Goal: Task Accomplishment & Management: Use online tool/utility

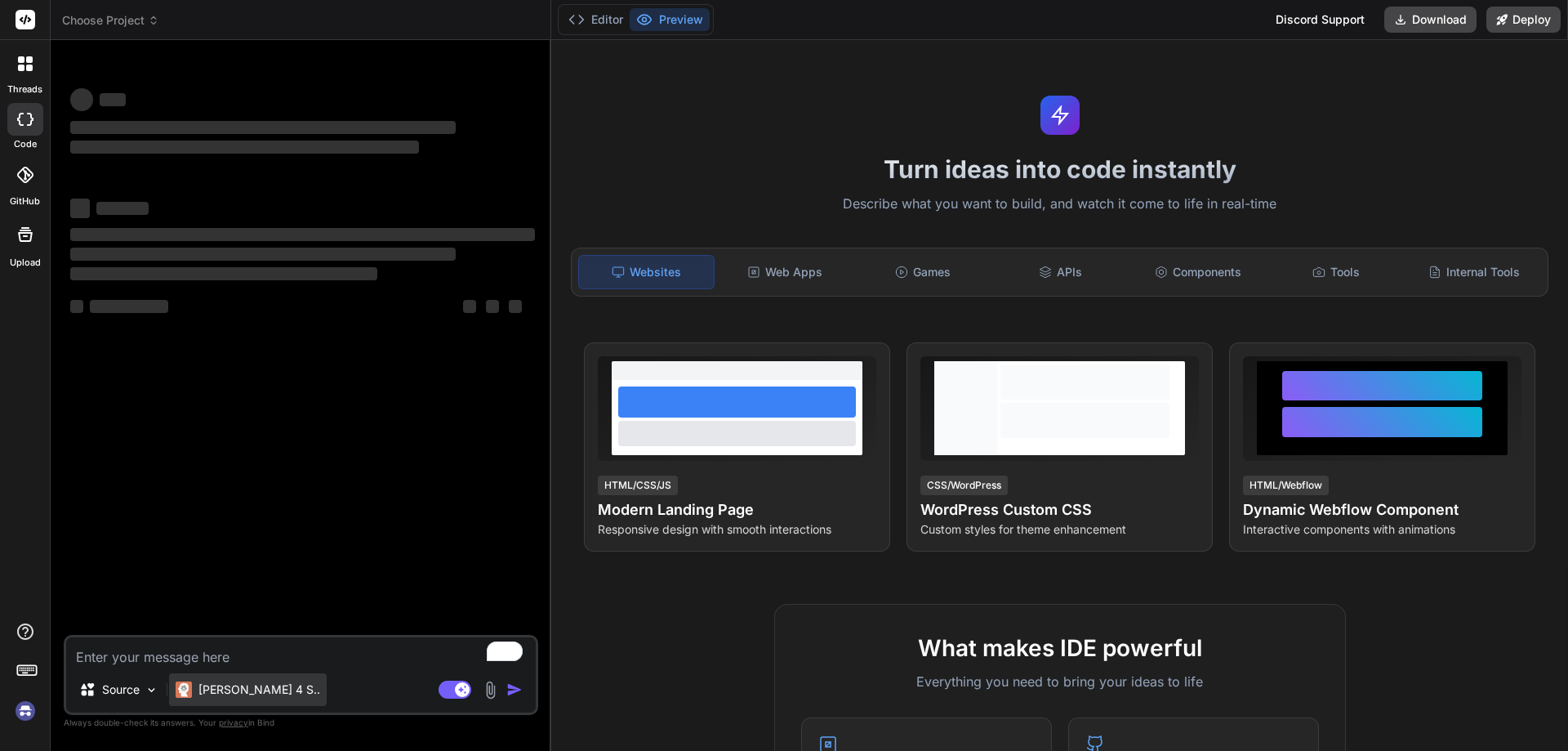
click at [236, 689] on p "[PERSON_NAME] 4 S.." at bounding box center [260, 689] width 122 height 17
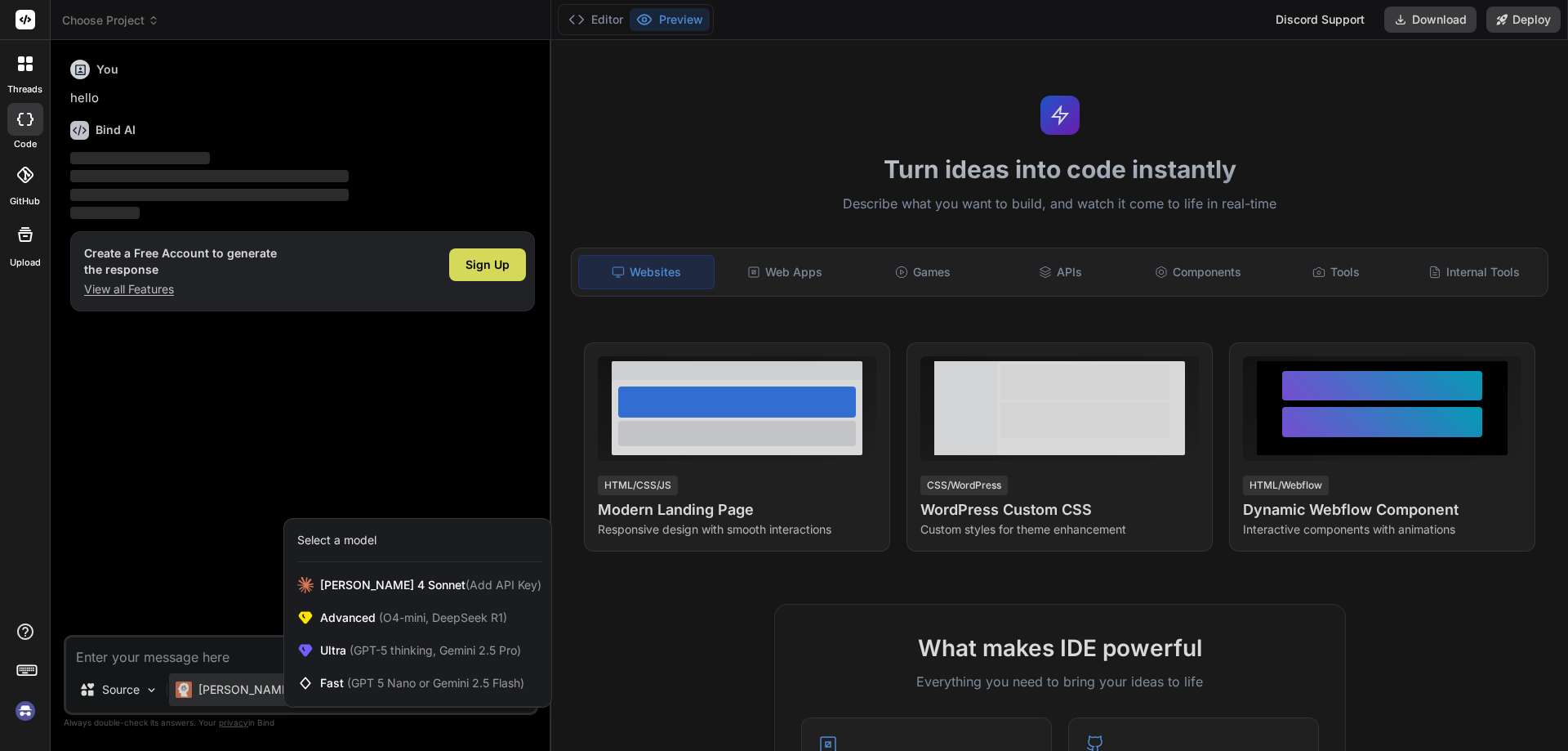
click at [333, 547] on div "Select a model" at bounding box center [336, 540] width 79 height 17
click at [353, 355] on div at bounding box center [784, 376] width 1568 height 751
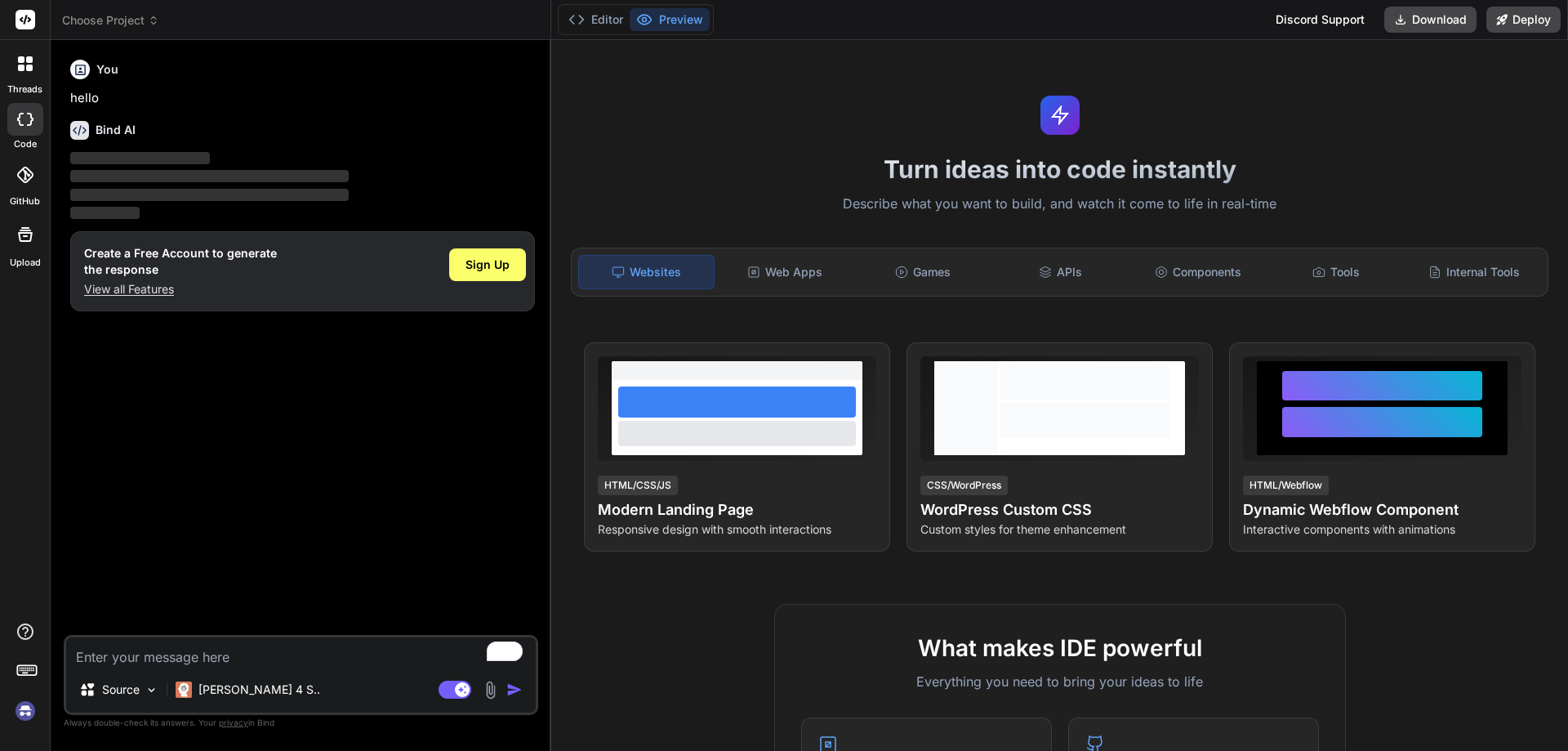
click at [476, 246] on div "Sign Up" at bounding box center [487, 271] width 77 height 53
click at [476, 258] on span "Sign Up" at bounding box center [487, 265] width 44 height 17
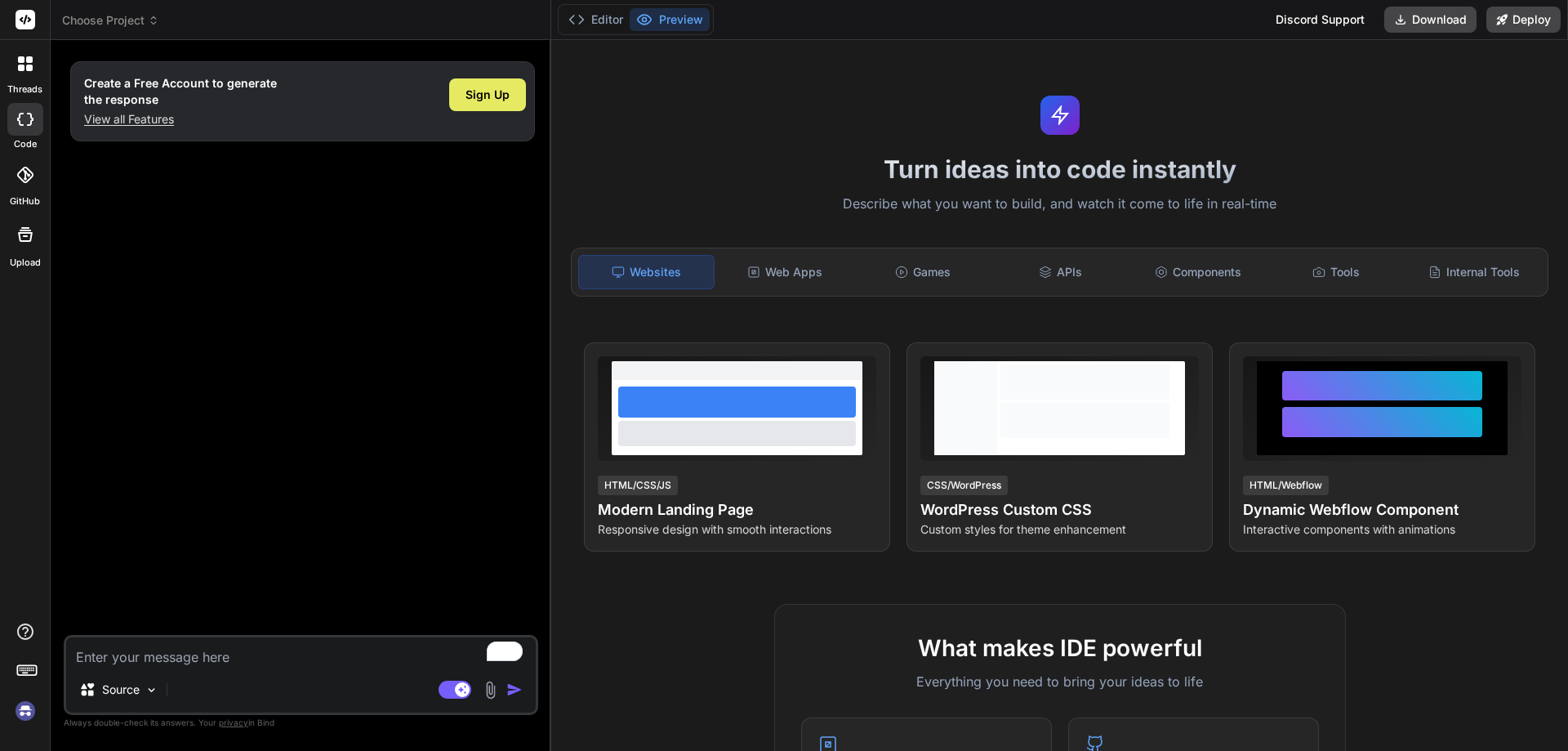
type textarea "x"
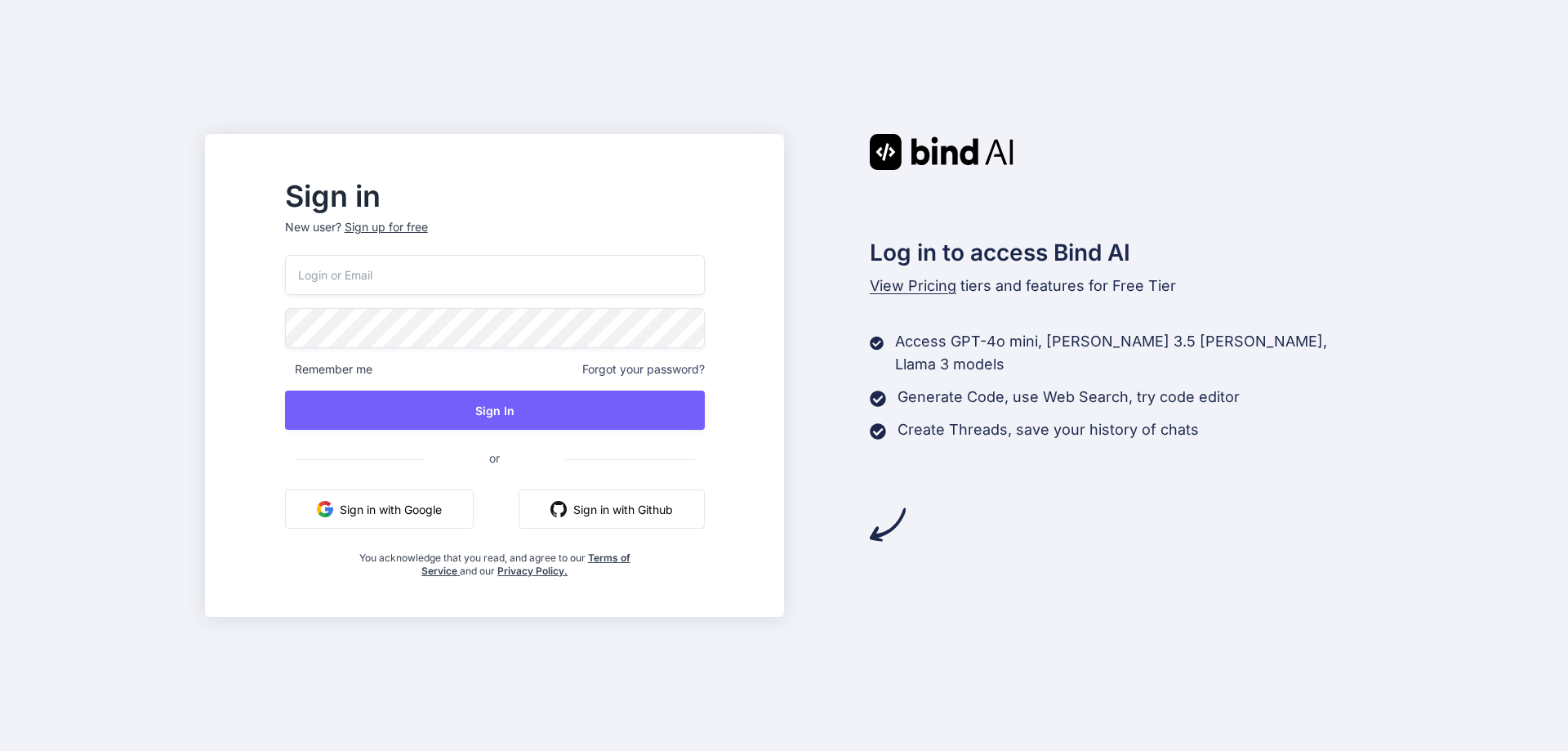
click at [450, 299] on div "Remember me Forgot your password? Sign In or Sign in with Google Sign in with G…" at bounding box center [495, 416] width 420 height 323
click at [441, 275] on input "email" at bounding box center [495, 275] width 420 height 40
paste input "tm3dpk@hotlinkimg.com"
type input "[EMAIL_ADDRESS][DOMAIN_NAME]"
click at [438, 217] on div "Sign in New user? Sign up for free" at bounding box center [495, 219] width 420 height 72
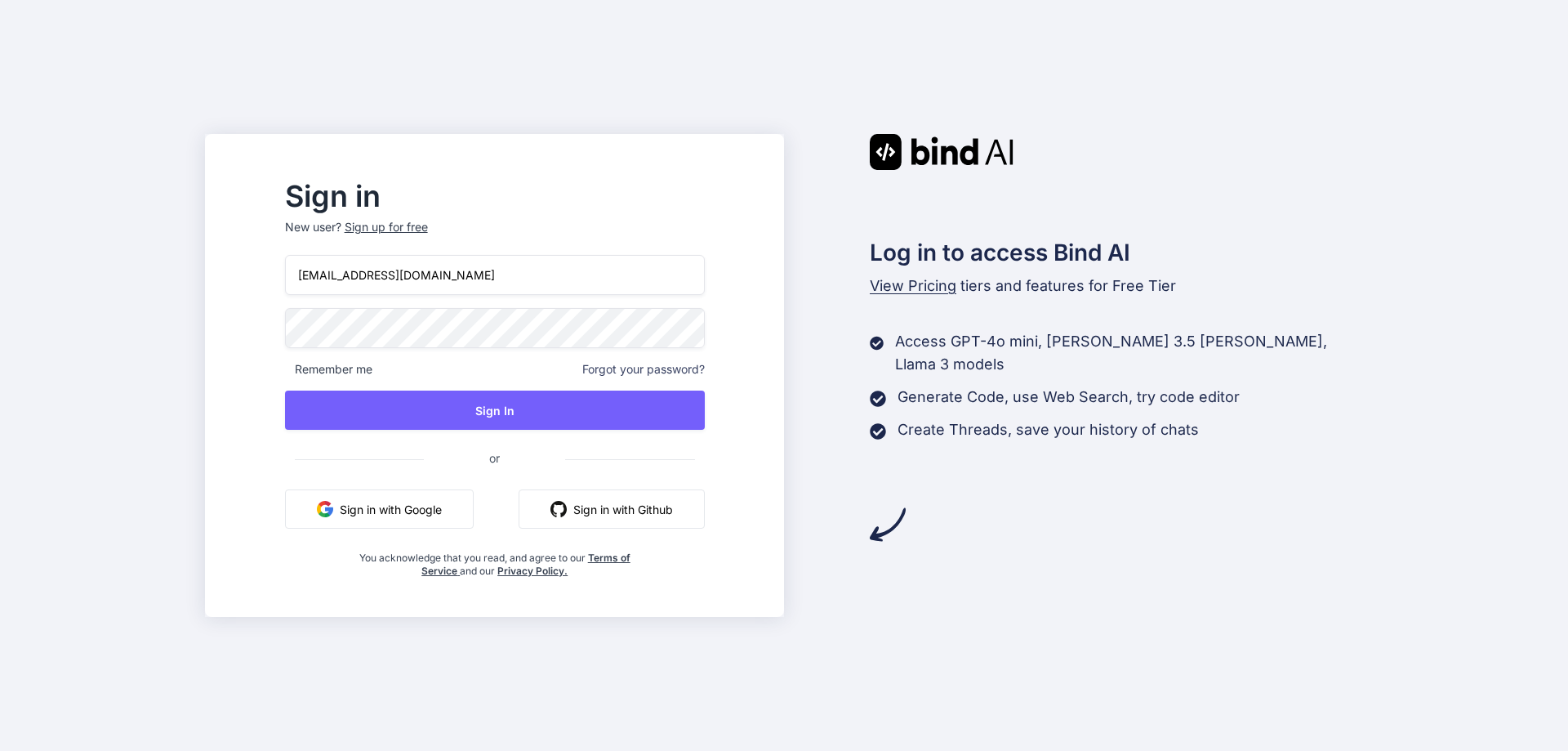
click at [428, 228] on div "Sign up for free" at bounding box center [386, 227] width 83 height 17
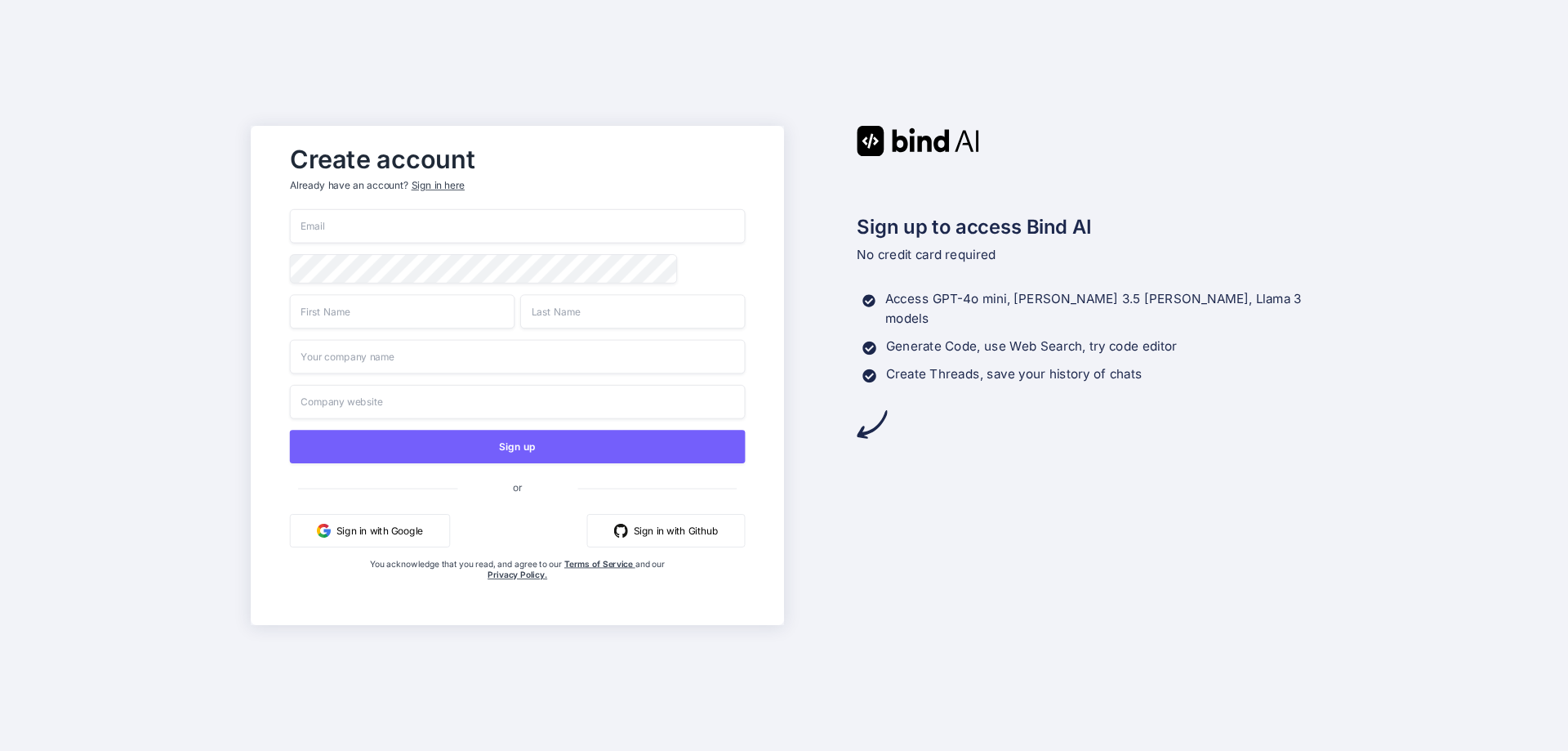
click at [399, 228] on input "email" at bounding box center [518, 226] width 456 height 34
paste input "[EMAIL_ADDRESS][DOMAIN_NAME]"
type input "[EMAIL_ADDRESS][DOMAIN_NAME]"
type input "Rahul"
type input "S"
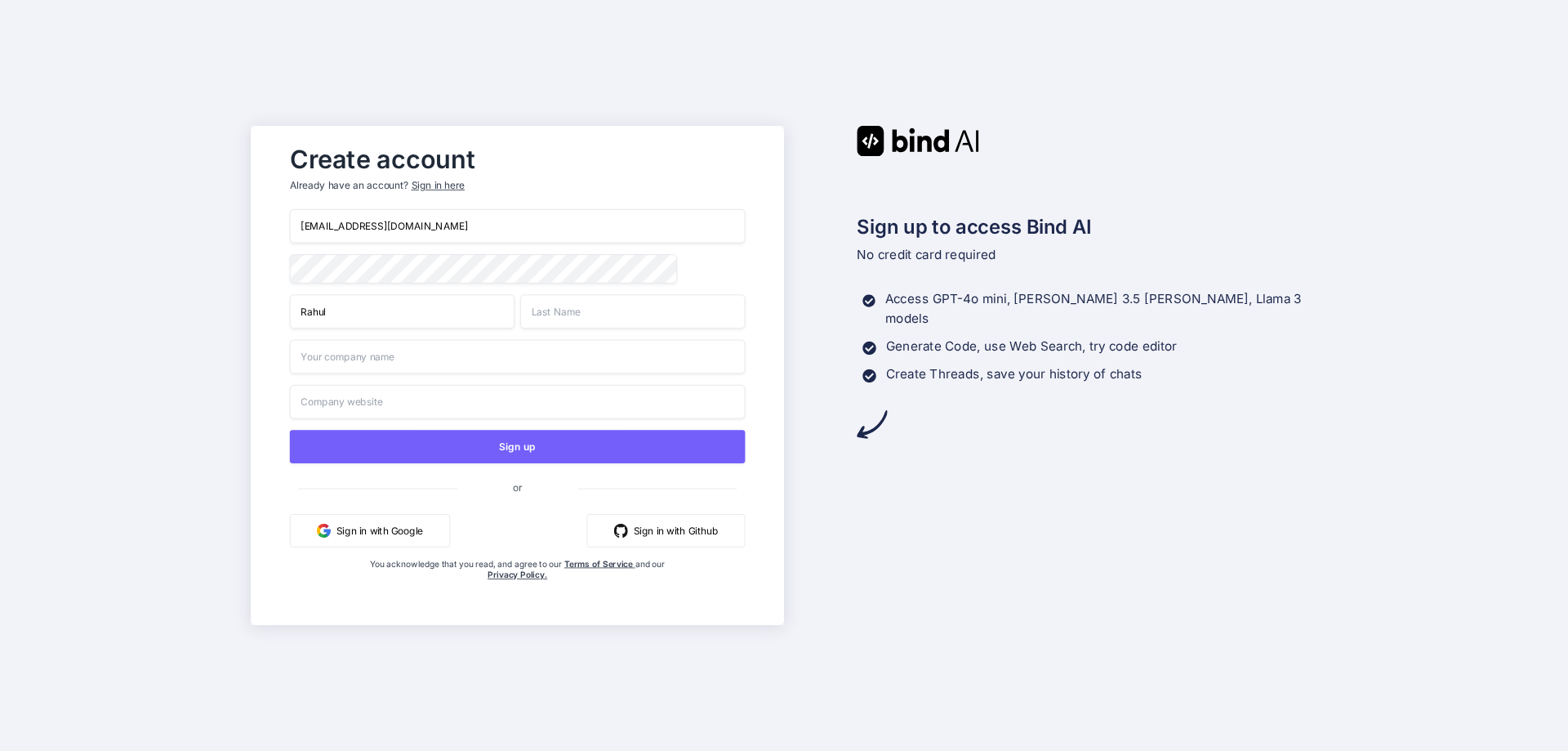
drag, startPoint x: 287, startPoint y: 316, endPoint x: 189, endPoint y: 310, distance: 98.2
click at [209, 310] on div "Create account Already have an account? Sign in here tm3dpk@hotlinkimg.com Rahu…" at bounding box center [784, 376] width 1568 height 751
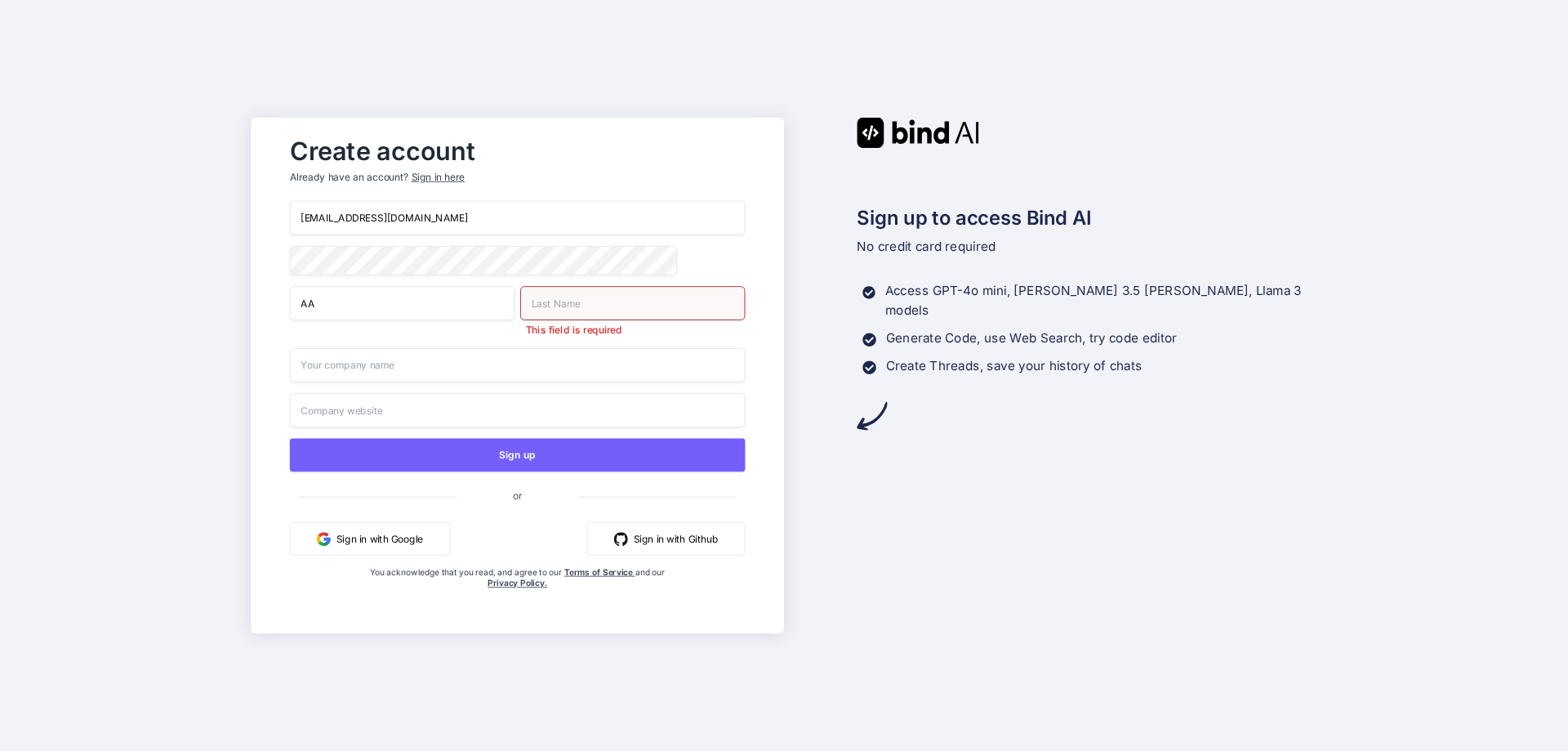
type input "AA"
click at [594, 311] on input "text" at bounding box center [633, 303] width 224 height 34
type input "AA"
click at [419, 358] on input "text" at bounding box center [518, 365] width 456 height 34
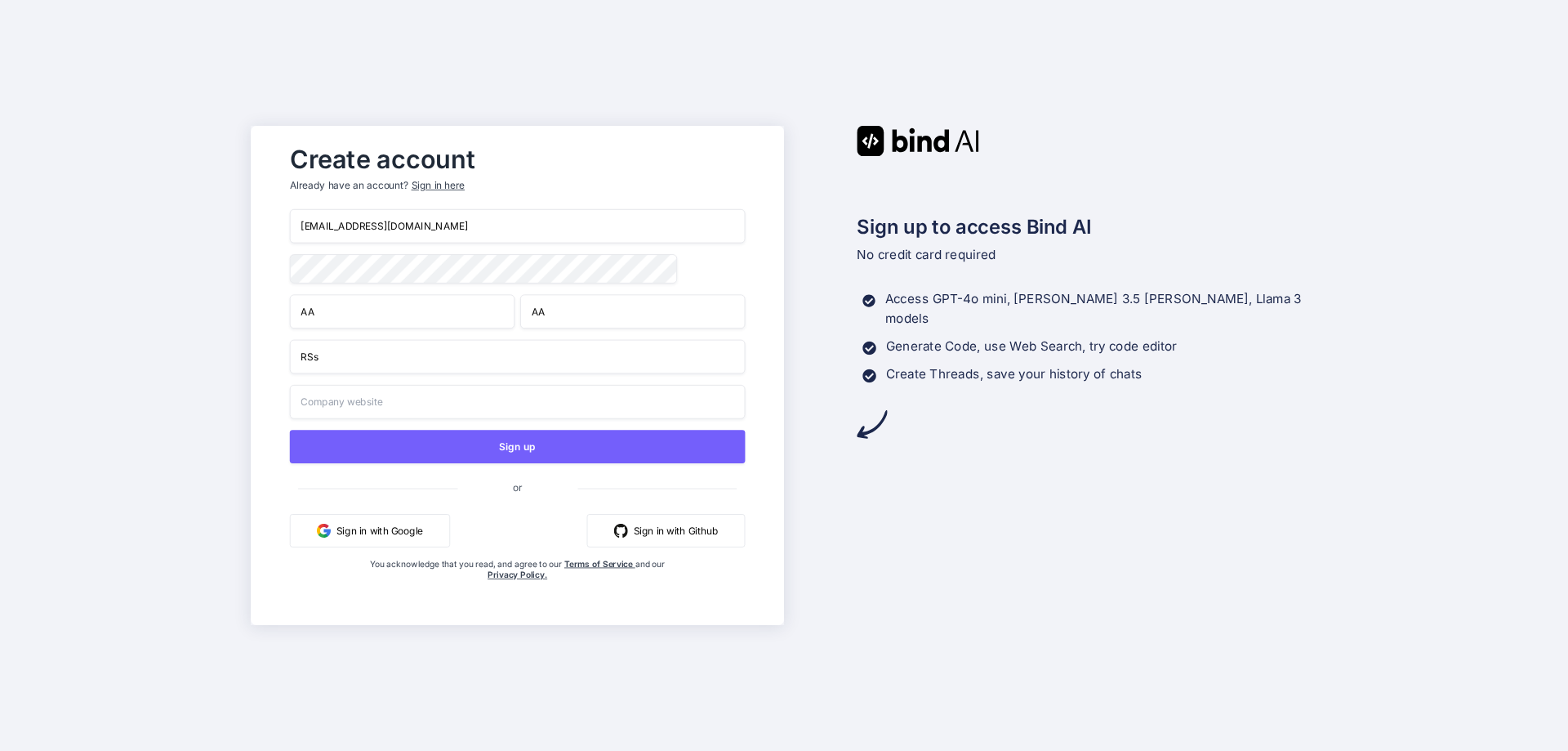
type input "RSs"
drag, startPoint x: 390, startPoint y: 399, endPoint x: 393, endPoint y: 409, distance: 10.4
click at [390, 400] on input "text" at bounding box center [518, 401] width 456 height 34
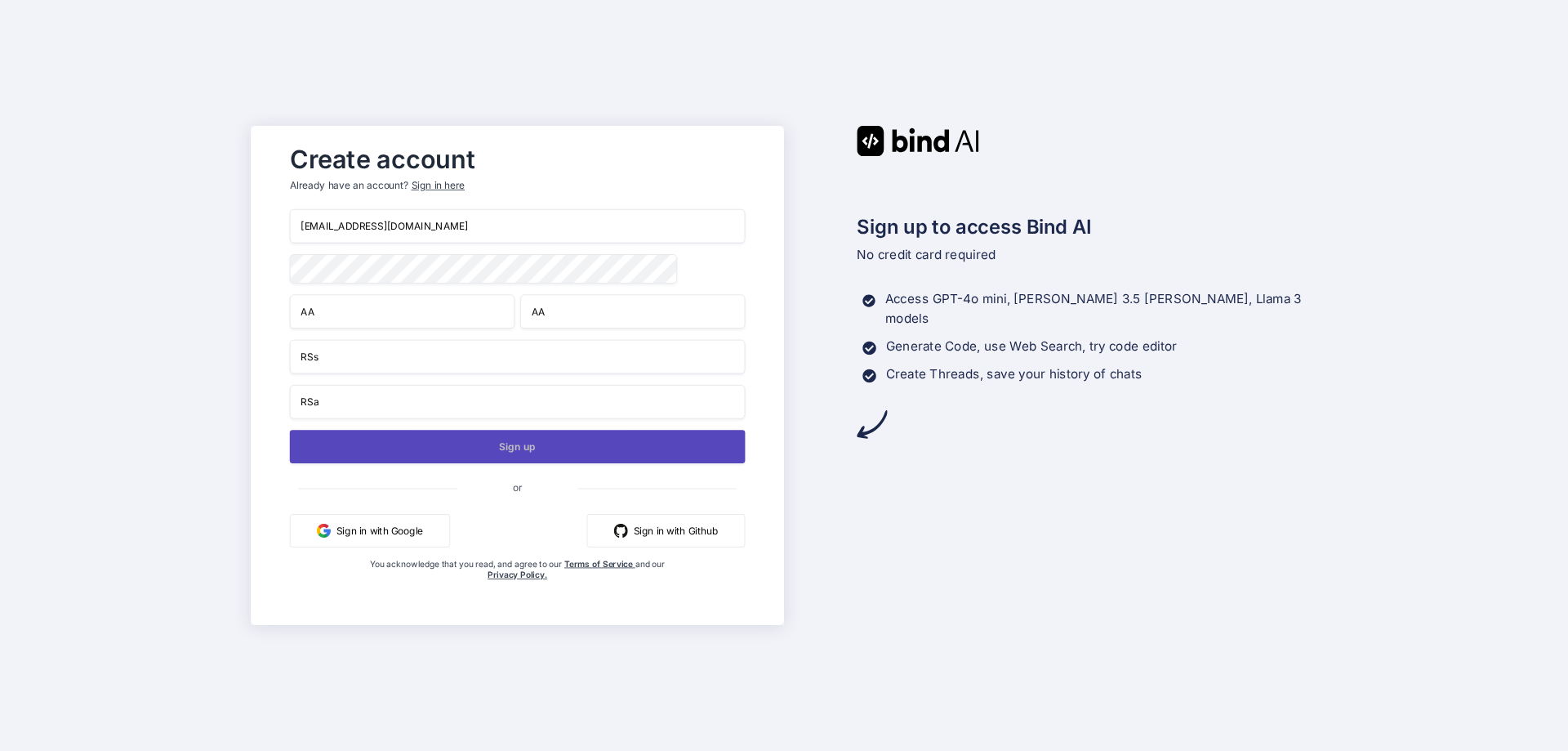
type input "RSa"
click at [405, 441] on button "Sign up" at bounding box center [518, 446] width 456 height 33
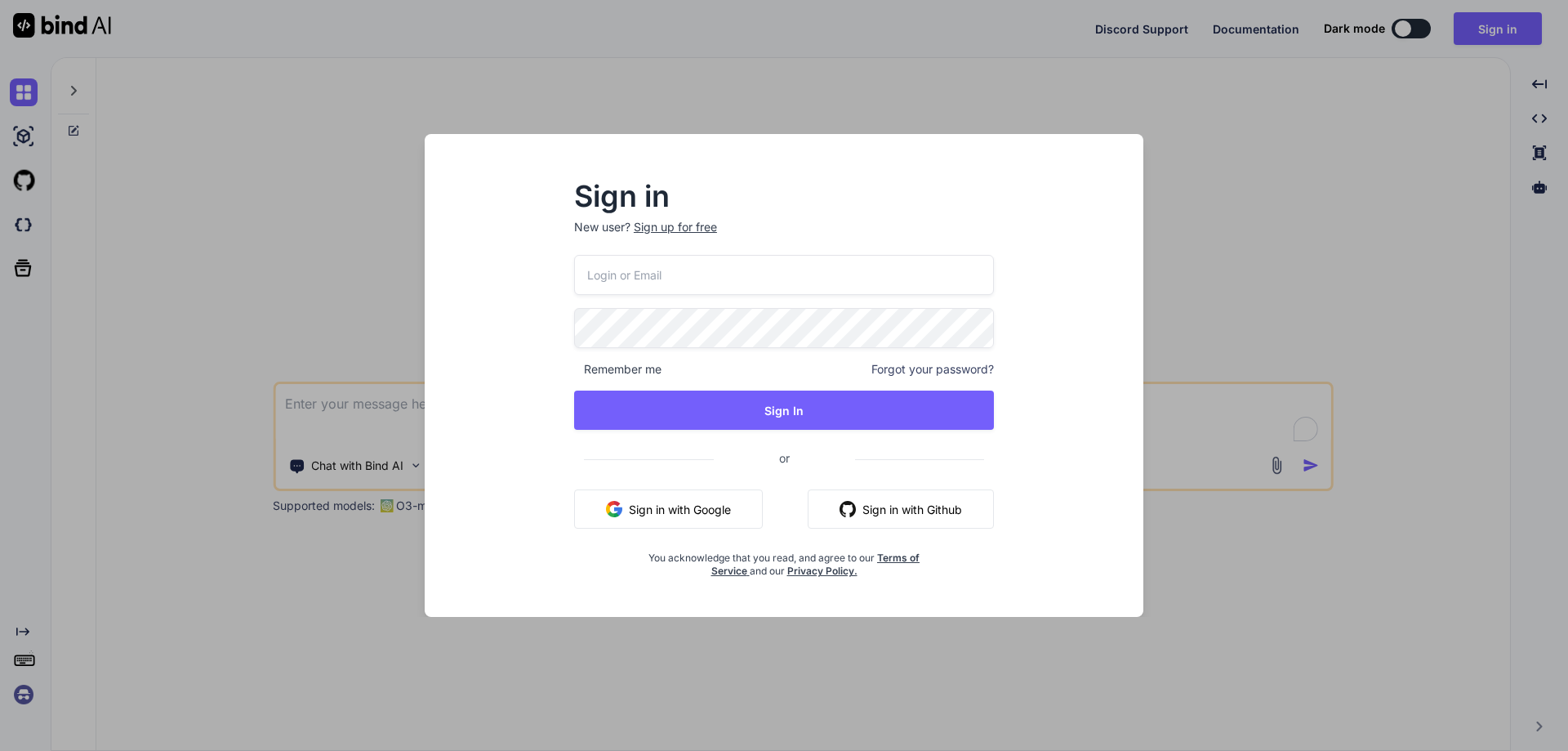
type textarea "x"
click at [1257, 249] on div "Sign in New user? Sign up for free Remember me Forgot your password? Sign In or…" at bounding box center [784, 376] width 1568 height 751
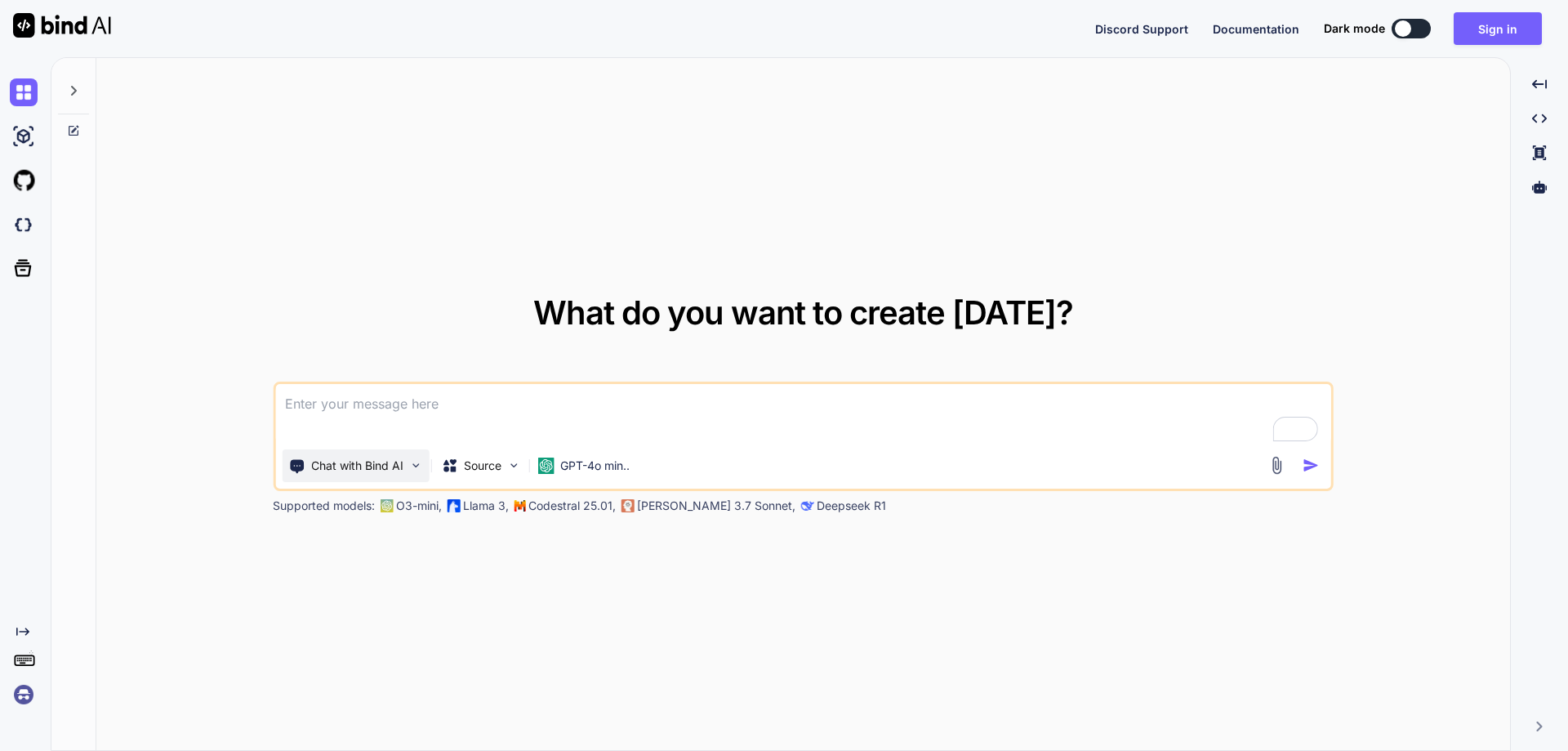
click at [400, 466] on p "Chat with Bind AI" at bounding box center [357, 466] width 93 height 17
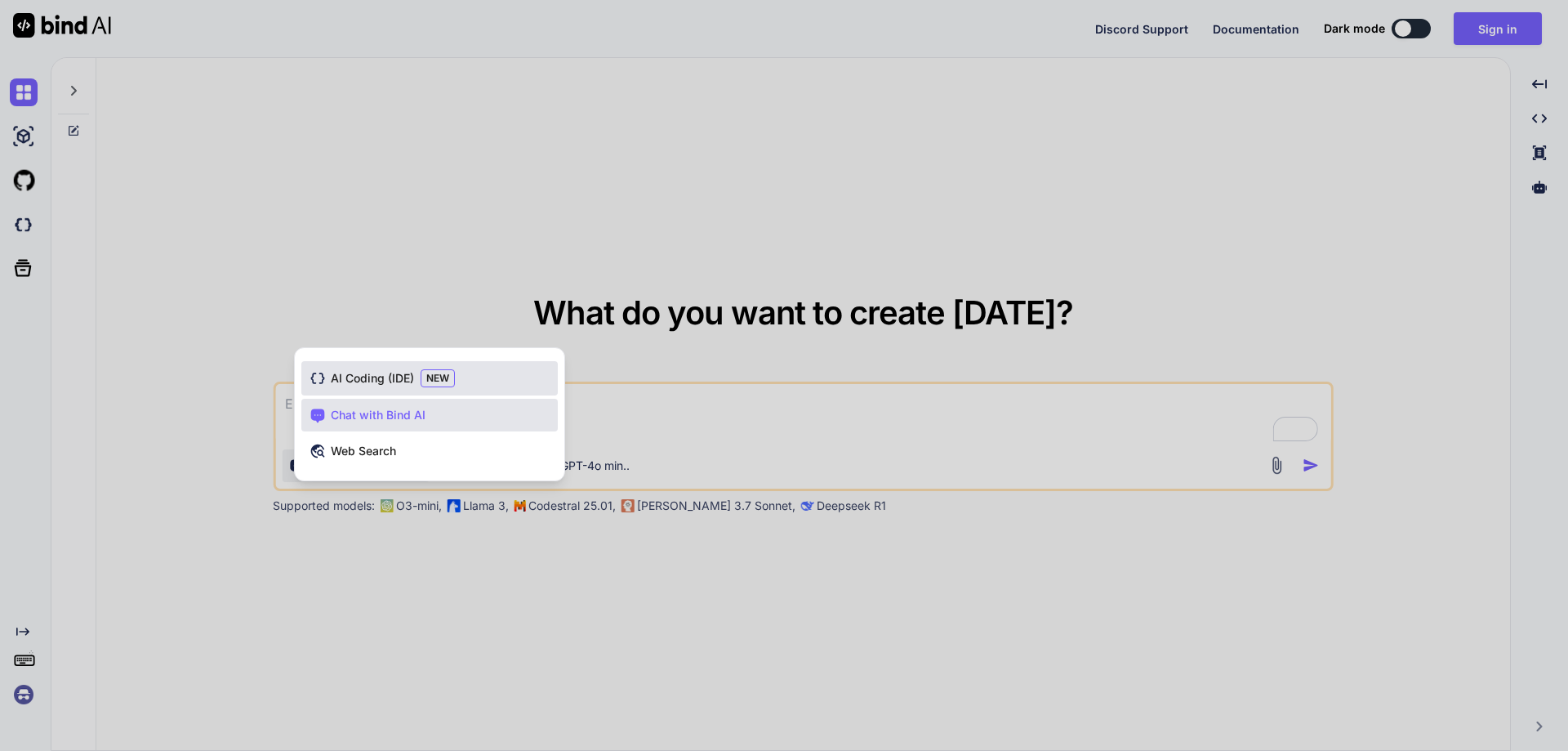
click at [386, 372] on span "AI Coding (IDE)" at bounding box center [372, 378] width 83 height 17
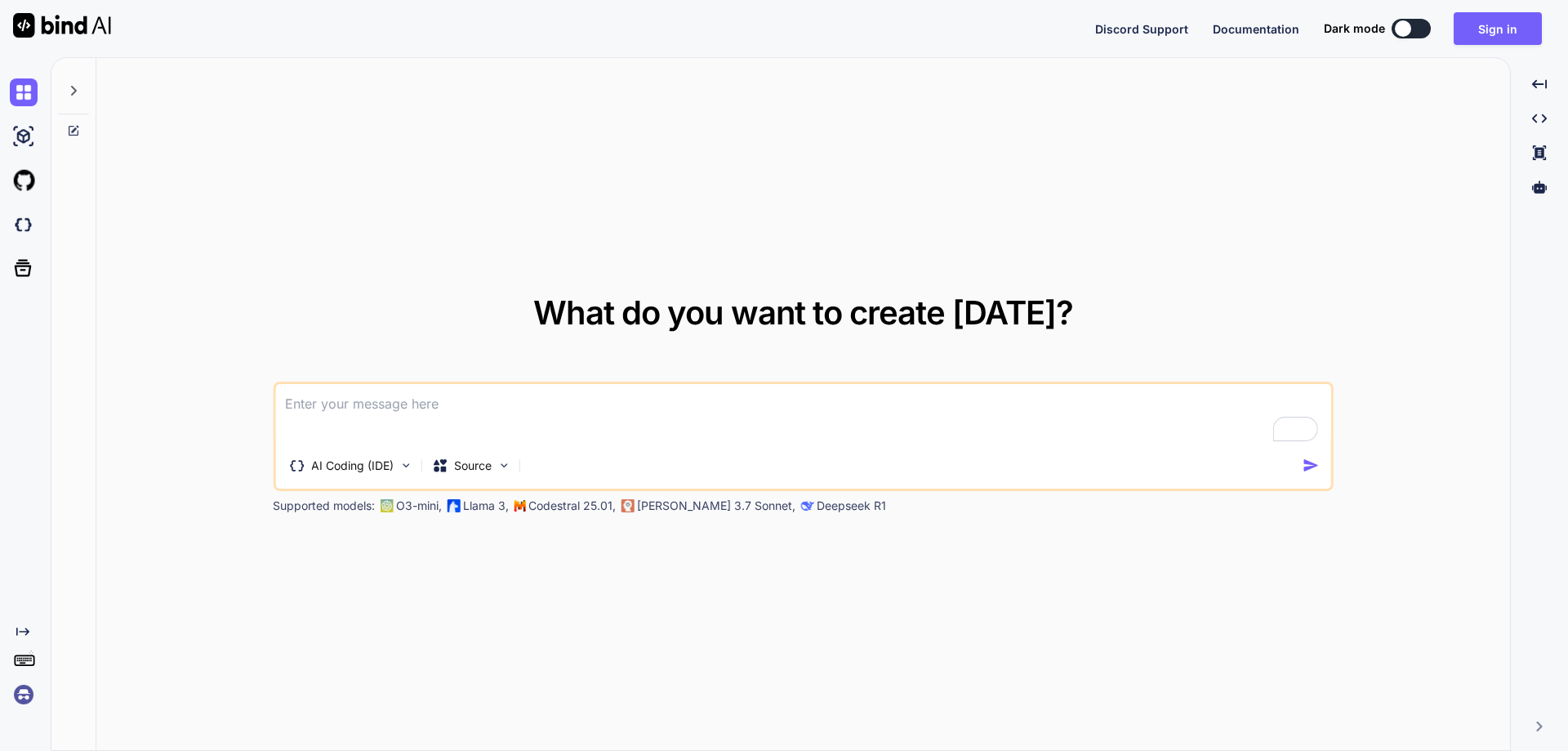
click at [416, 405] on textarea "To enrich screen reader interactions, please activate Accessibility in Grammarl…" at bounding box center [804, 414] width 1056 height 60
click at [484, 468] on p "Source" at bounding box center [472, 466] width 38 height 17
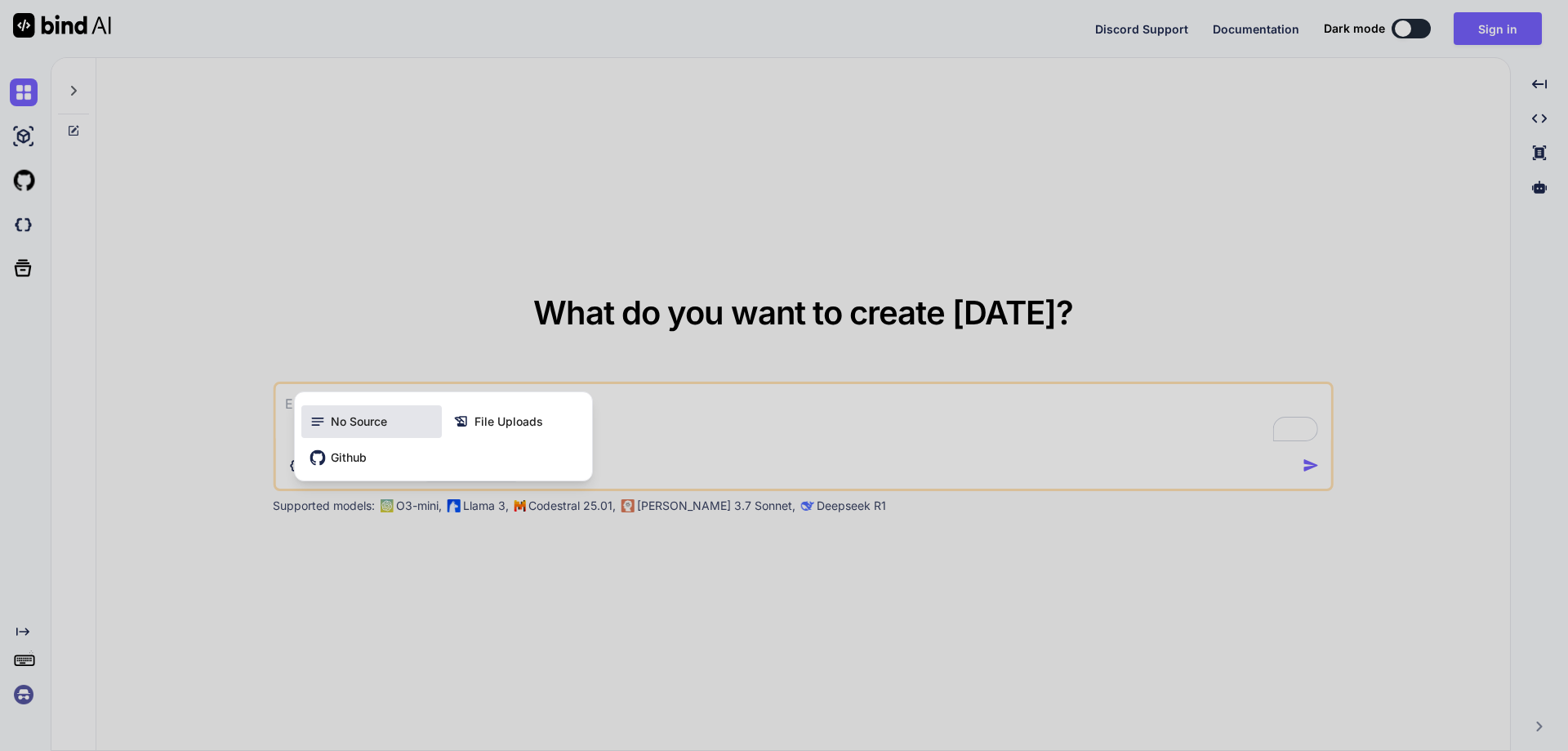
click at [364, 421] on span "No Source" at bounding box center [359, 421] width 57 height 17
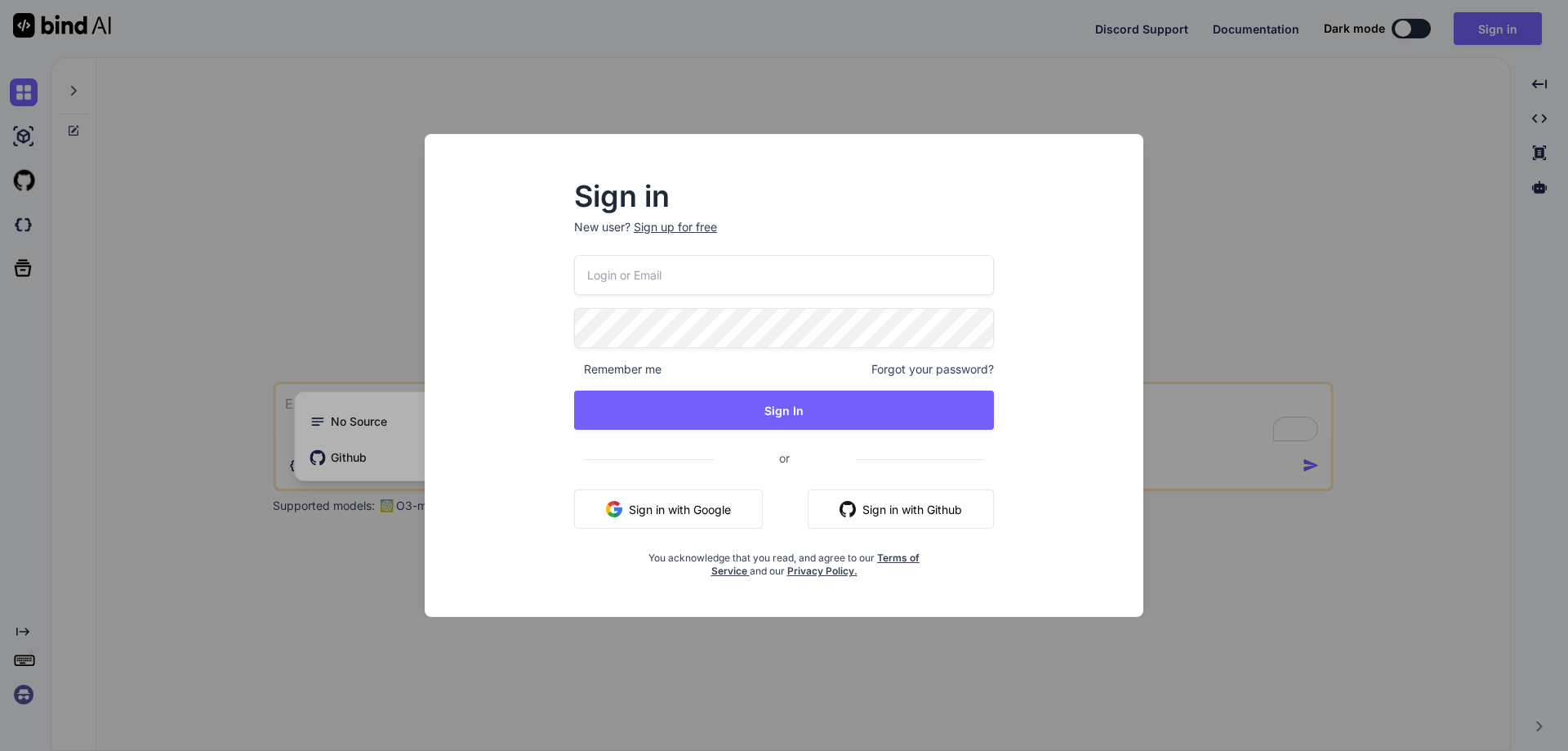
click at [667, 284] on input "email" at bounding box center [784, 275] width 420 height 40
paste input "tm3dpk@hotlinkimg.com"
type input "tm3dpk@hotlinkimg.com"
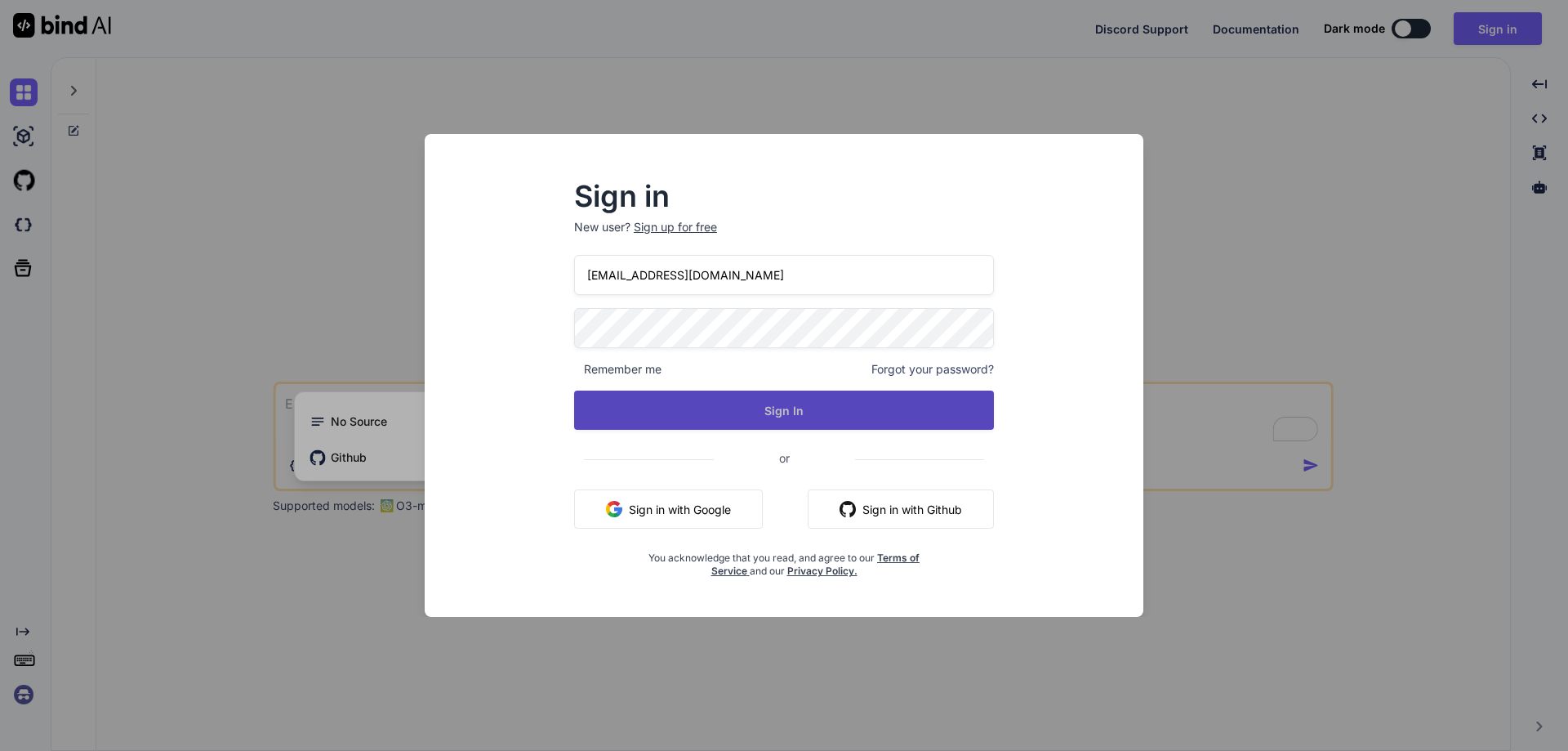
click at [775, 408] on button "Sign In" at bounding box center [784, 410] width 420 height 39
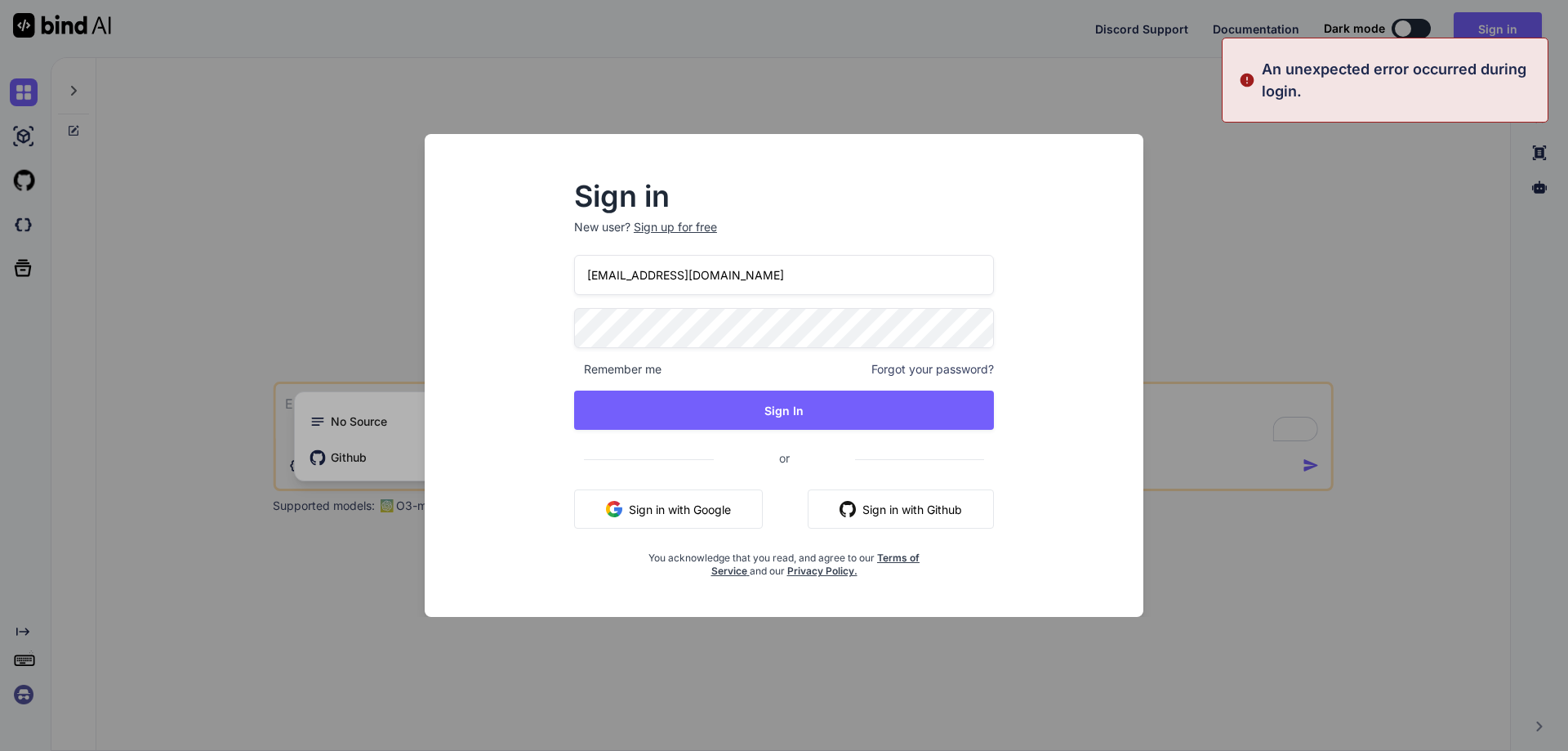
click at [253, 277] on div "Sign in New user? Sign up for free tm3dpk@hotlinkimg.com Remember me Forgot you…" at bounding box center [784, 376] width 1568 height 751
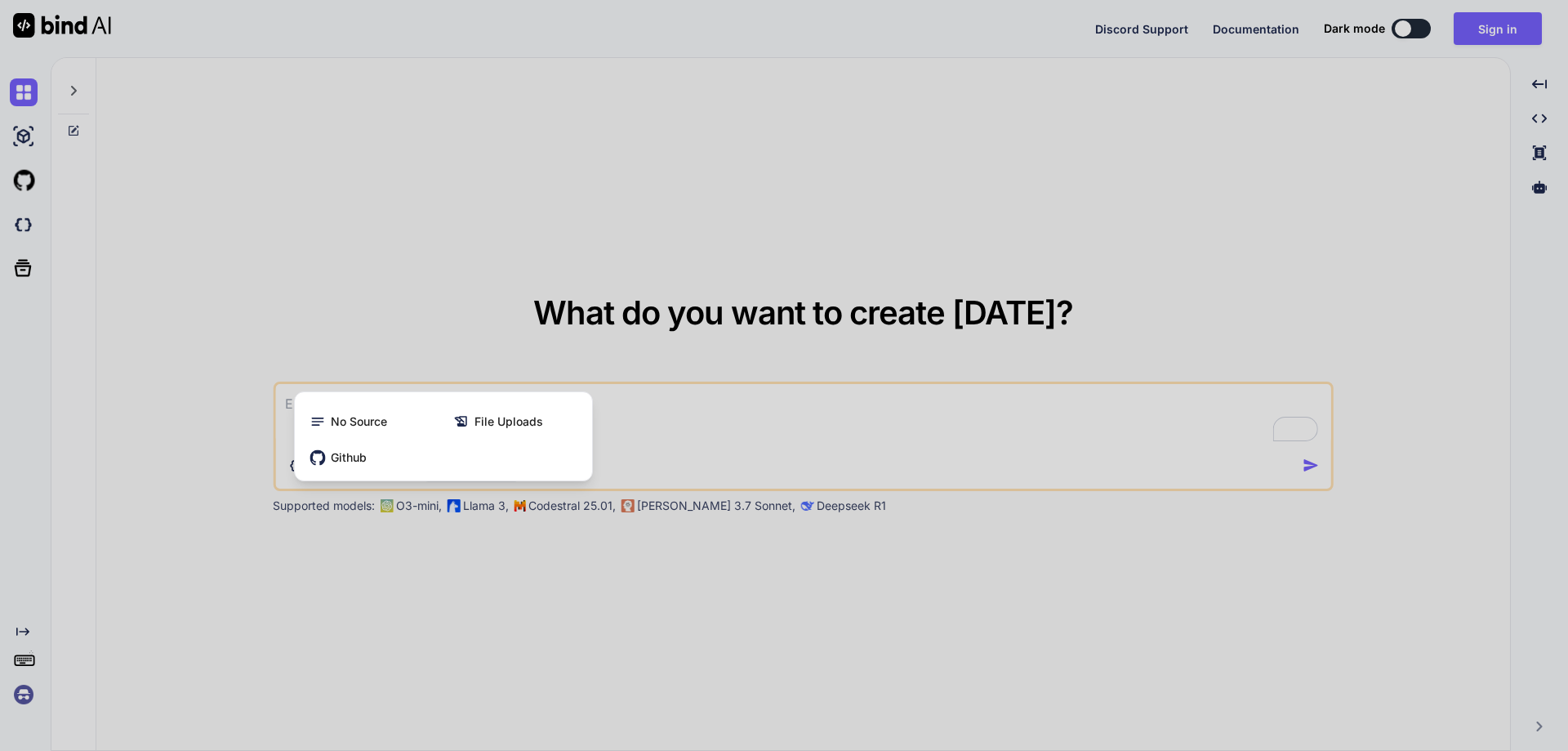
drag, startPoint x: 135, startPoint y: 315, endPoint x: 45, endPoint y: 270, distance: 100.6
click at [135, 314] on div at bounding box center [784, 376] width 1568 height 751
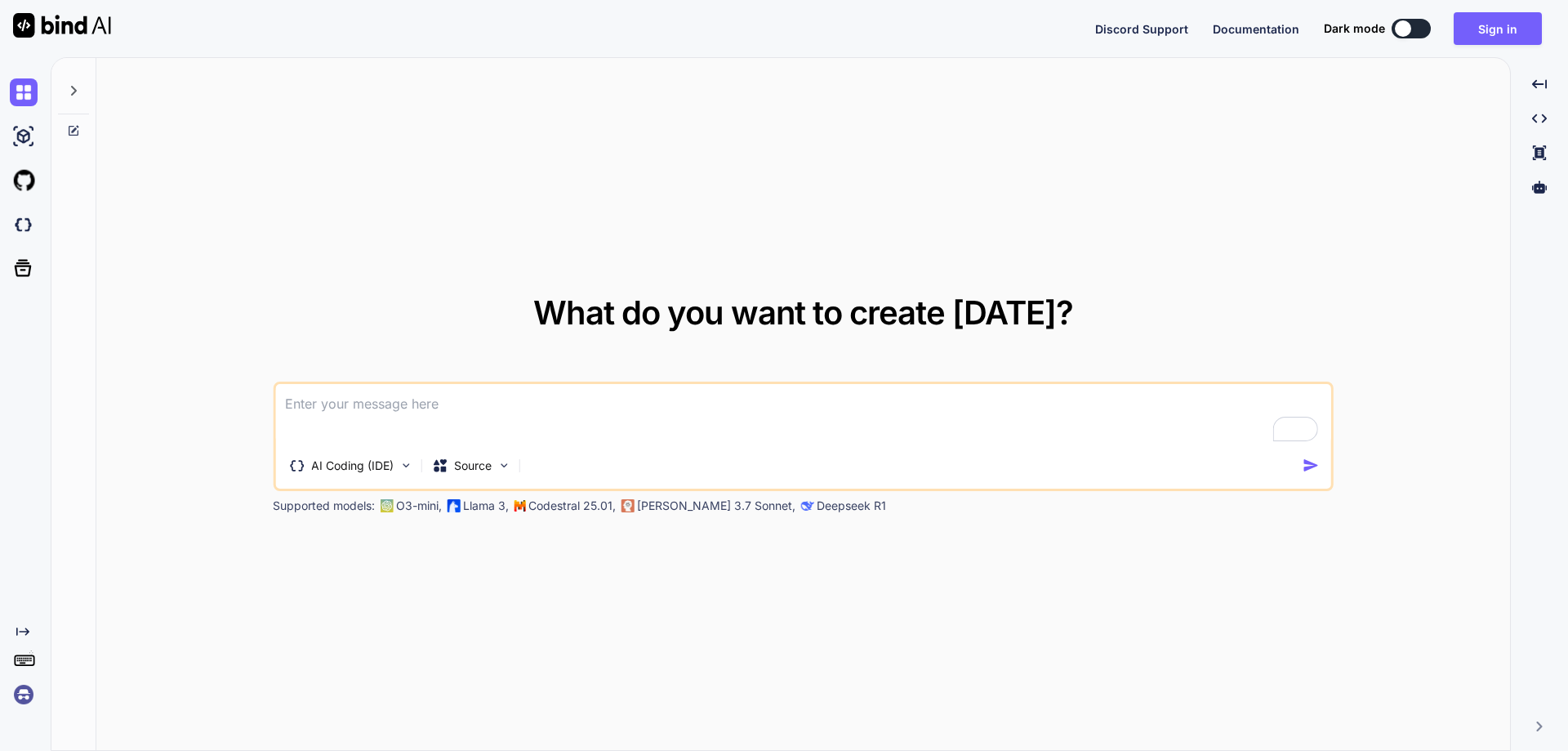
click at [27, 684] on img at bounding box center [23, 693] width 28 height 28
type textarea "x"
click at [23, 686] on img at bounding box center [23, 693] width 28 height 28
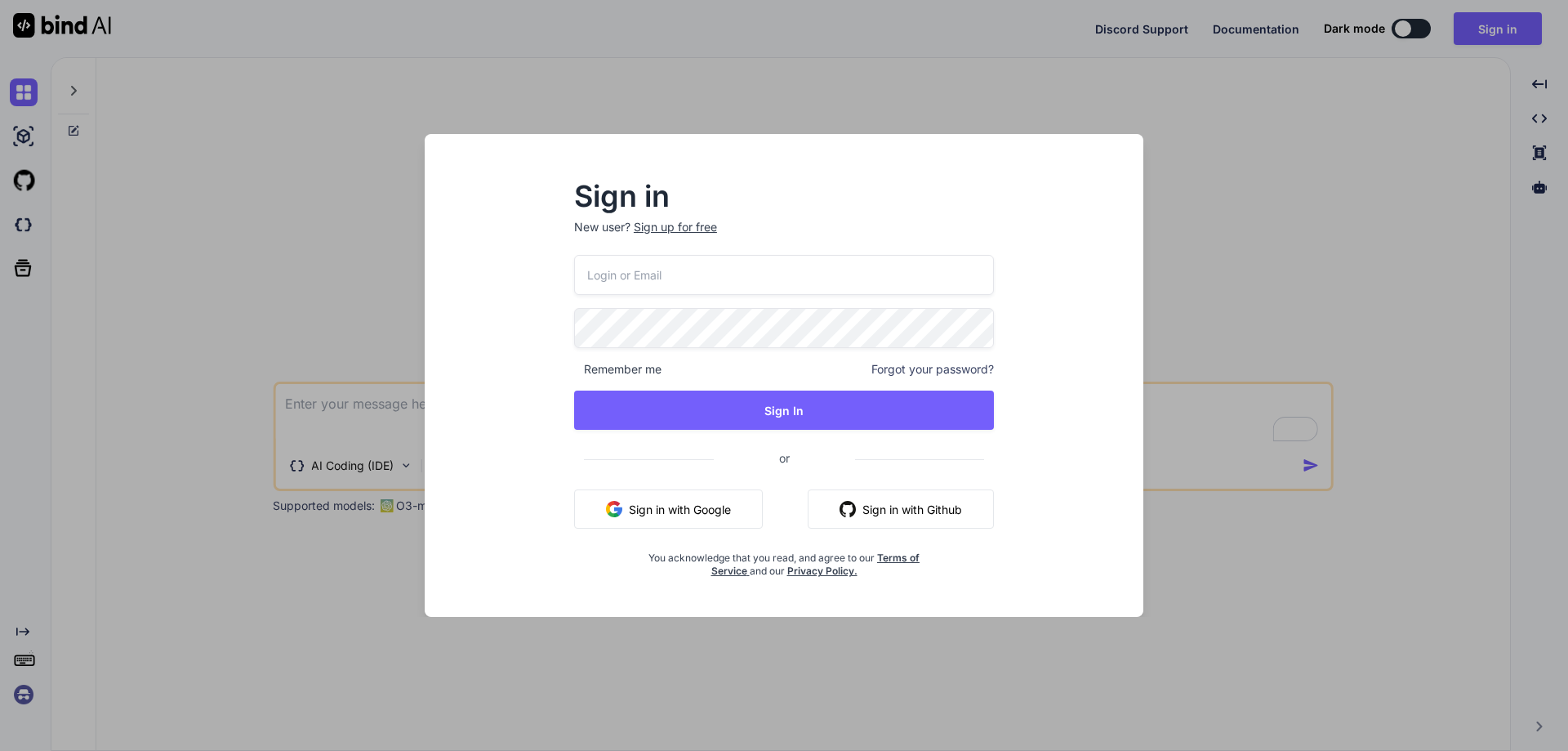
drag, startPoint x: 250, startPoint y: 327, endPoint x: 347, endPoint y: 377, distance: 109.1
click at [251, 328] on div "Sign in New user? Sign up for free Remember me Forgot your password? Sign In or…" at bounding box center [784, 376] width 1568 height 751
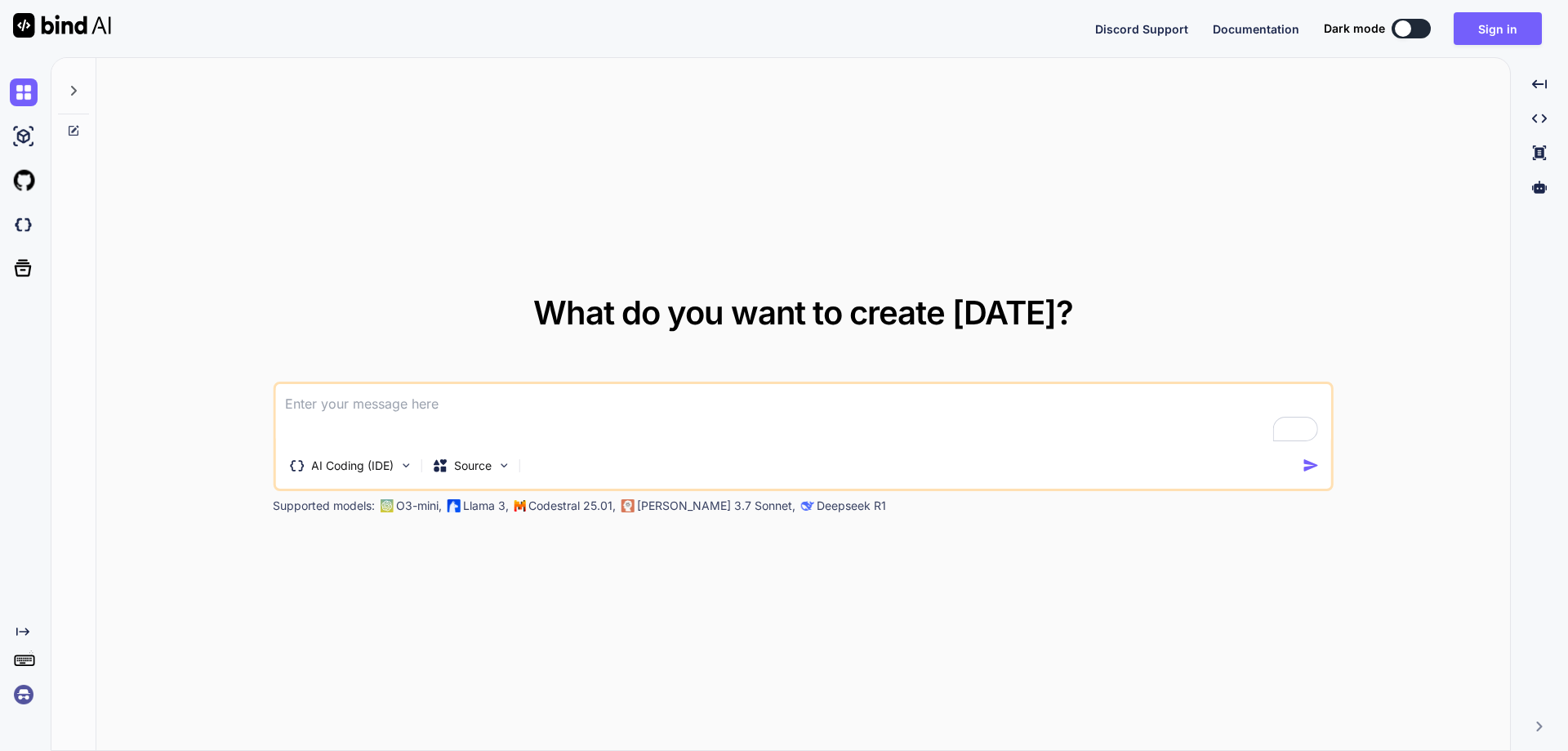
click at [345, 400] on textarea "To enrich screen reader interactions, please activate Accessibility in Grammarl…" at bounding box center [804, 414] width 1056 height 60
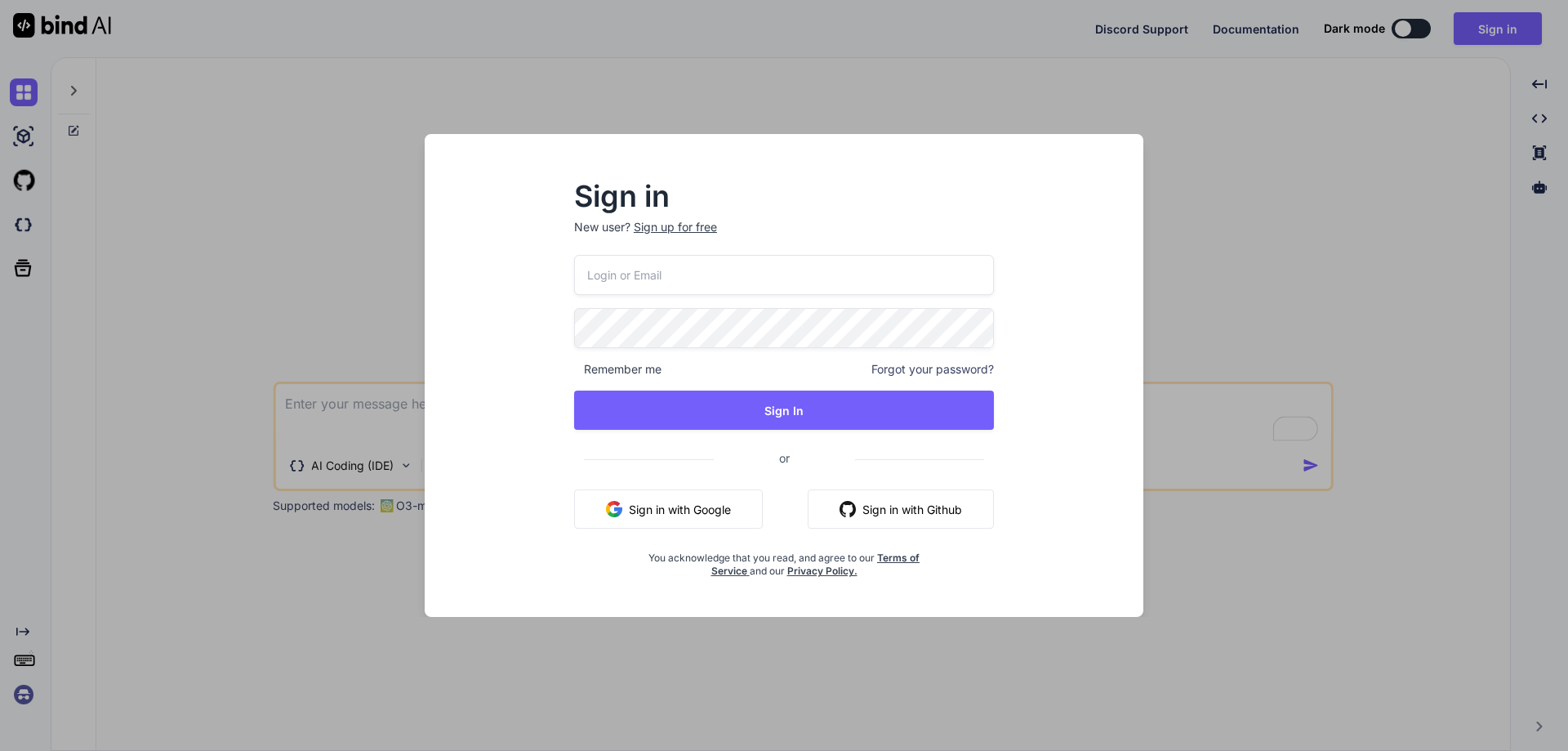
drag, startPoint x: 603, startPoint y: 260, endPoint x: 613, endPoint y: 268, distance: 12.8
click at [608, 264] on input "email" at bounding box center [784, 275] width 420 height 40
paste input "tm3dpk@hotlinkimg.com"
type input "tm3dpk@hotlinkimg.com"
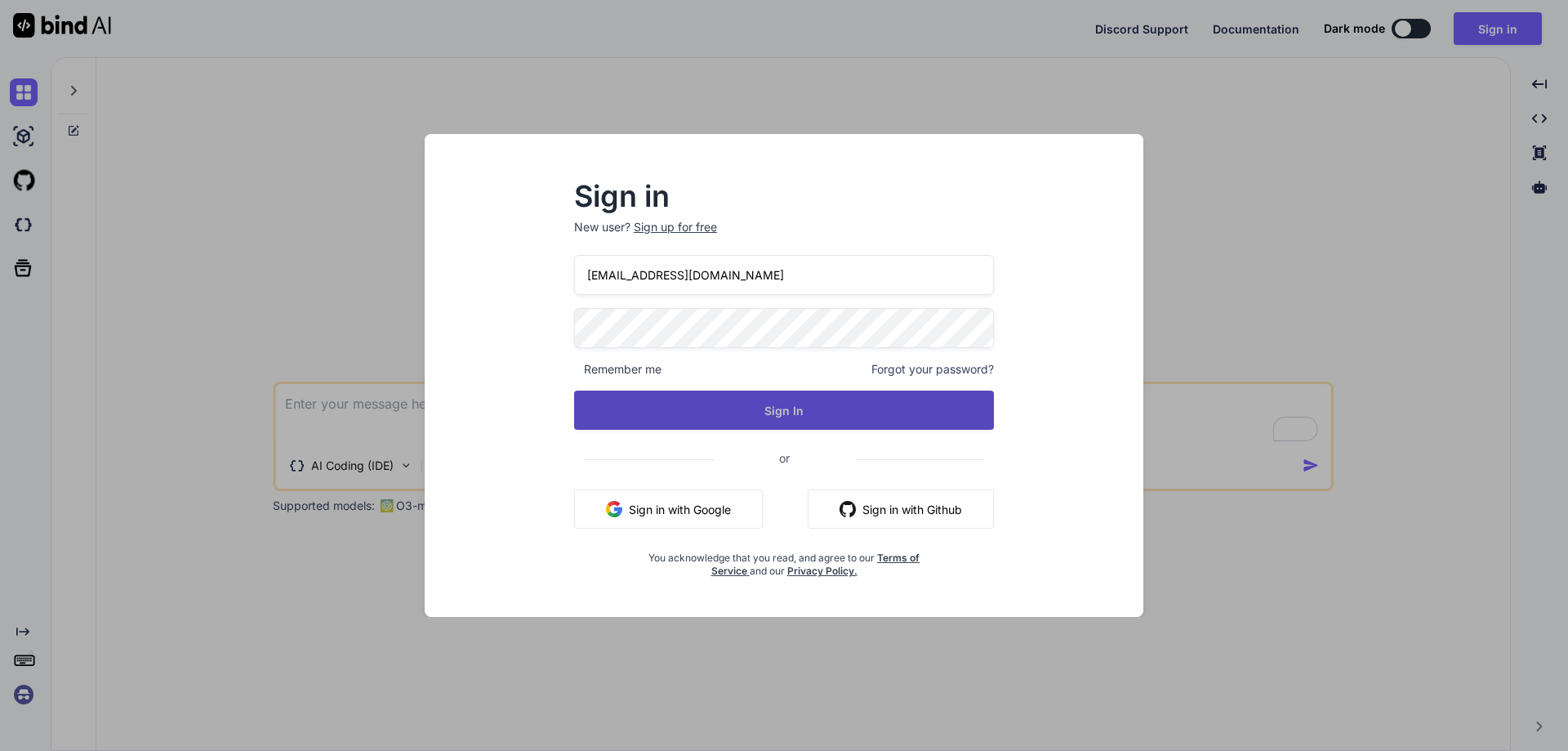
click at [776, 406] on button "Sign In" at bounding box center [784, 410] width 420 height 39
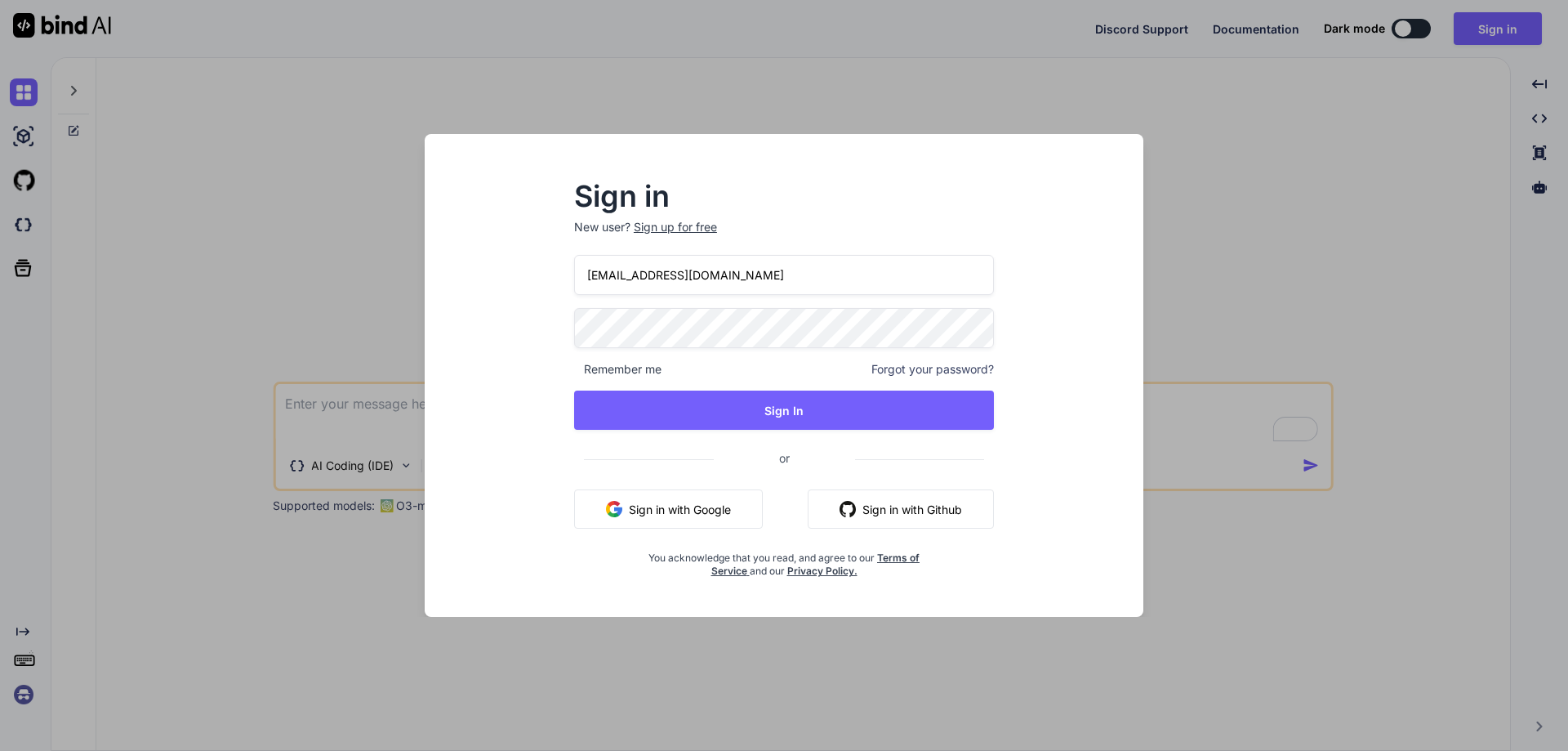
click at [926, 363] on span "Forgot your password?" at bounding box center [932, 370] width 123 height 17
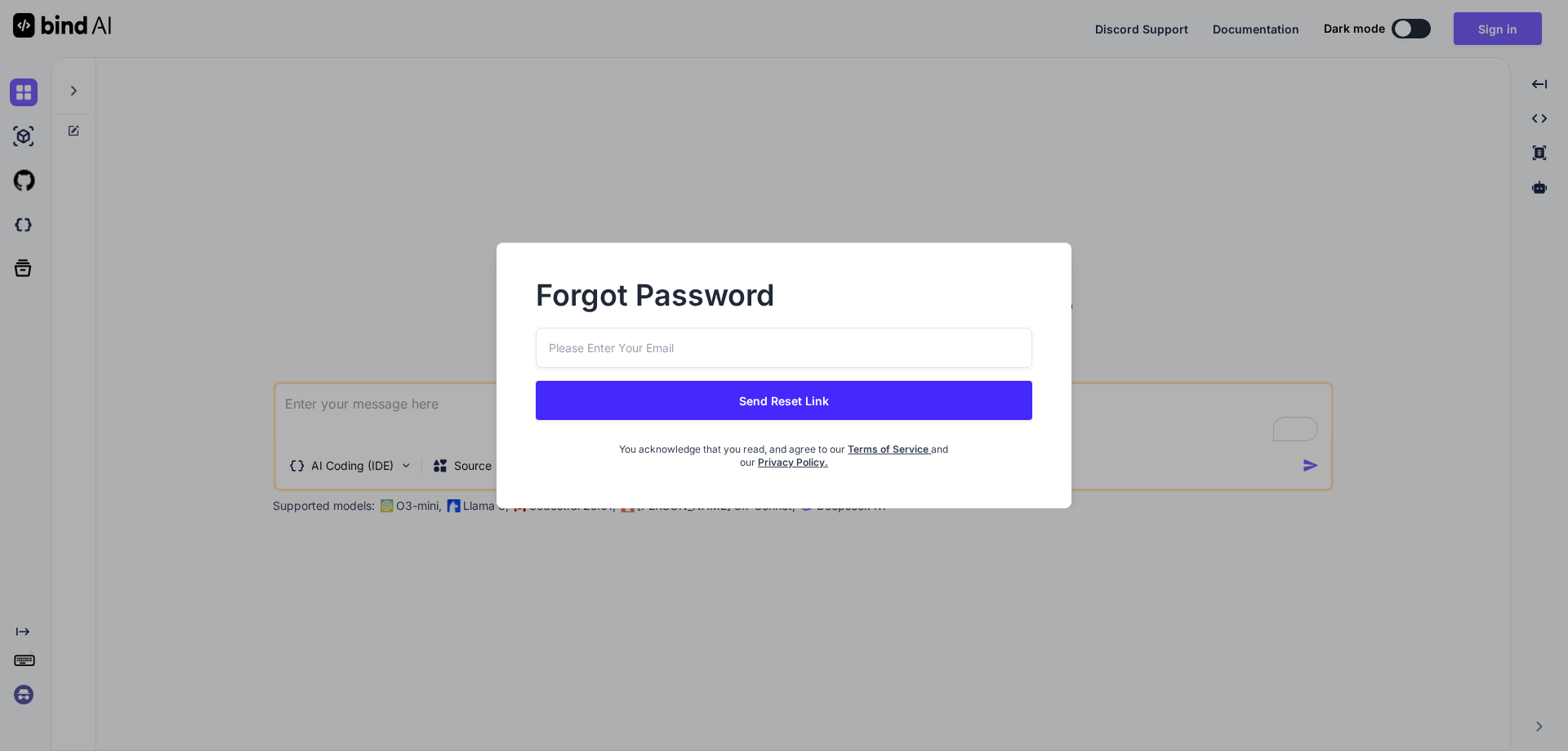
click at [705, 359] on input "email" at bounding box center [784, 348] width 497 height 40
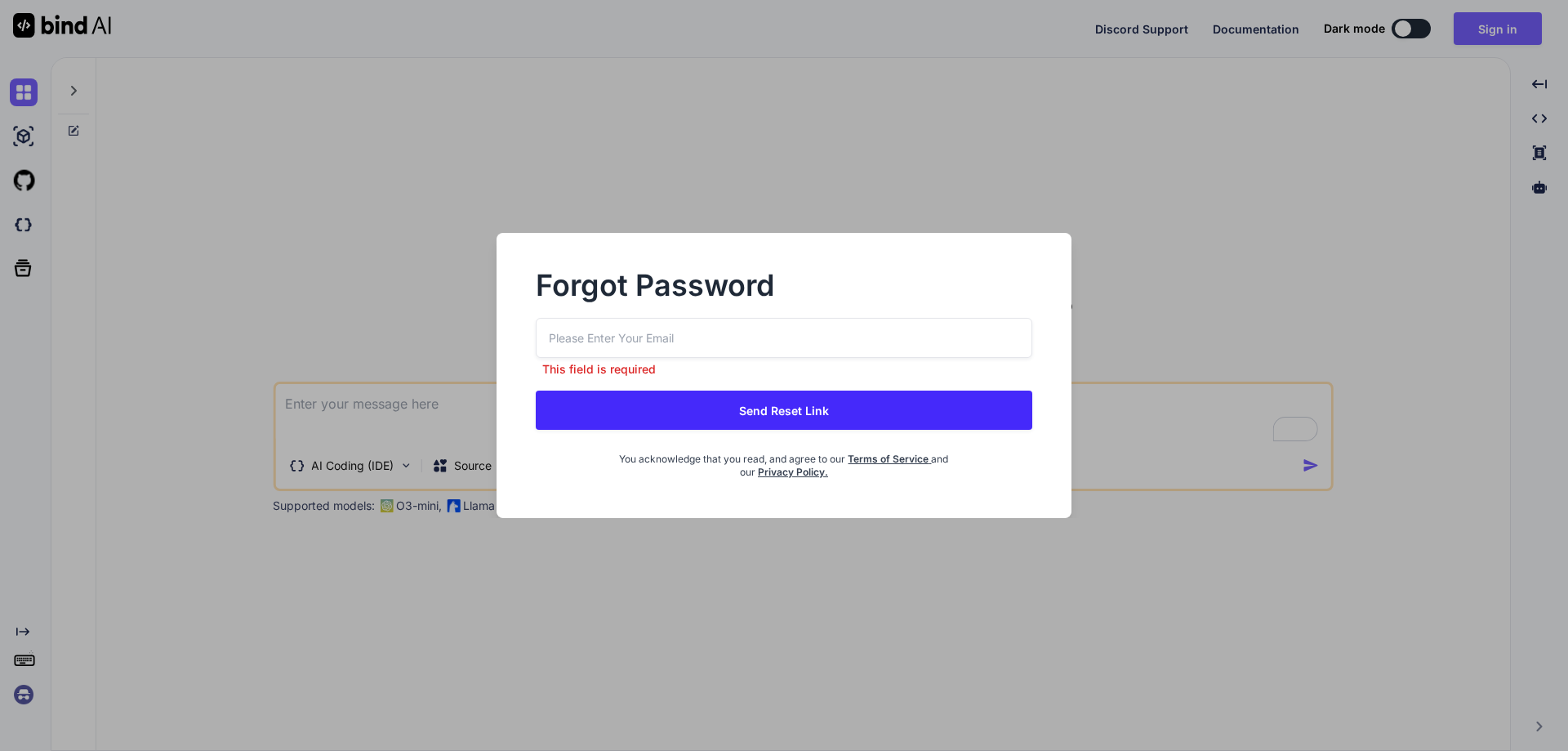
click at [683, 336] on input "email" at bounding box center [784, 338] width 497 height 40
paste input "m4s8axnu@tempblockchain.com"
type input "m4s8axnu@tempblockchain.com"
click at [717, 406] on button "Send Reset Link" at bounding box center [784, 410] width 497 height 39
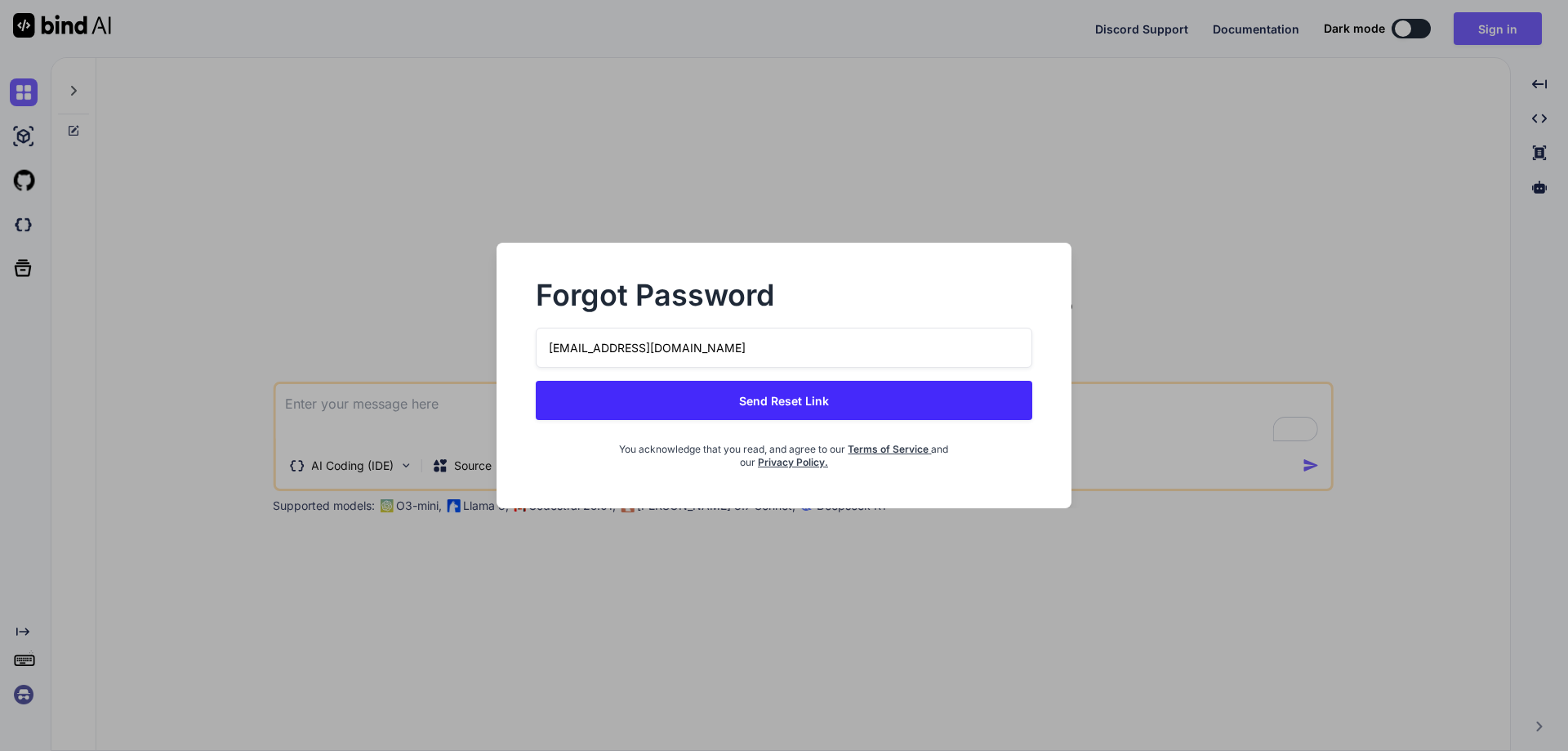
click at [814, 396] on button "Send Reset Link" at bounding box center [784, 400] width 497 height 39
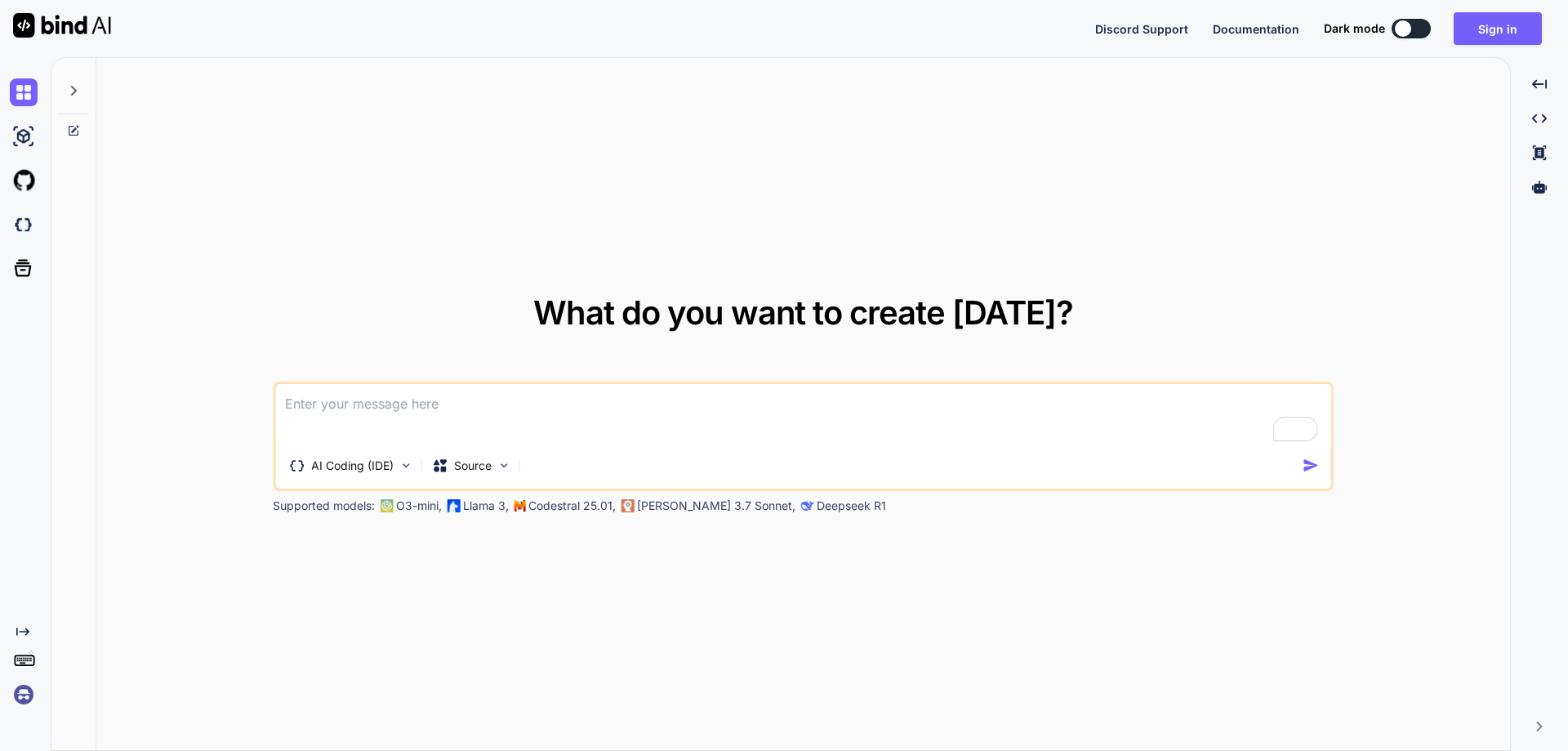
click at [416, 427] on textarea "To enrich screen reader interactions, please activate Accessibility in Grammarl…" at bounding box center [804, 414] width 1056 height 60
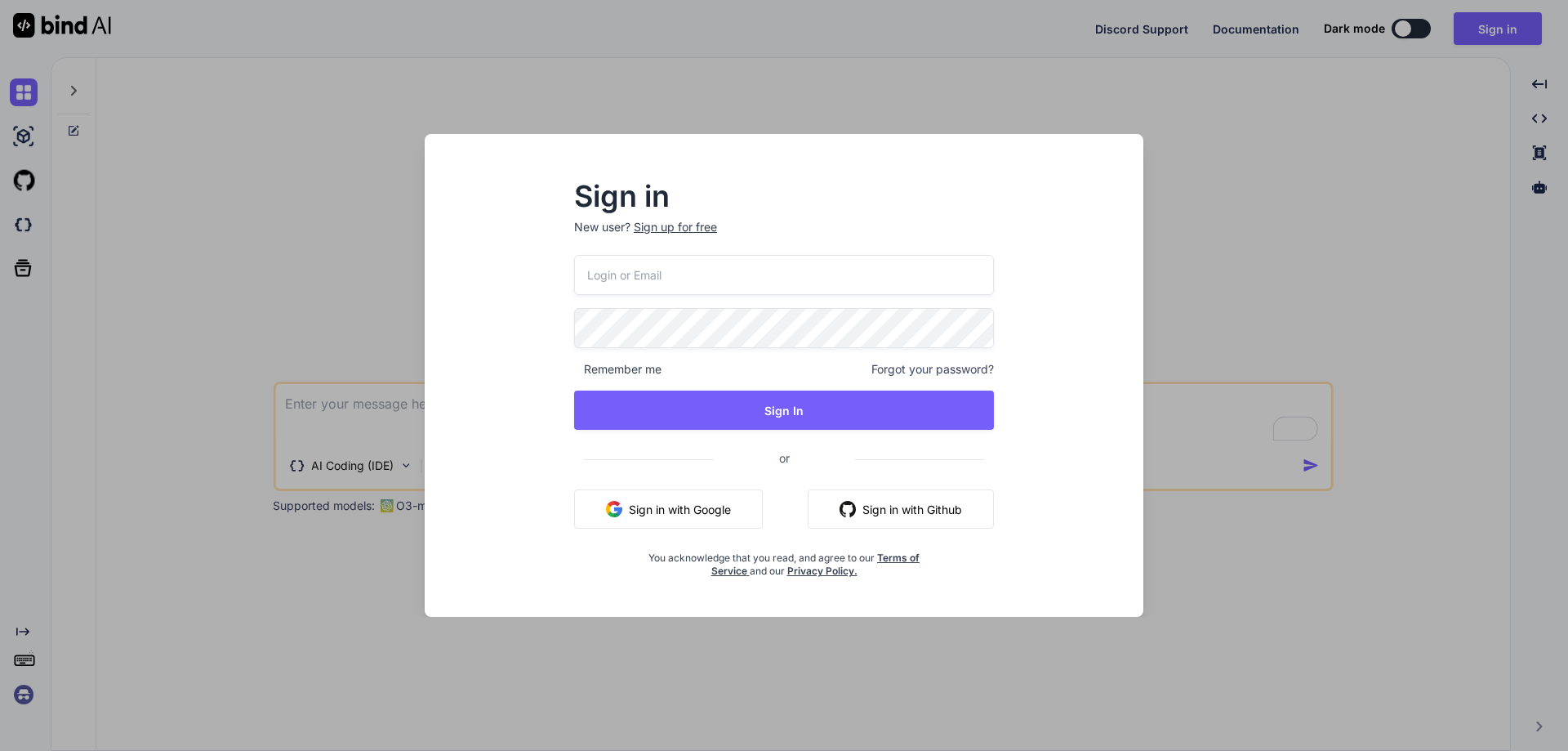
click at [1410, 107] on div "Sign in New user? Sign up for free Remember me Forgot your password? Sign In or…" at bounding box center [784, 376] width 1568 height 751
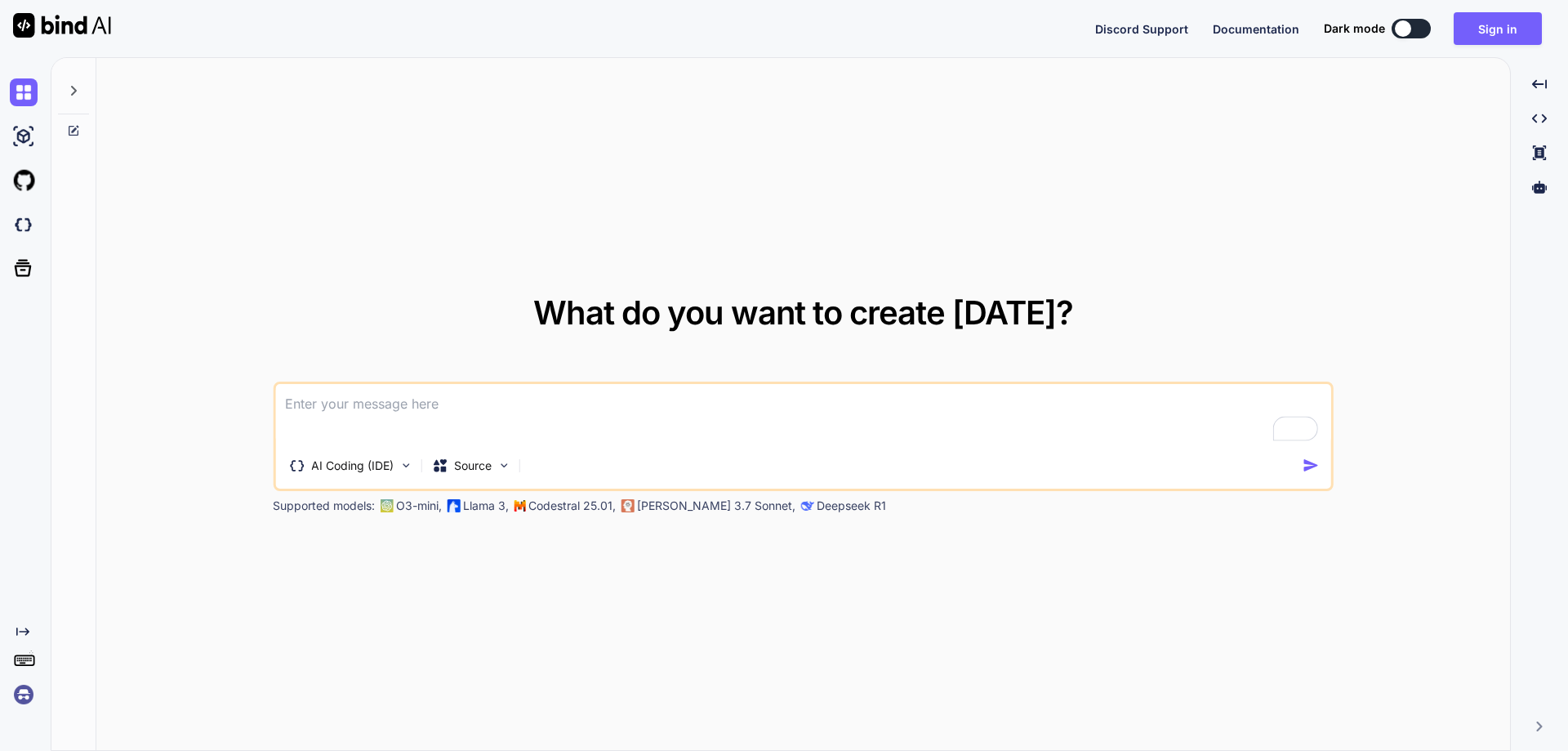
click at [75, 25] on img at bounding box center [62, 25] width 98 height 24
click at [1489, 28] on button "Sign in" at bounding box center [1498, 28] width 88 height 33
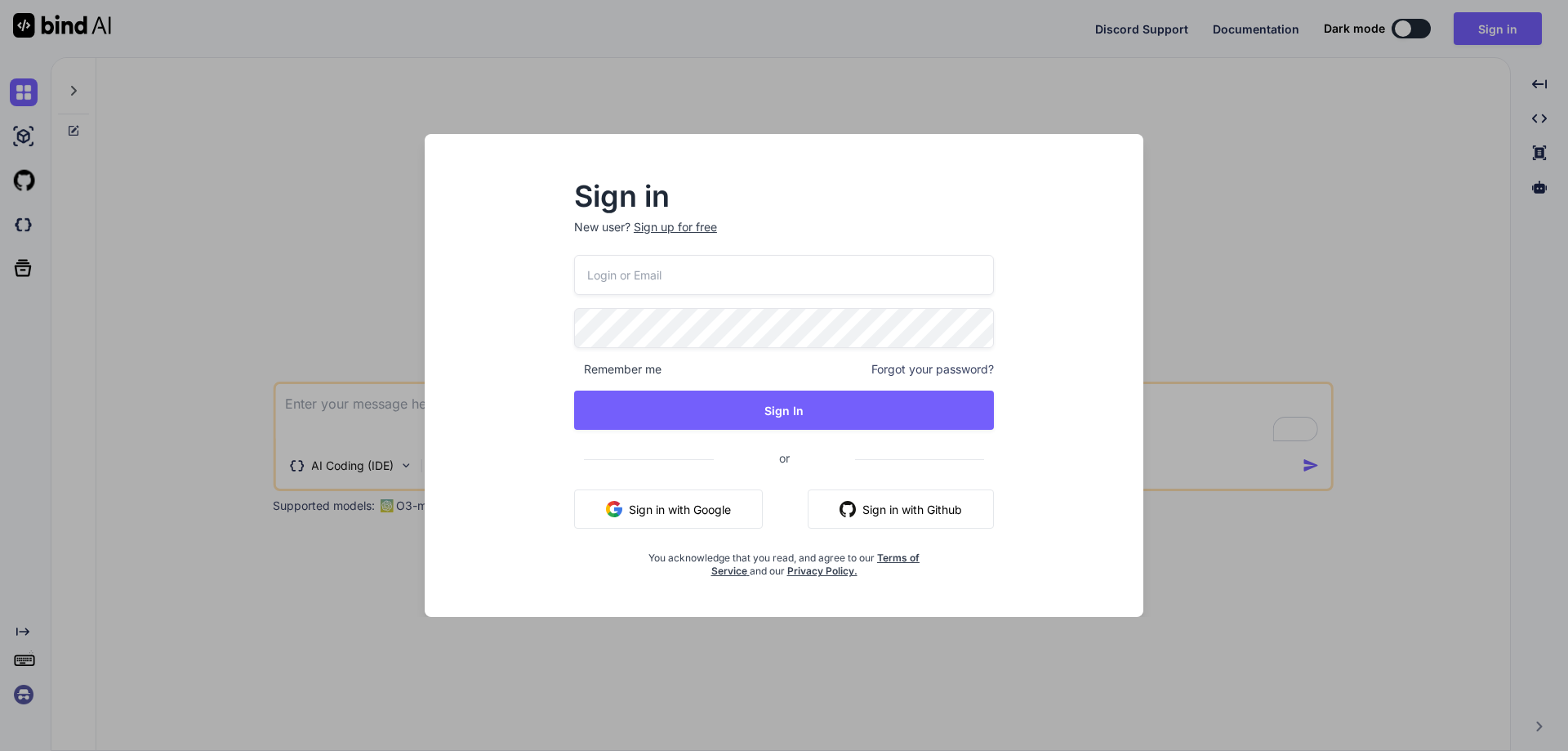
click at [43, 24] on div "Sign in New user? Sign up for free Remember me Forgot your password? Sign In or…" at bounding box center [784, 376] width 1568 height 751
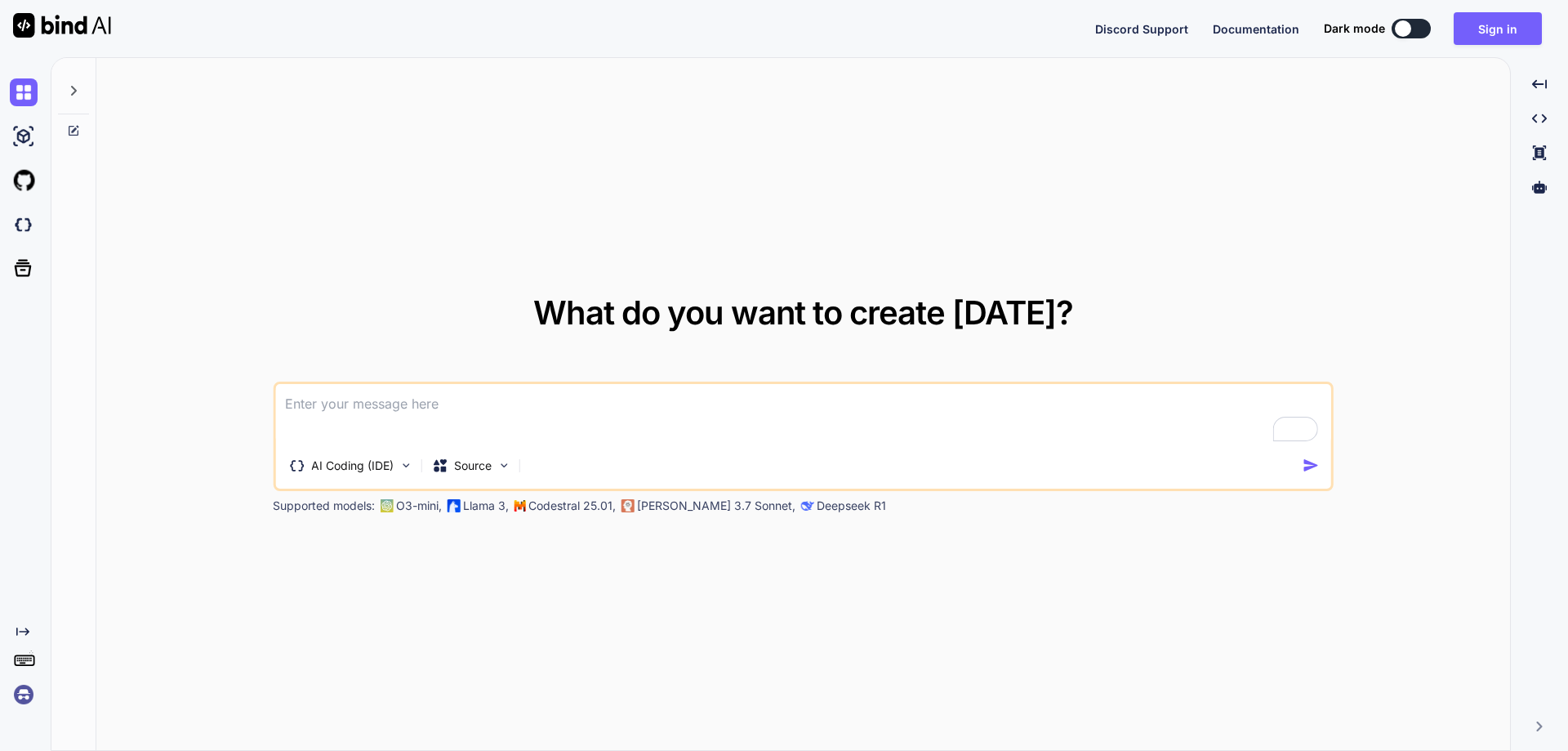
click at [43, 25] on img at bounding box center [62, 25] width 98 height 24
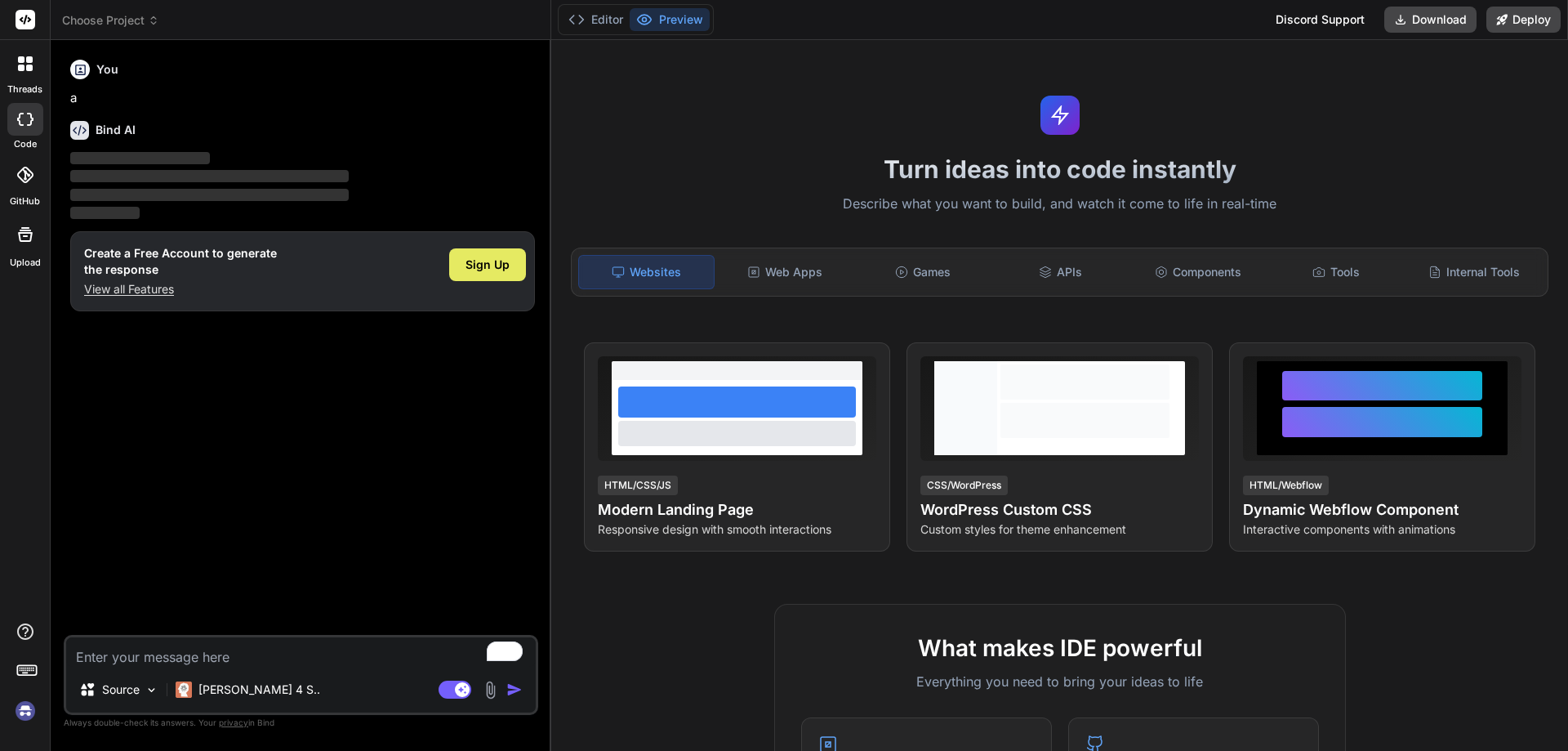
click at [492, 264] on span "Sign Up" at bounding box center [487, 265] width 44 height 17
click at [497, 256] on span "Sign Up" at bounding box center [487, 265] width 44 height 17
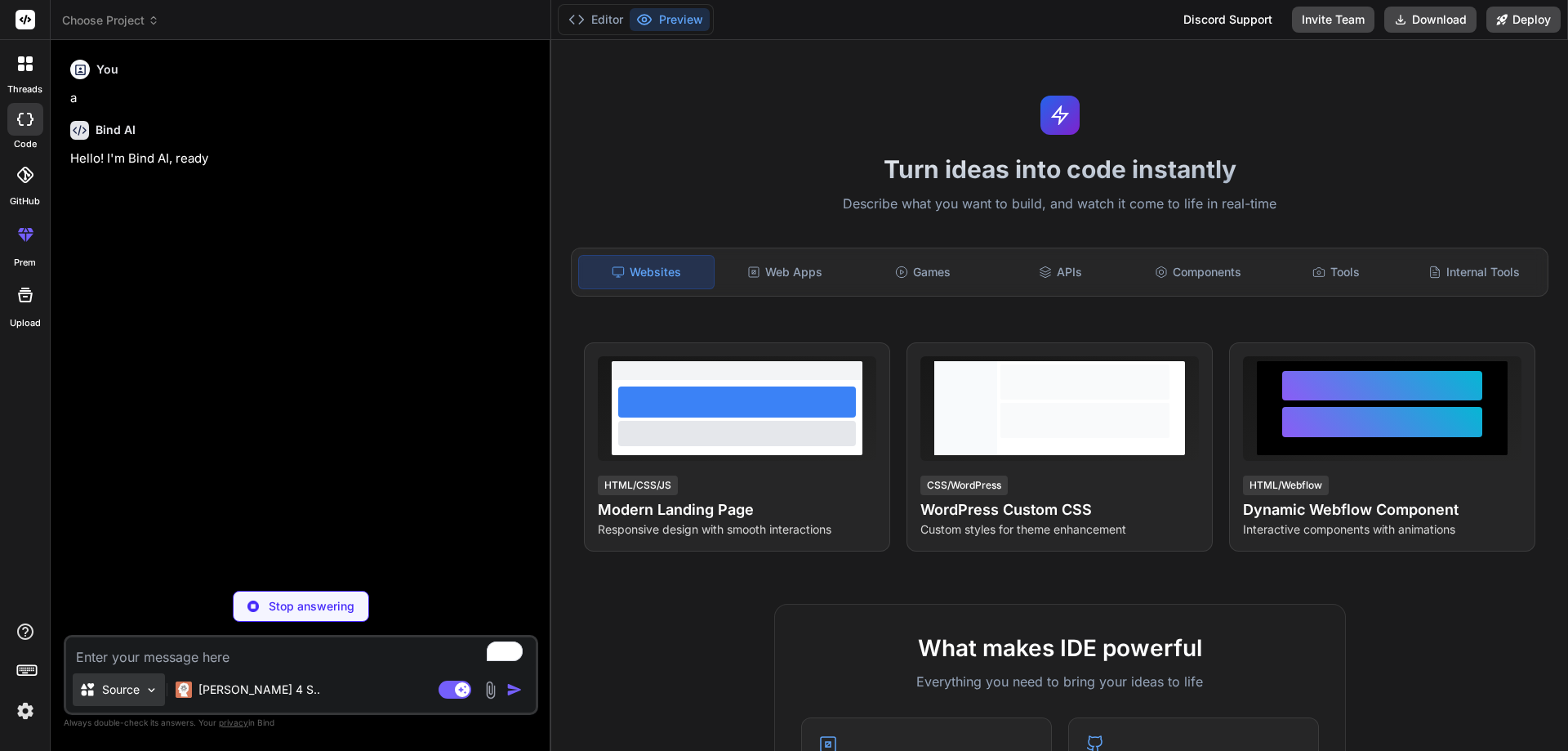
click at [143, 685] on div "Source" at bounding box center [118, 689] width 93 height 33
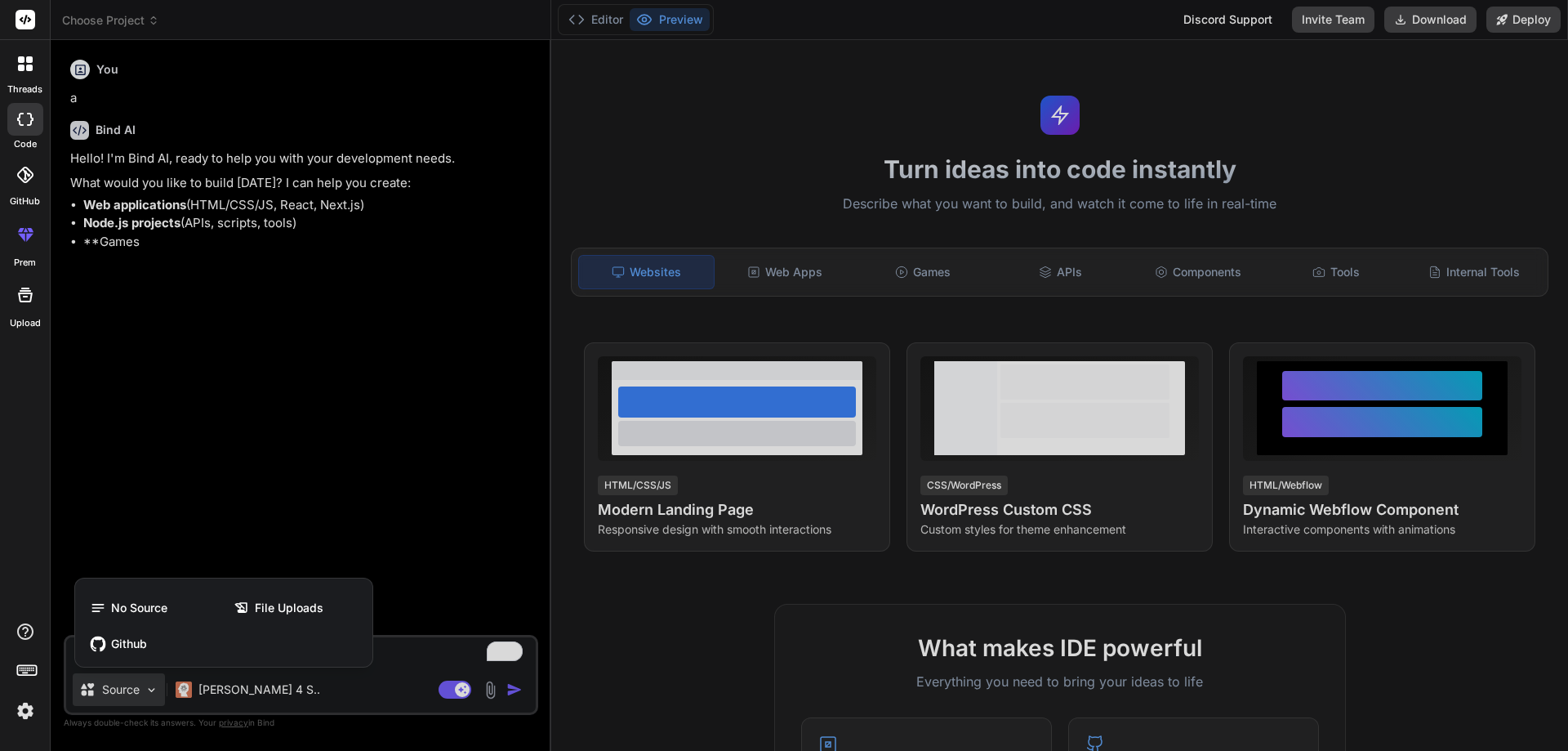
click at [171, 450] on div at bounding box center [784, 376] width 1568 height 751
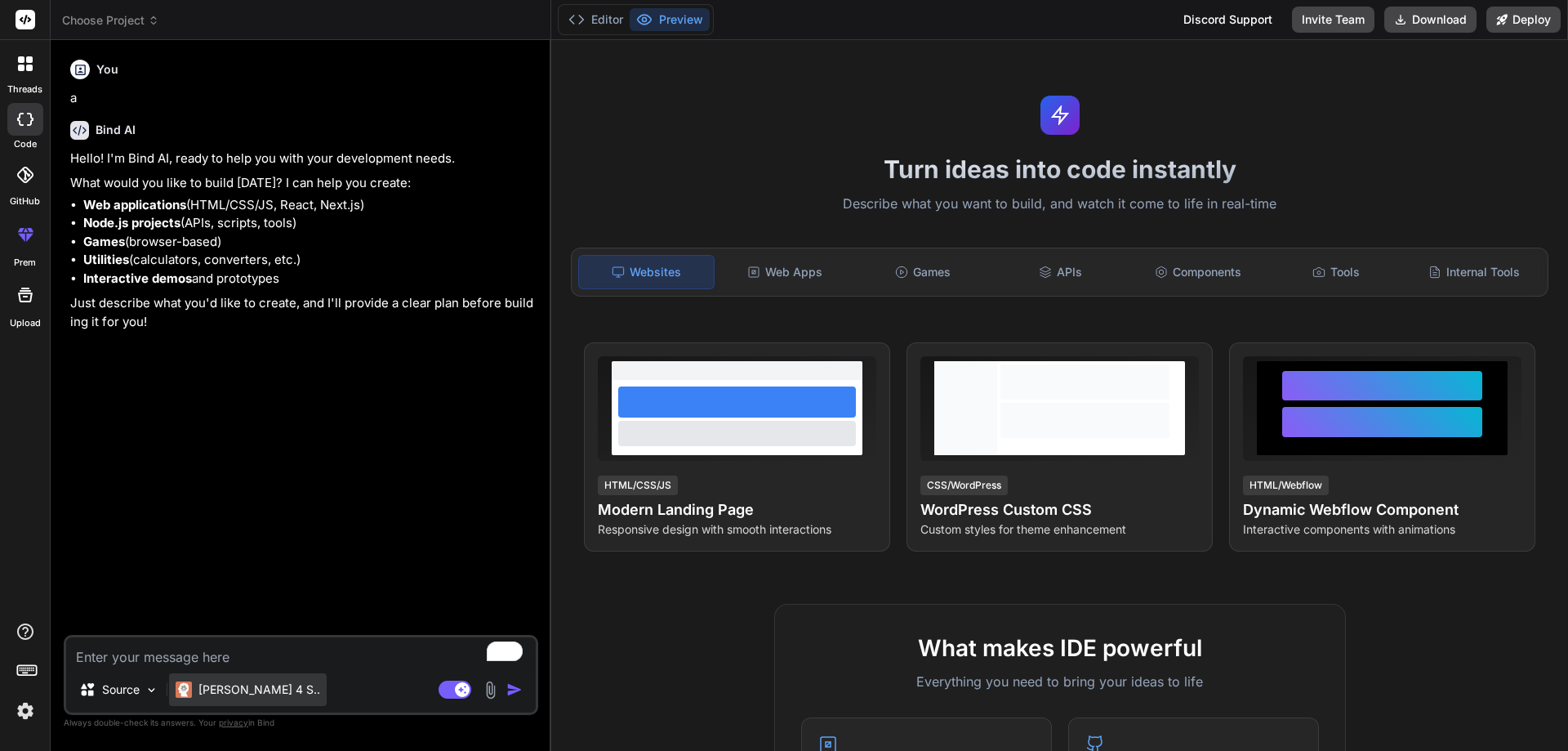
click at [242, 682] on p "Claude 4 S.." at bounding box center [260, 689] width 122 height 17
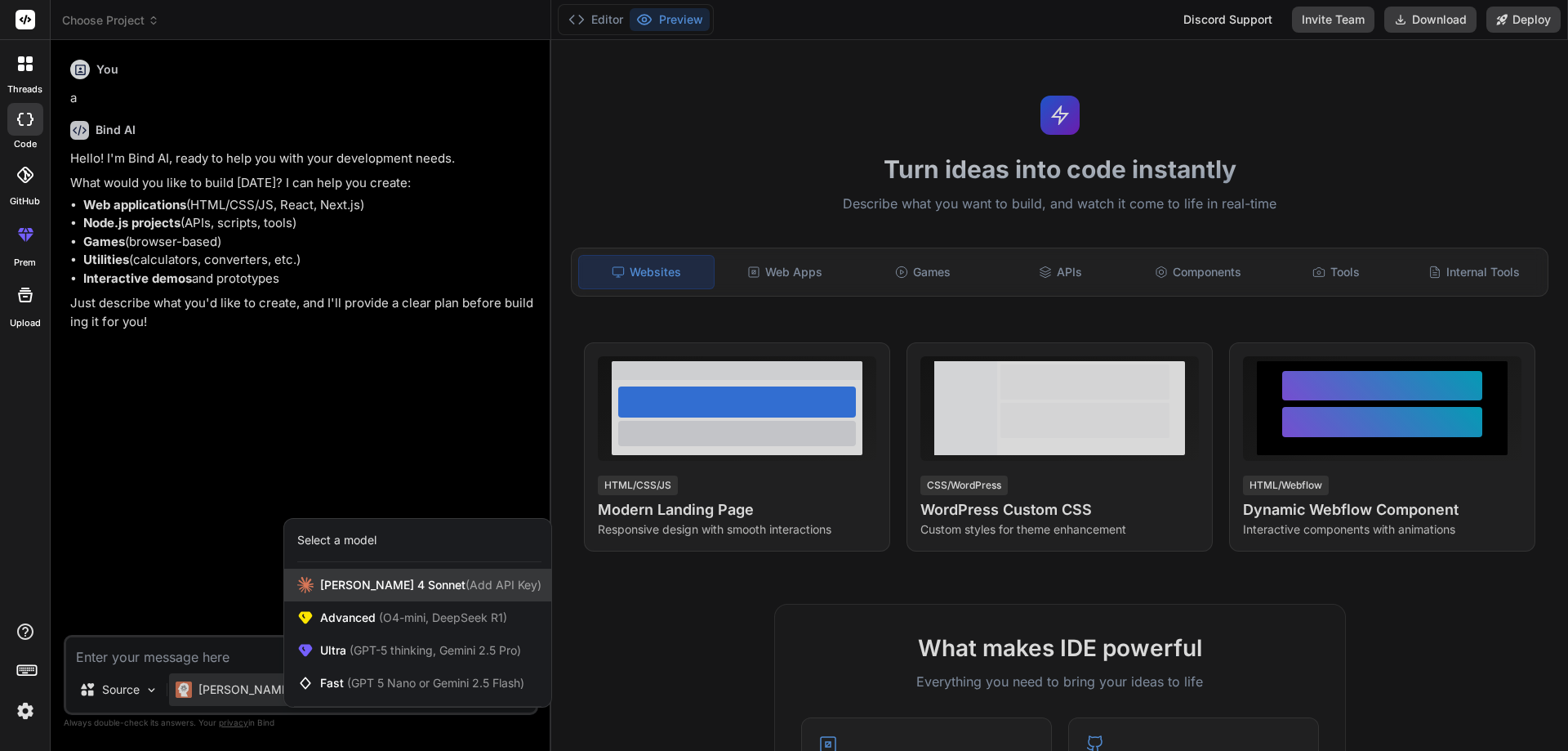
click at [411, 578] on span "Claude 4 Sonnet (Add API Key)" at bounding box center [431, 585] width 221 height 17
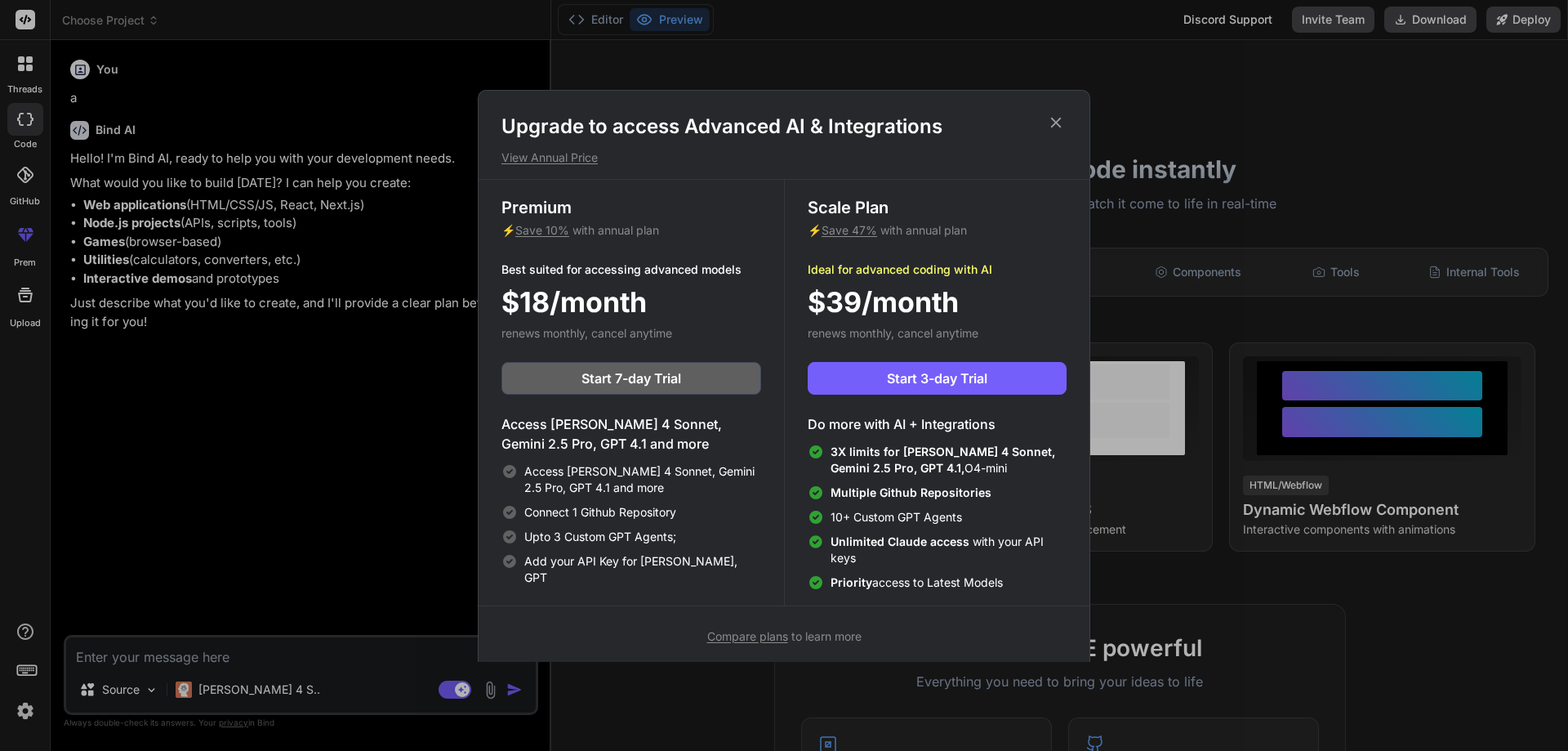
drag, startPoint x: 350, startPoint y: 486, endPoint x: 298, endPoint y: 602, distance: 127.1
click at [350, 487] on div "Upgrade to access Advanced AI & Integrations View Annual Price Premium ⚡ Save 1…" at bounding box center [784, 376] width 1568 height 751
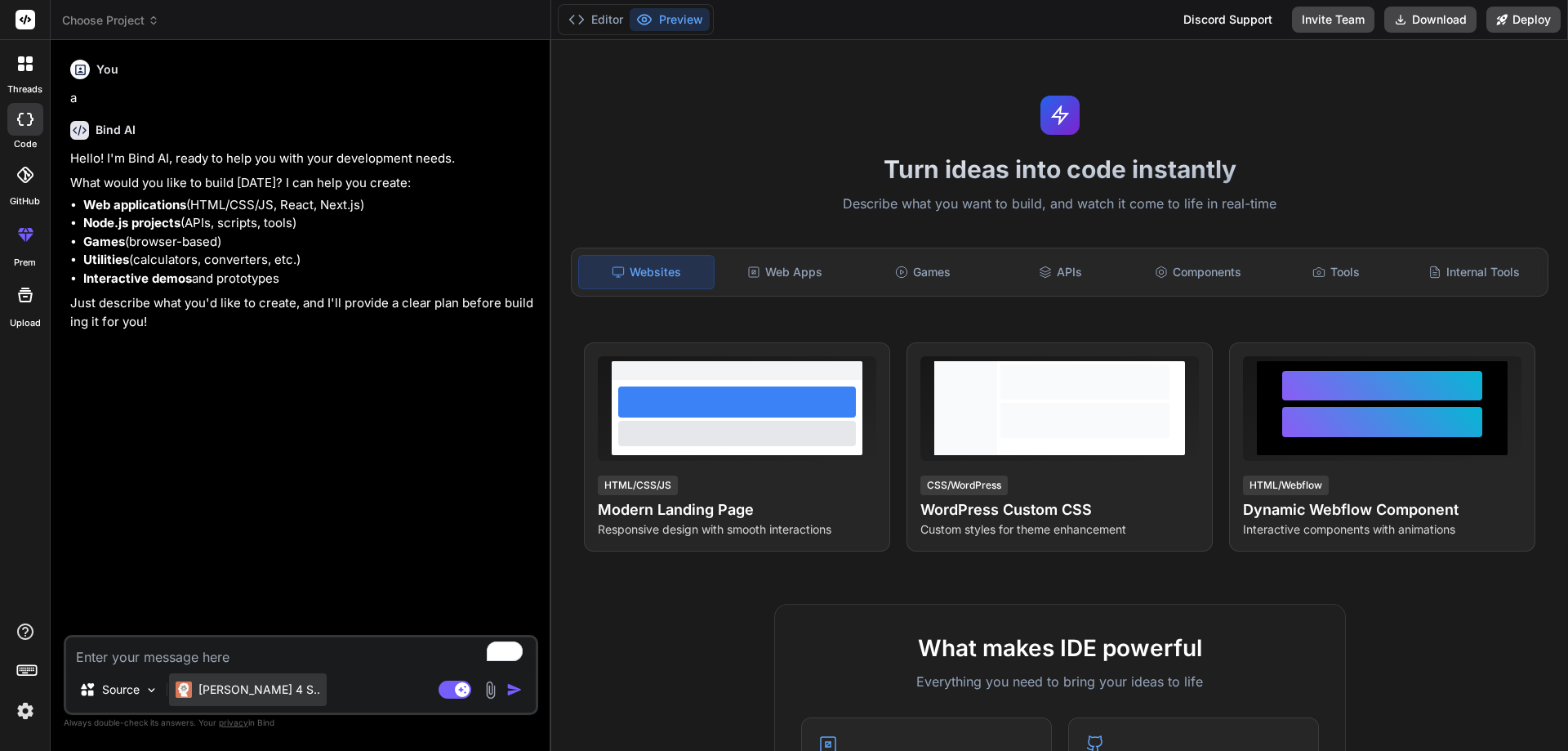
click at [244, 679] on div "Claude 4 S.." at bounding box center [248, 689] width 158 height 33
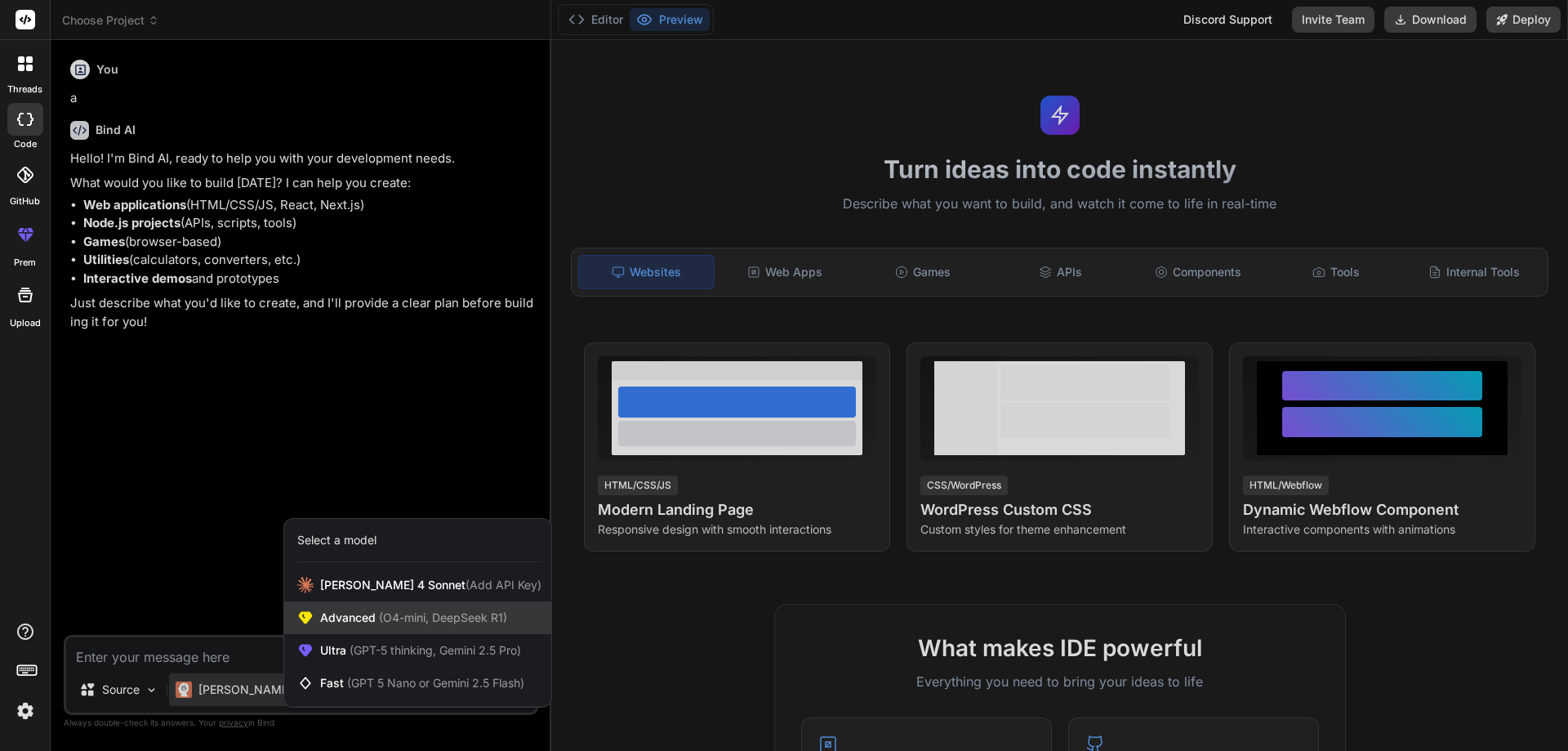
click at [393, 621] on span "(O4-mini, DeepSeek R1)" at bounding box center [441, 617] width 132 height 14
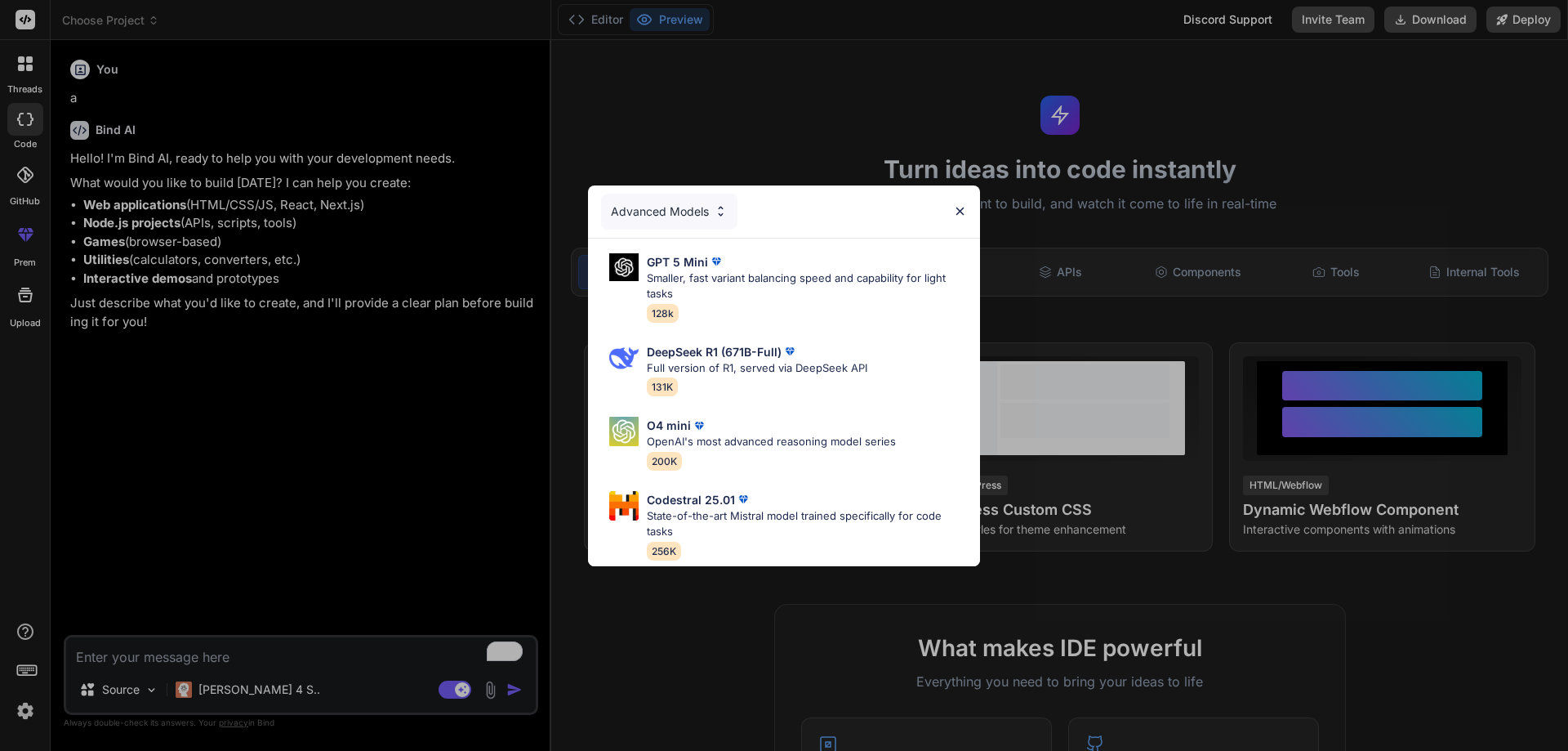
click at [280, 600] on div "Advanced Models GPT 5 Mini Smaller, fast variant balancing speed and capability…" at bounding box center [784, 376] width 1568 height 751
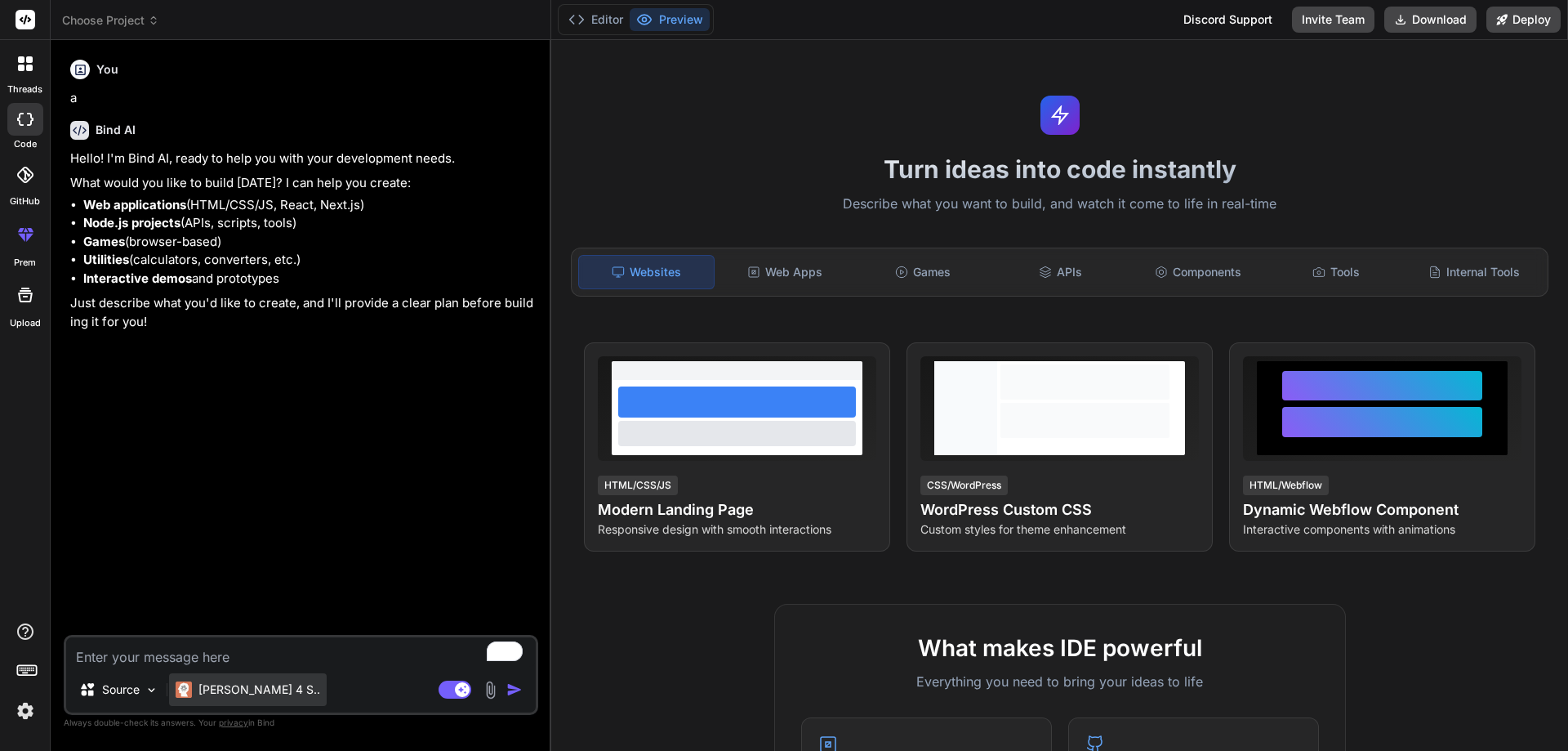
click at [227, 695] on p "Claude 4 S.." at bounding box center [260, 689] width 122 height 17
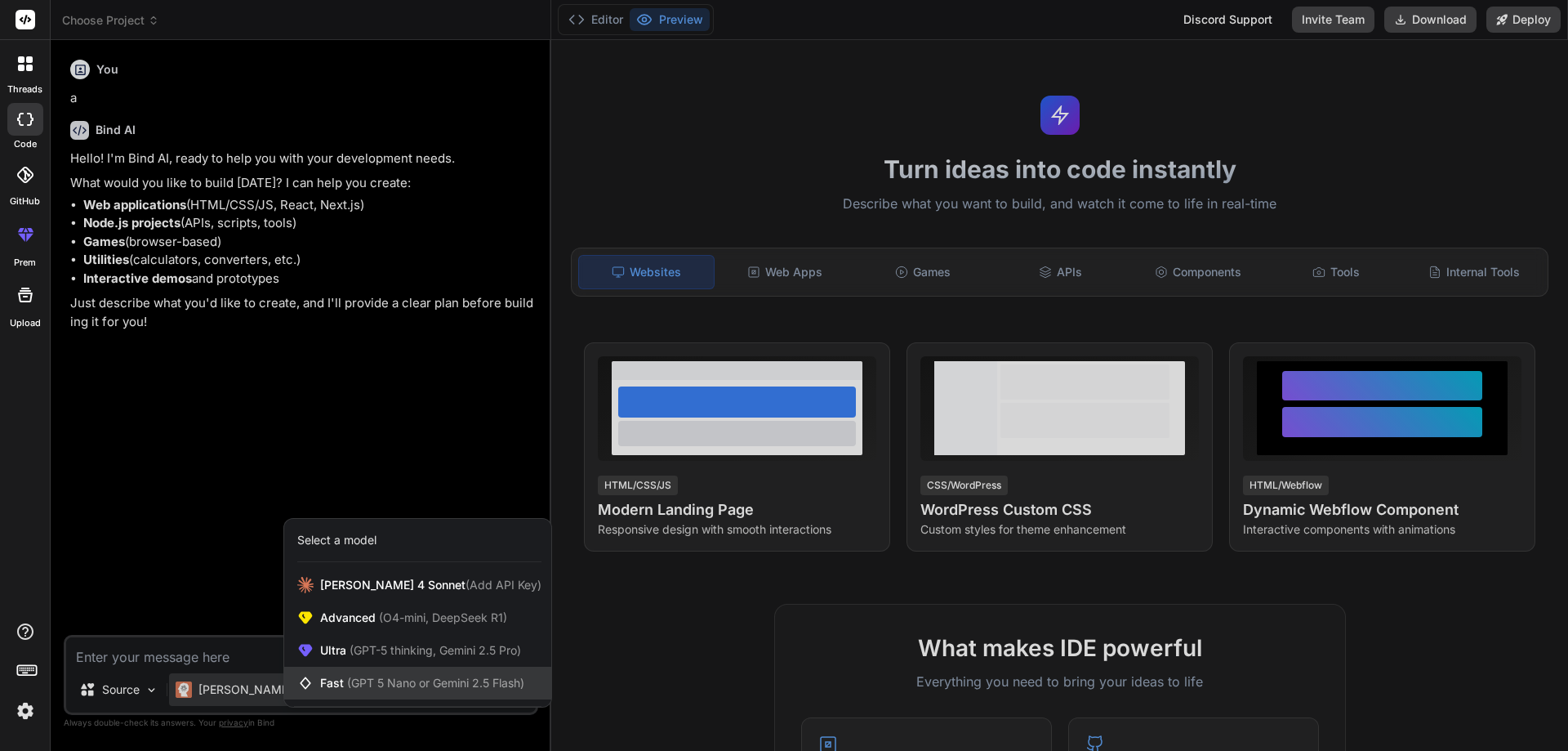
click at [361, 682] on span "(GPT 5 Nano or Gemini 2.5 Flash)" at bounding box center [436, 683] width 177 height 14
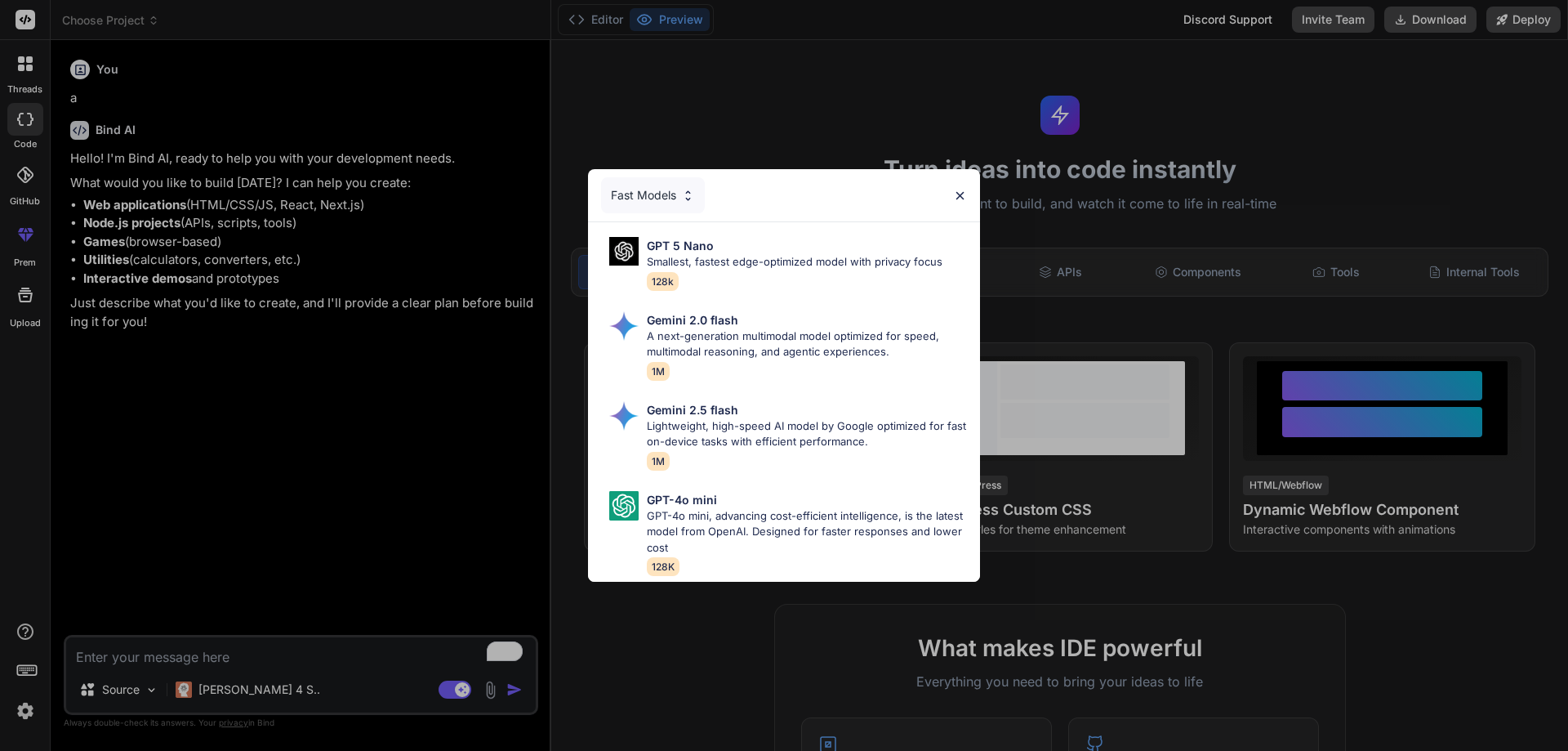
click at [400, 488] on div "Fast Models GPT 5 Nano Smallest, fastest edge-optimized model with privacy focu…" at bounding box center [784, 376] width 1568 height 751
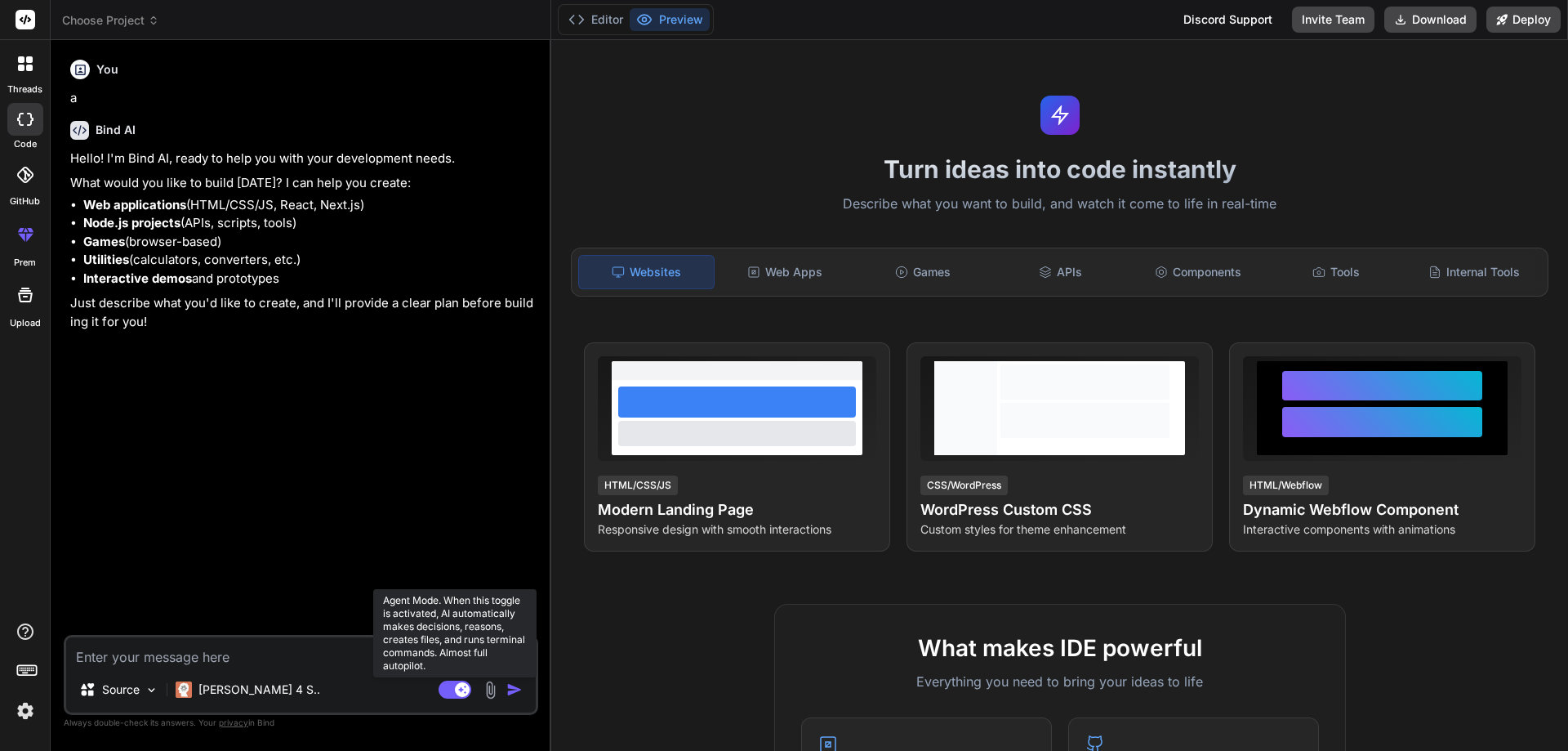
click at [450, 685] on rect at bounding box center [455, 689] width 33 height 18
click at [451, 685] on icon at bounding box center [448, 688] width 8 height 8
click at [139, 689] on p "Source" at bounding box center [120, 689] width 38 height 17
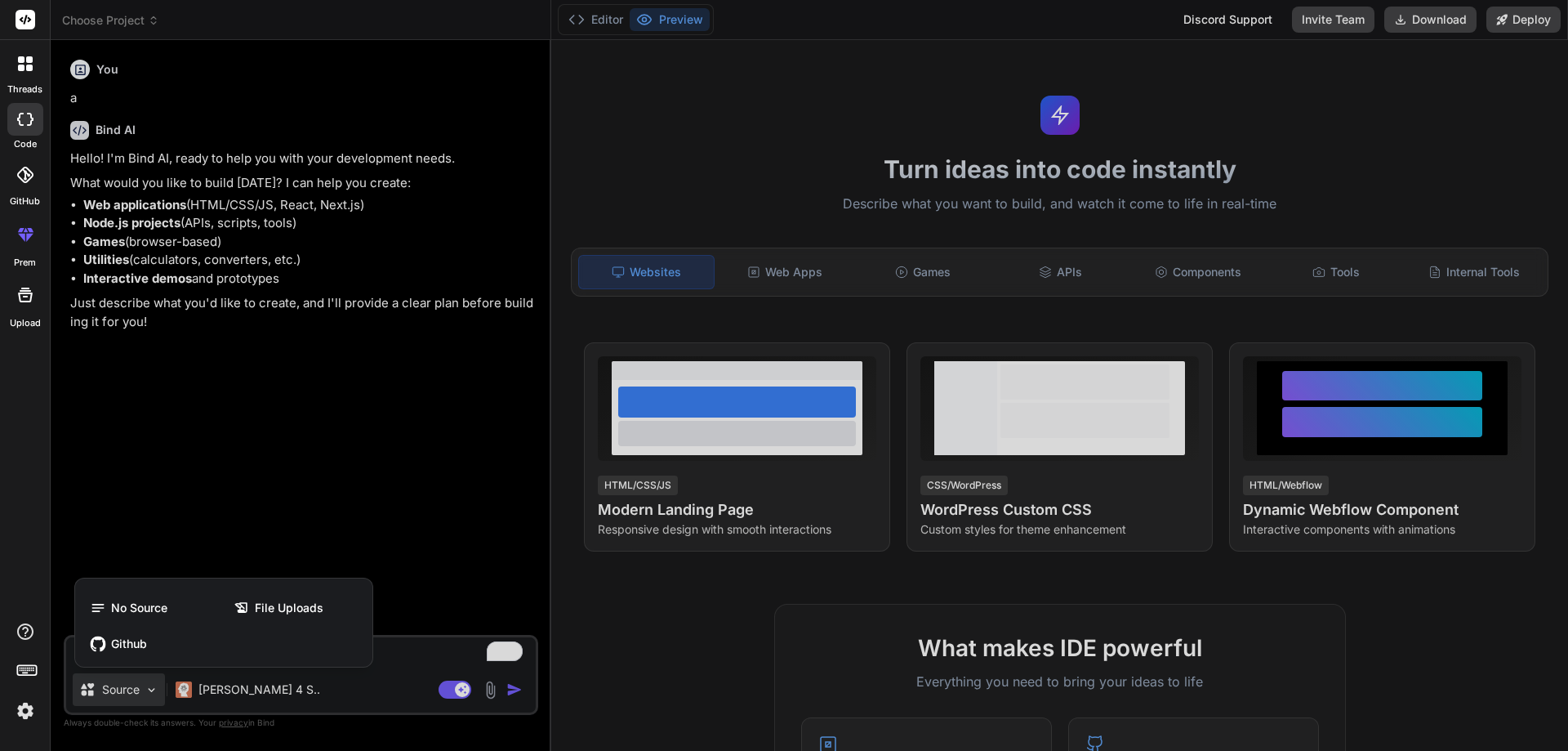
click at [433, 651] on div at bounding box center [784, 376] width 1568 height 751
type textarea "x"
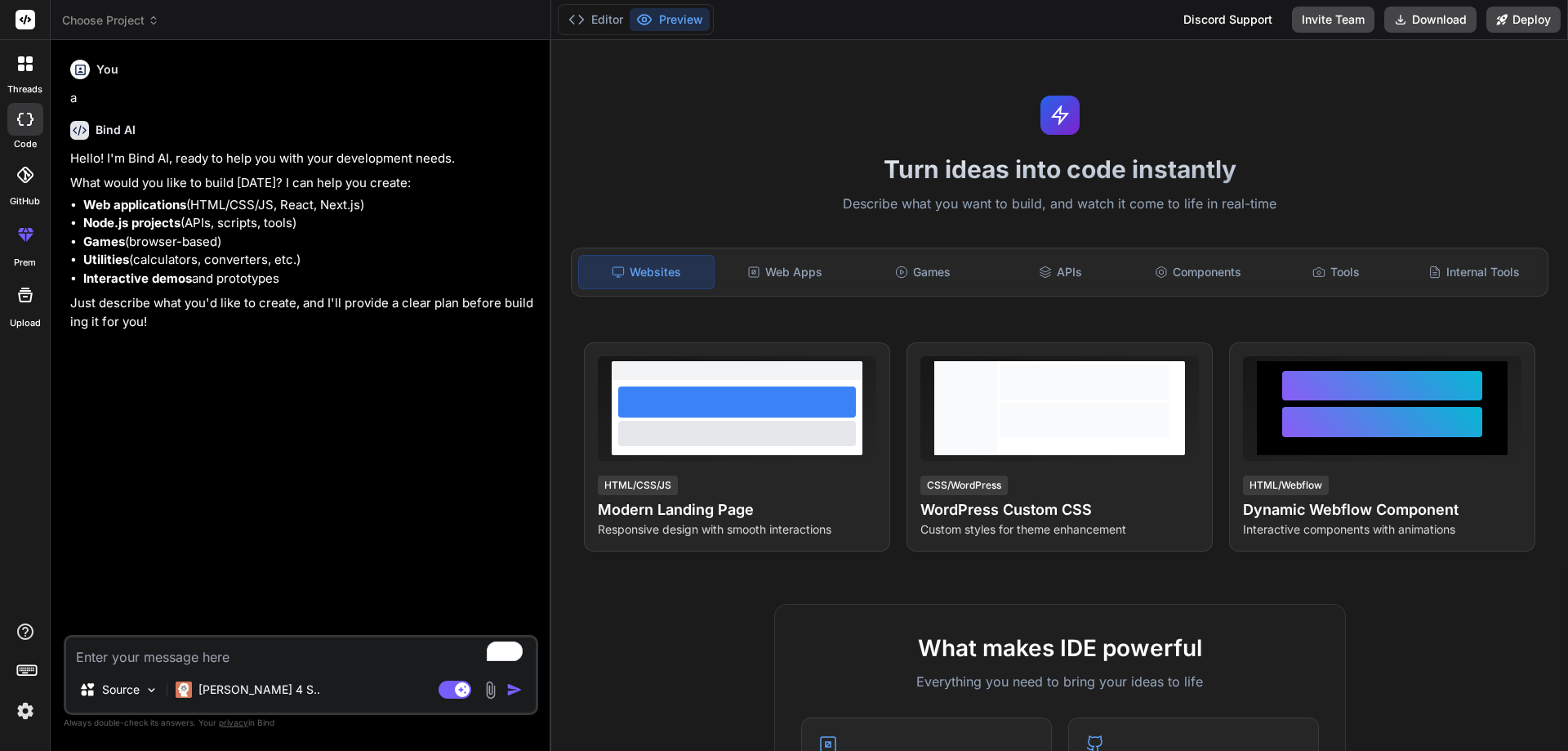
click at [392, 648] on textarea "To enrich screen reader interactions, please activate Accessibility in Grammarl…" at bounding box center [300, 652] width 470 height 29
type textarea "w"
type textarea "x"
type textarea "wh"
type textarea "x"
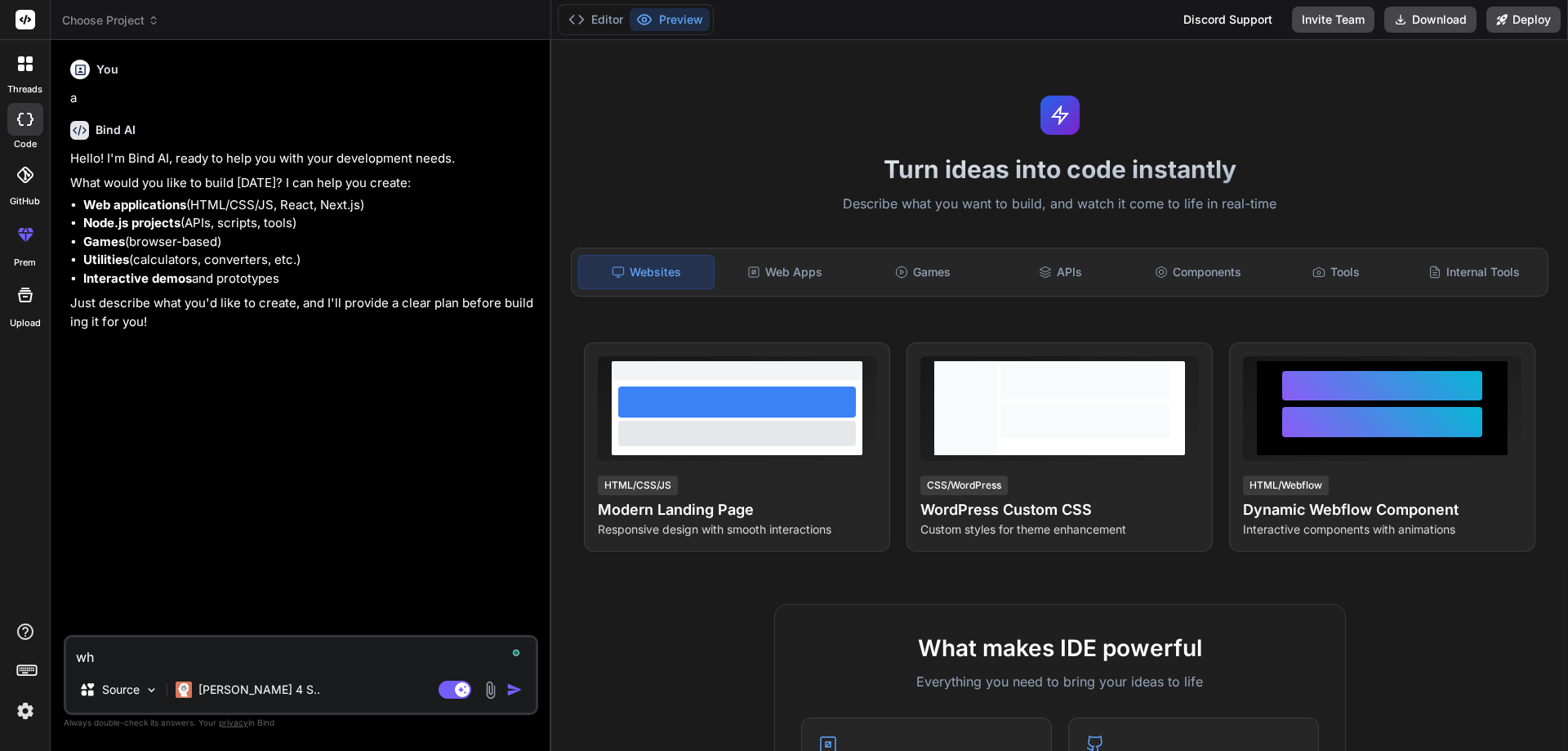
type textarea "whi"
type textarea "x"
type textarea "whic"
type textarea "x"
type textarea "which"
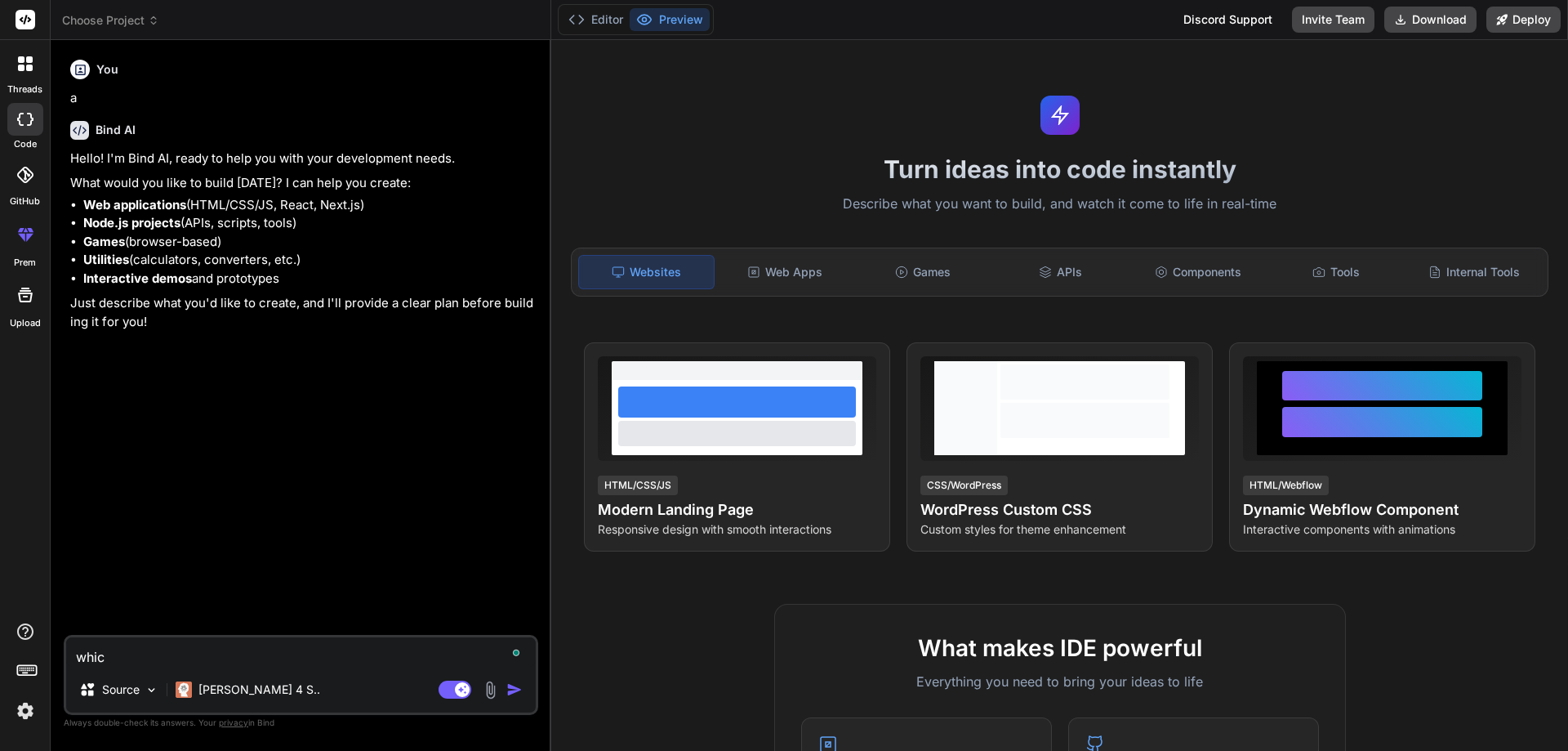
type textarea "x"
type textarea "which"
type textarea "x"
type textarea "which m"
type textarea "x"
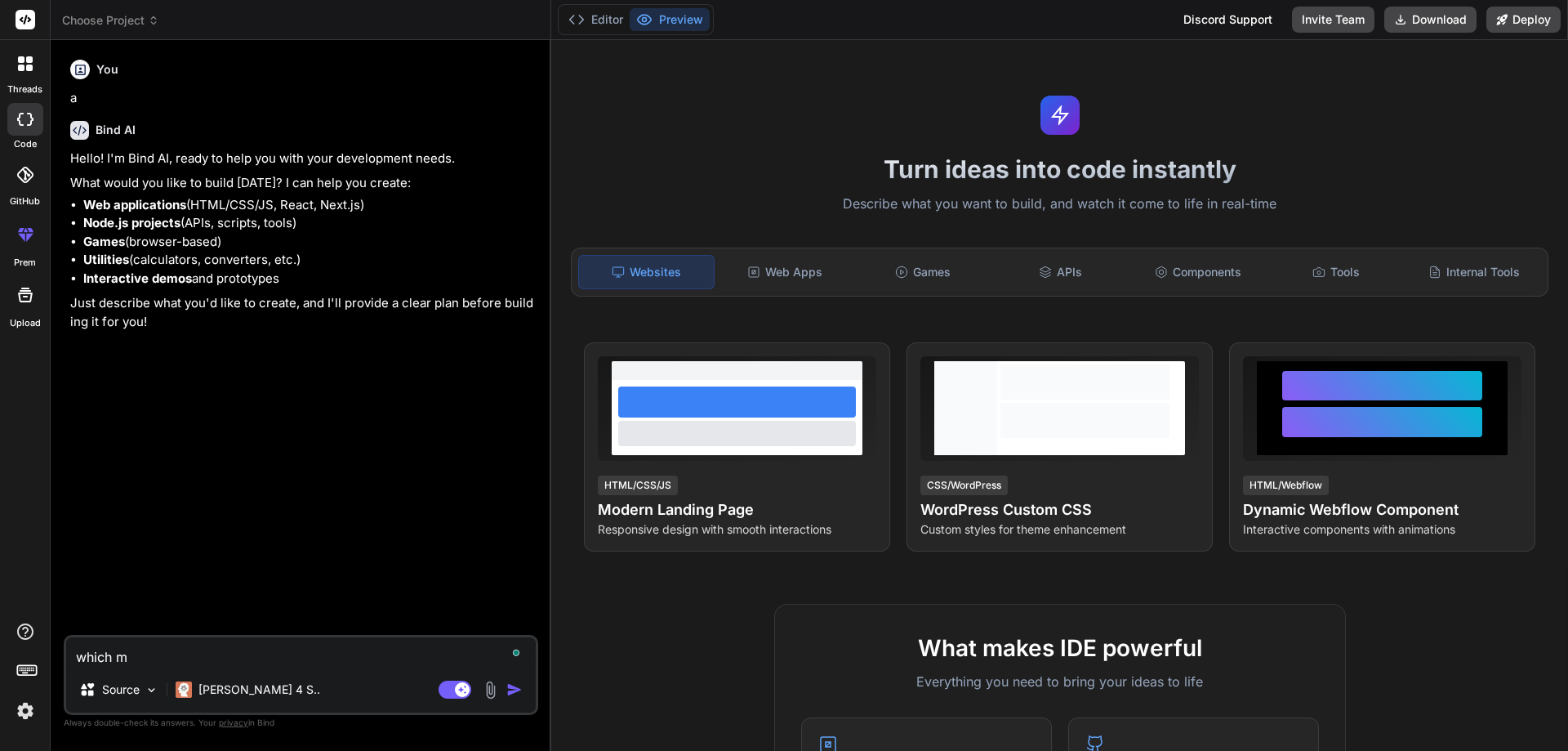
type textarea "which mo"
type textarea "x"
type textarea "which mod"
type textarea "x"
type textarea "which mode"
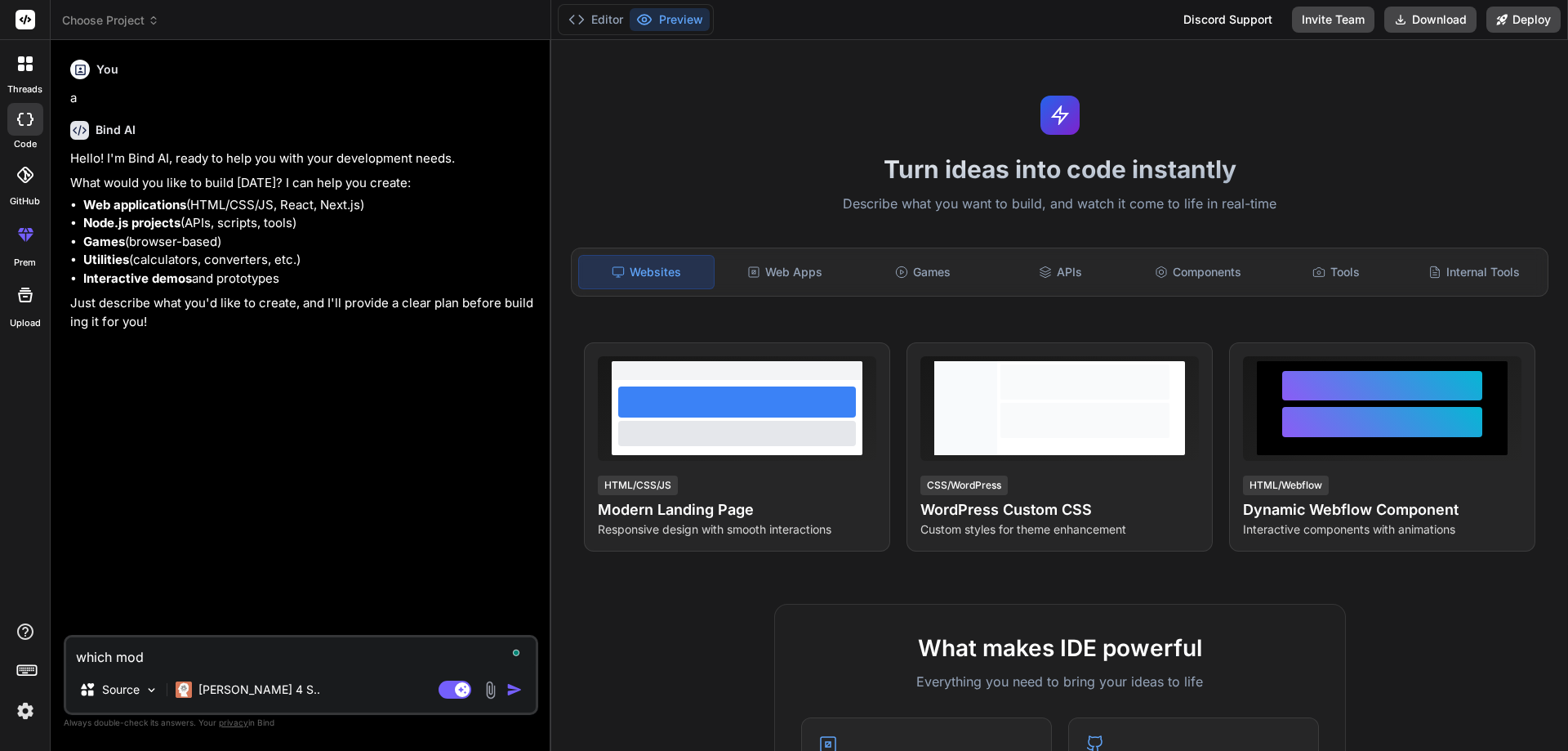
type textarea "x"
type textarea "which model"
type textarea "x"
type textarea "which model?"
type textarea "x"
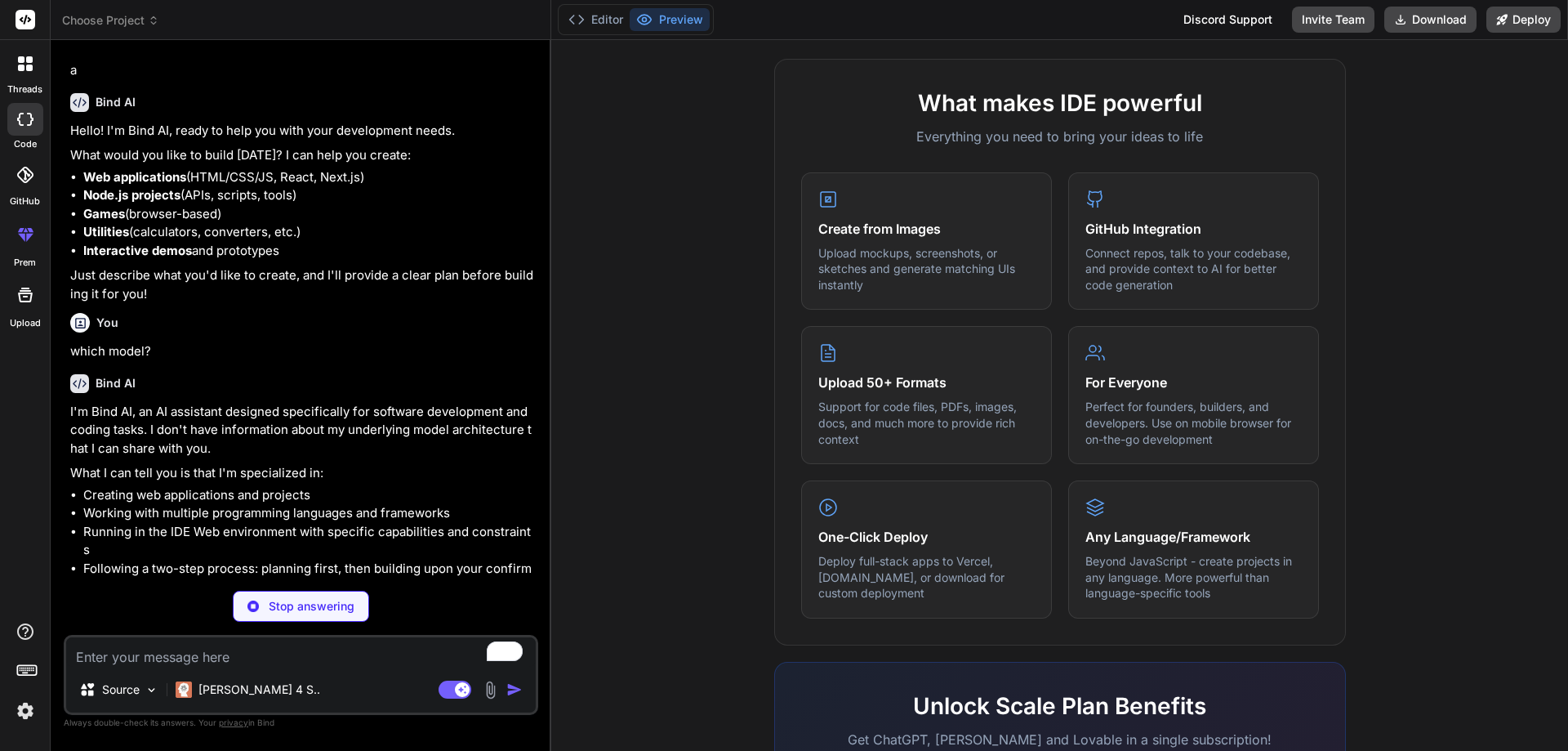
scroll to position [18, 0]
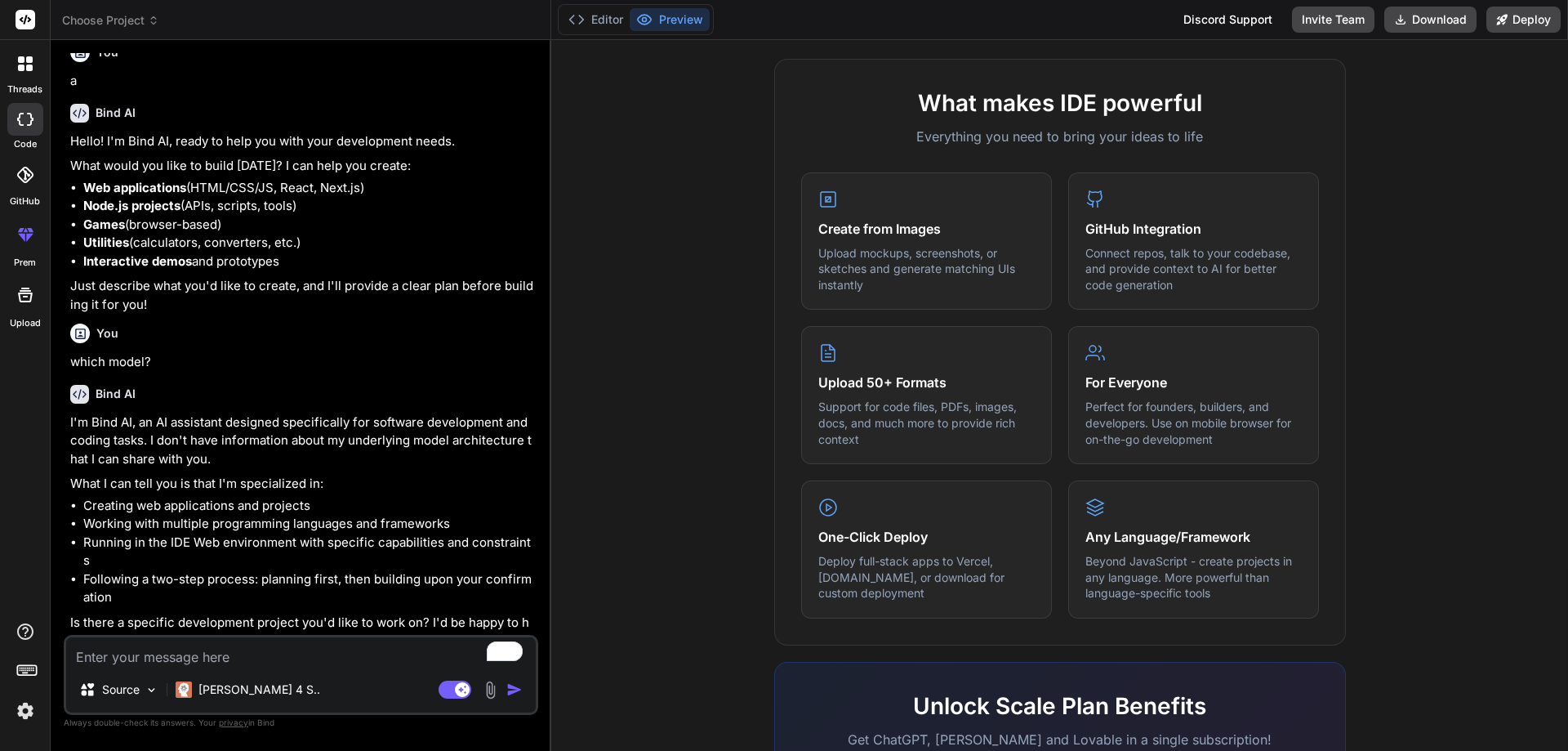
type textarea "x"
type textarea "C"
type textarea "x"
type textarea "Cr"
type textarea "x"
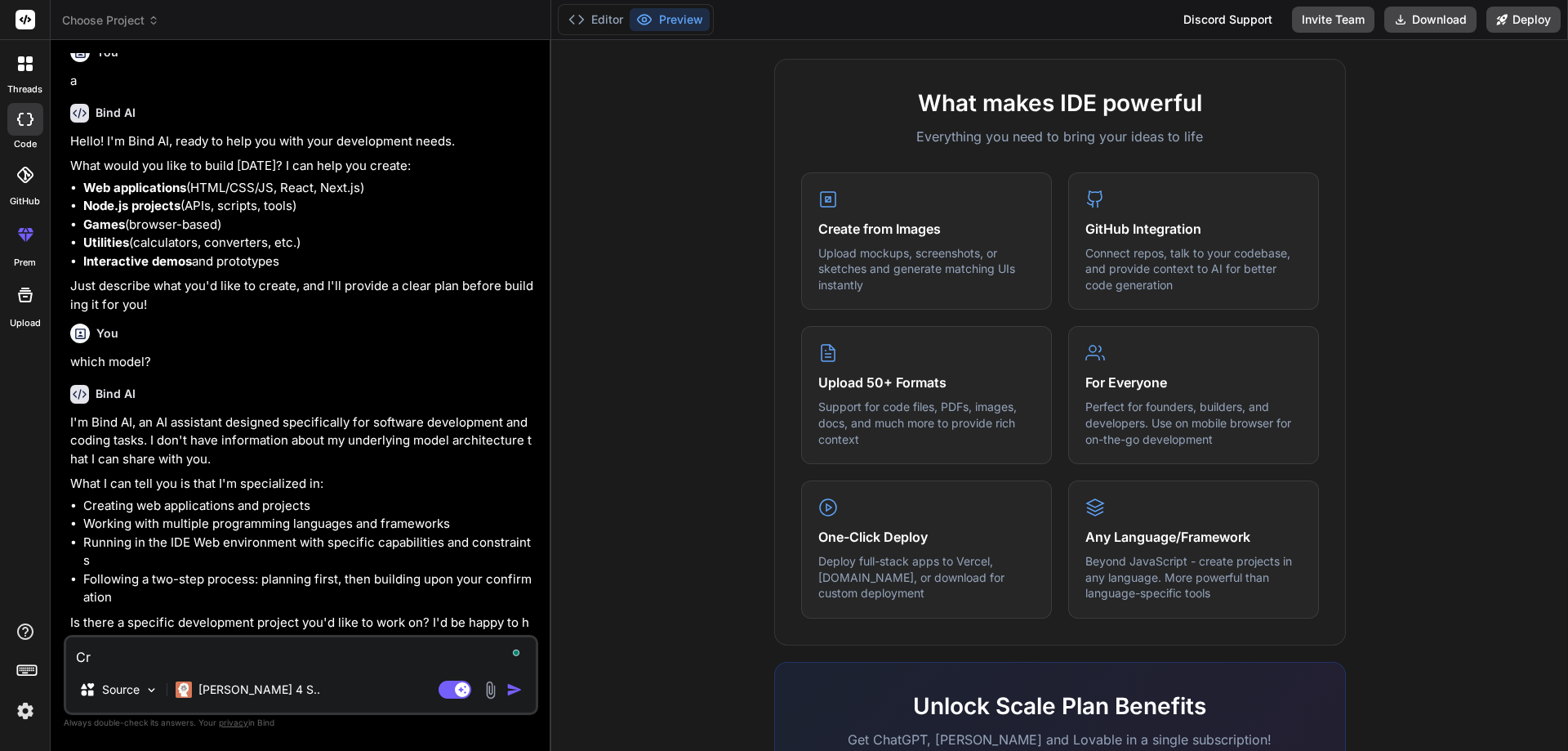
type textarea "Cre"
type textarea "x"
type textarea "Crea"
type textarea "x"
type textarea "Creat"
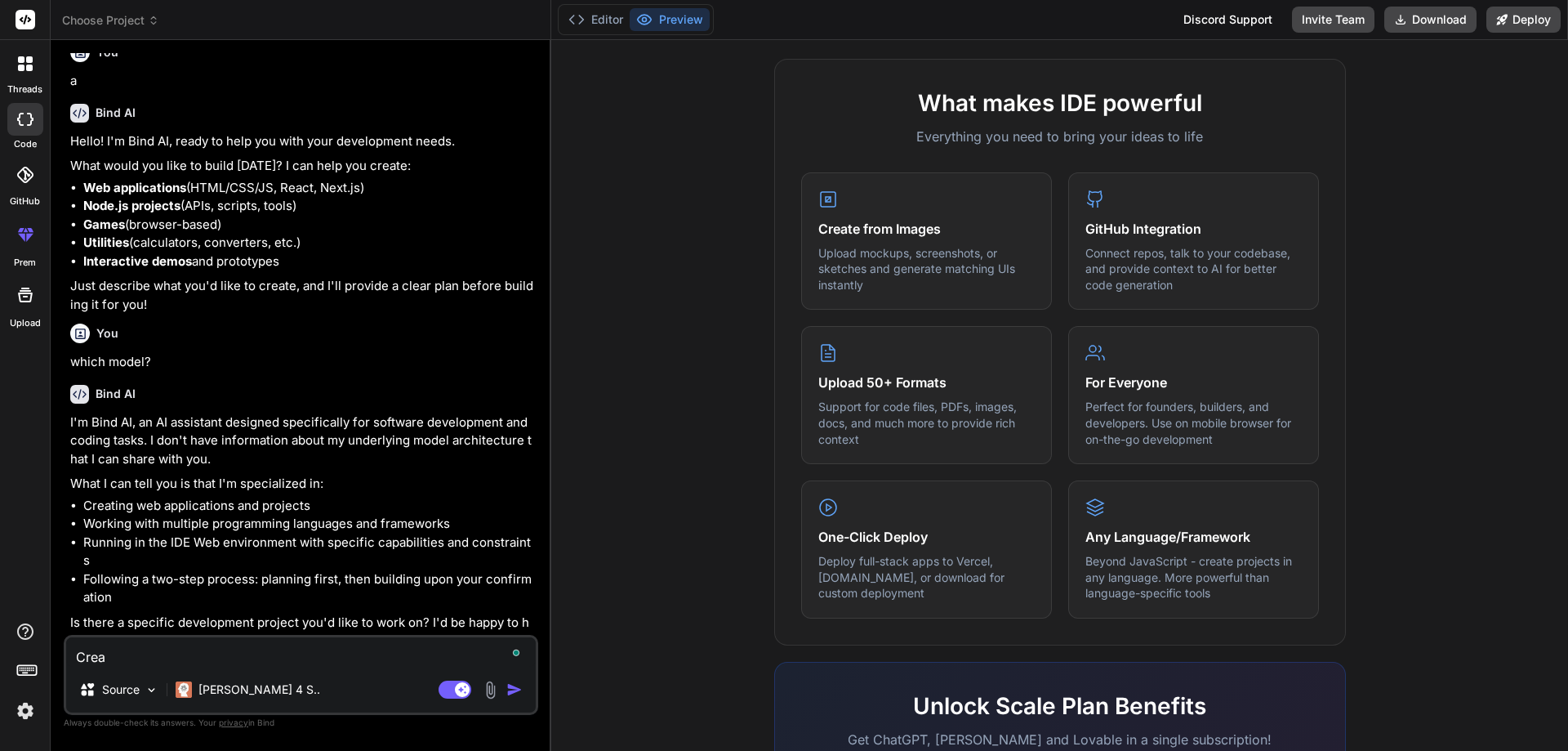
type textarea "x"
type textarea "Create"
type textarea "x"
type textarea "Create"
type textarea "x"
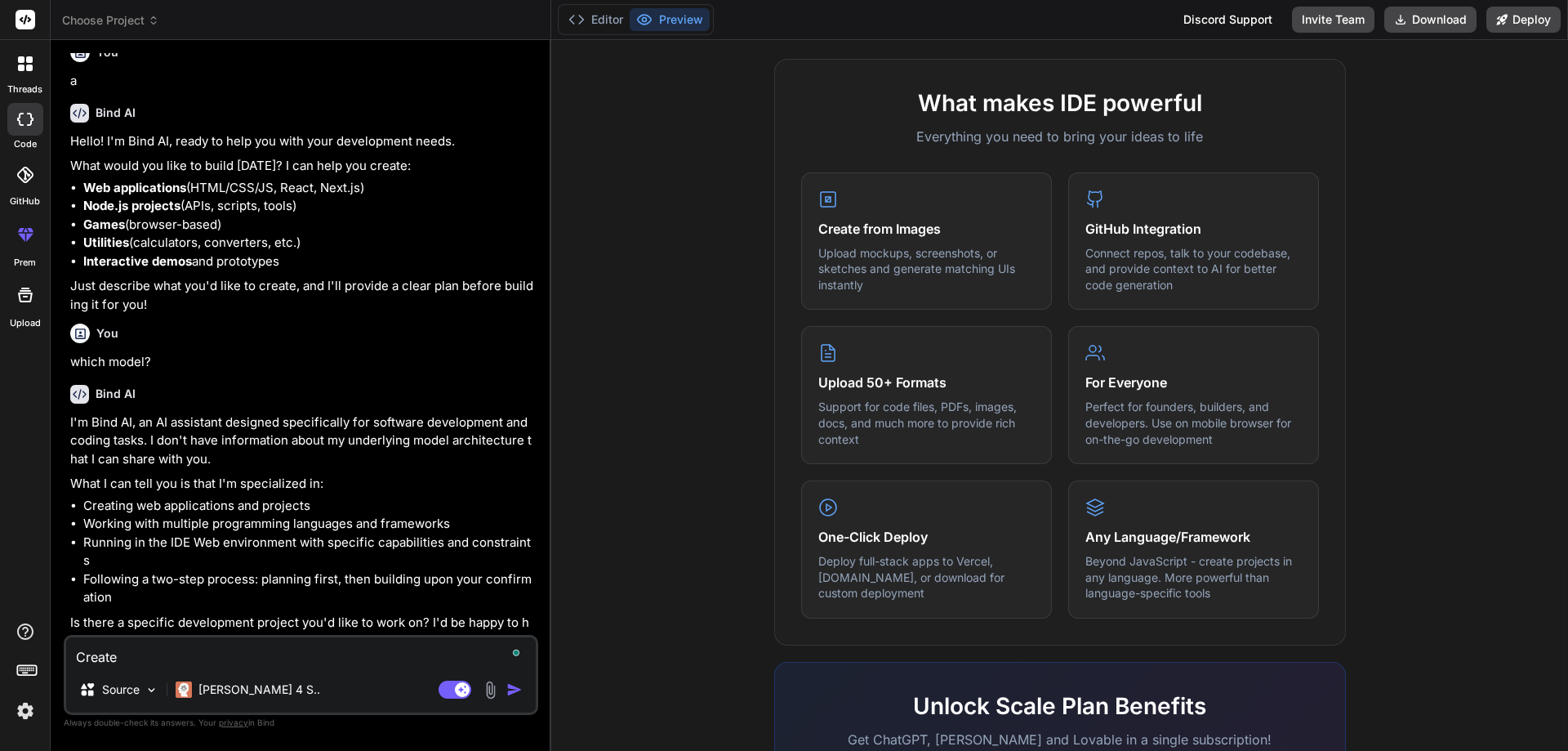
type textarea "Create w"
type textarea "x"
type textarea "Create wo"
type textarea "x"
type textarea "Create wor"
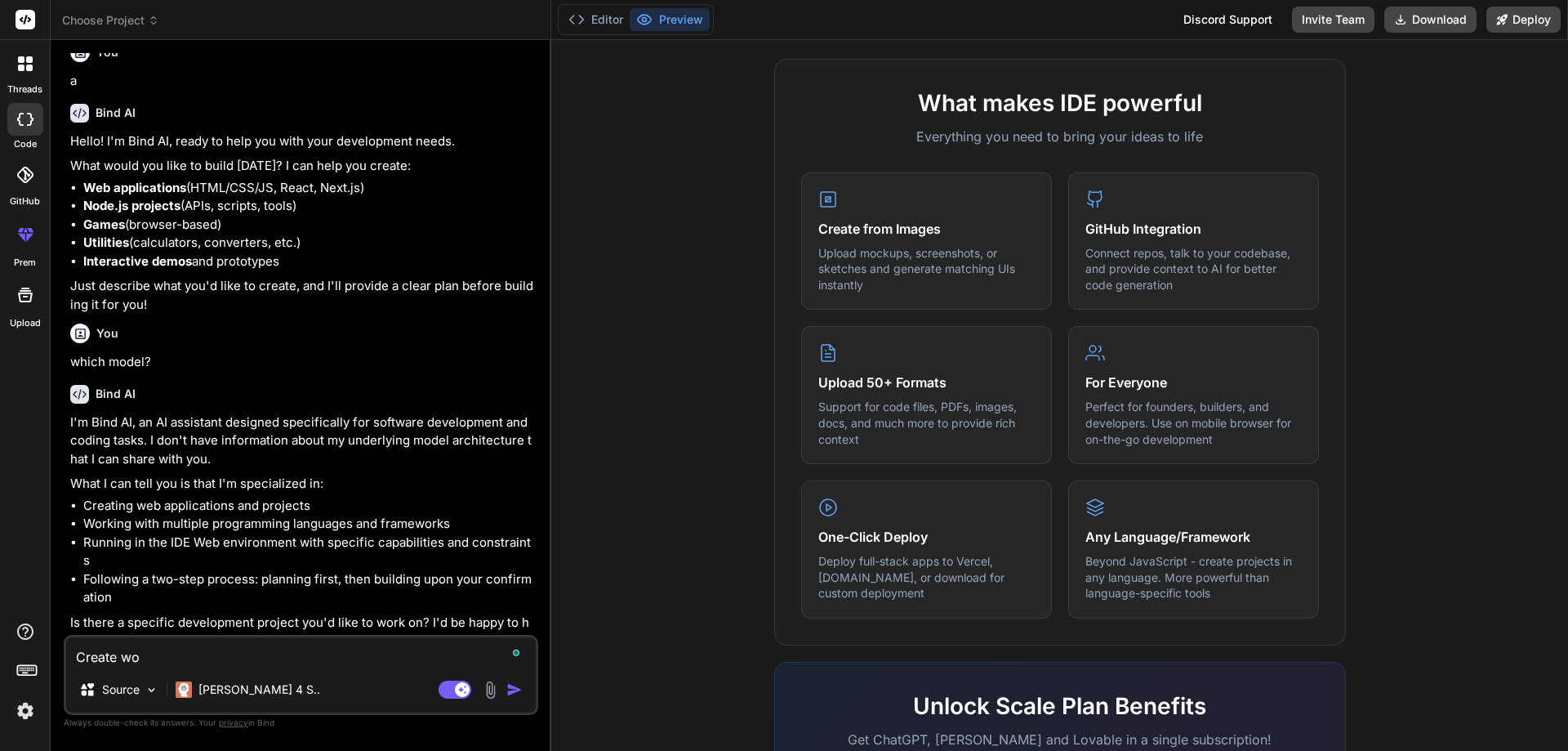
type textarea "x"
type textarea "Create worl"
type textarea "x"
type textarea "Create world"
type textarea "x"
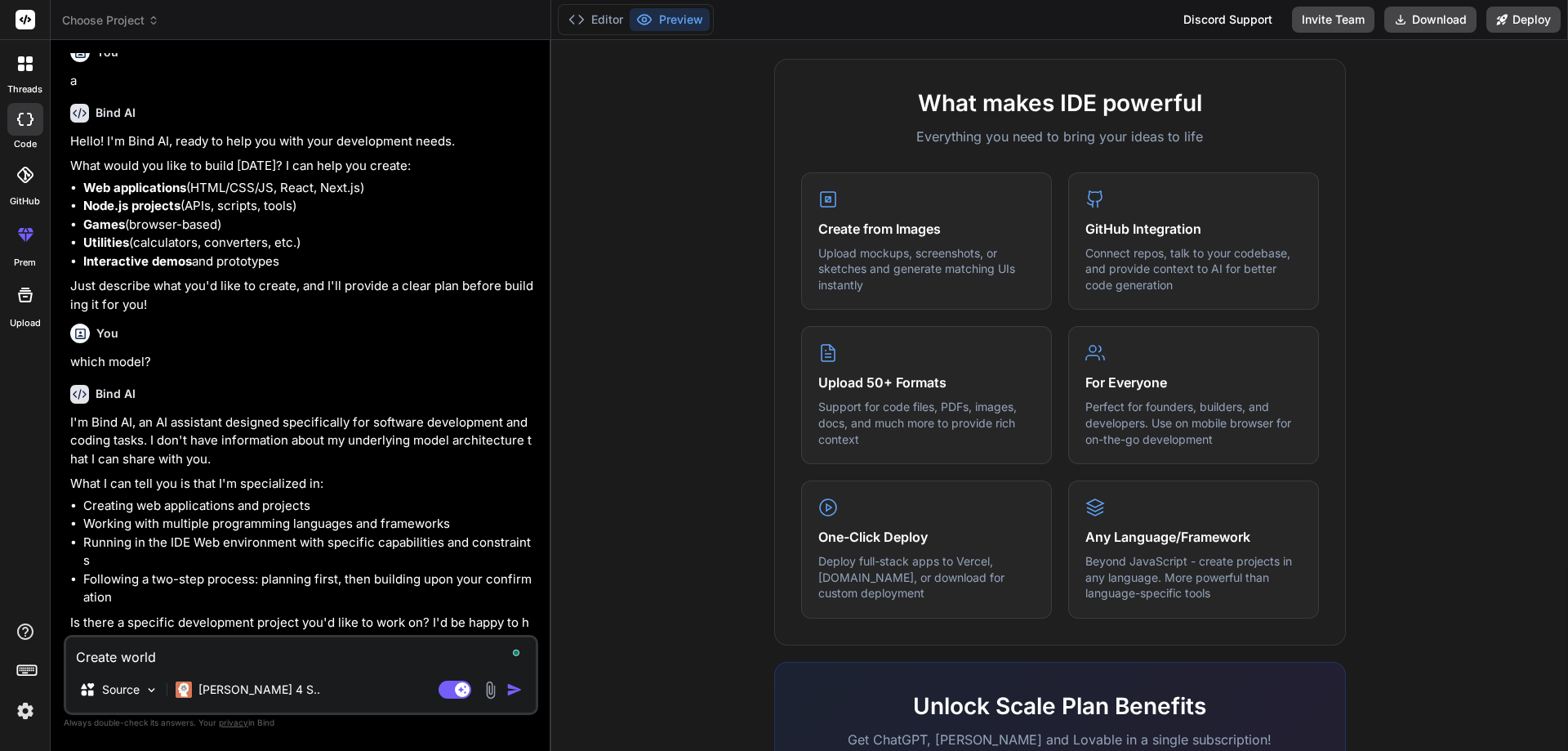
type textarea "Create world"
type textarea "x"
type textarea "Create world m"
type textarea "x"
type textarea "Create world mo"
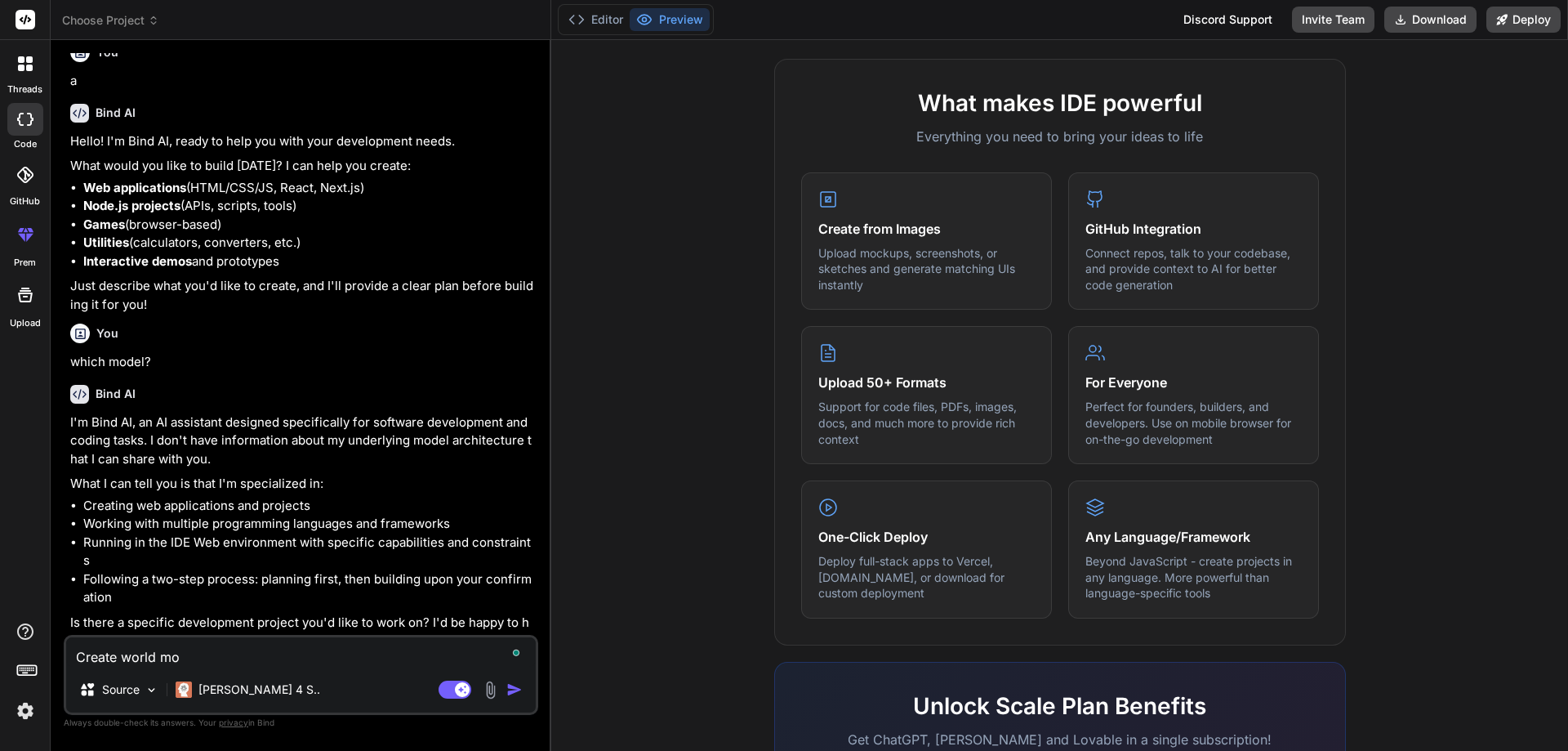
type textarea "x"
type textarea "Create world mos"
type textarea "x"
type textarea "Create world most"
type textarea "x"
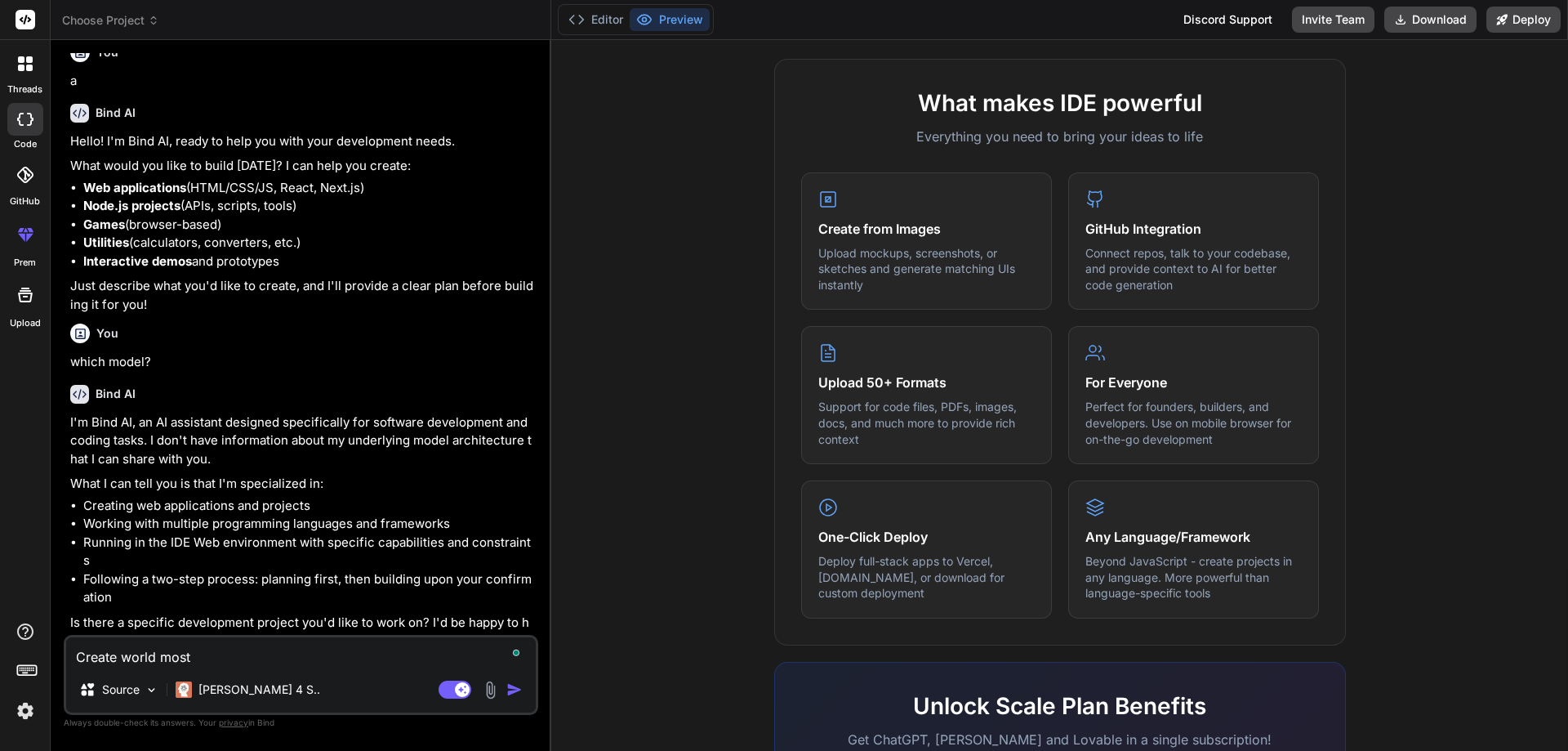
type textarea "Create world mostb"
type textarea "x"
type textarea "Create world mostbe"
type textarea "x"
type textarea "Create world mostbea"
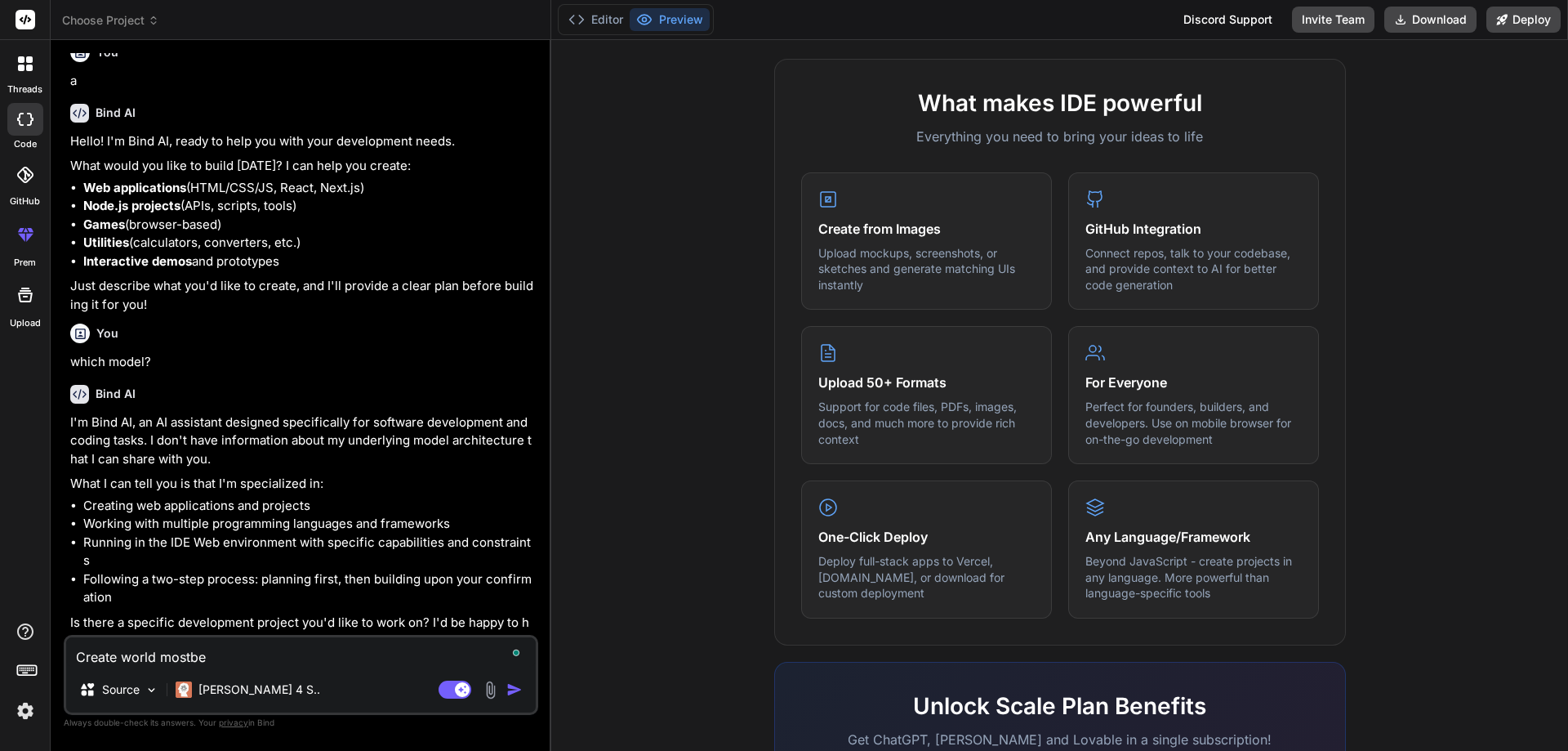
type textarea "x"
type textarea "Create world mostbeau"
type textarea "x"
type textarea "Create world mostbeaut"
type textarea "x"
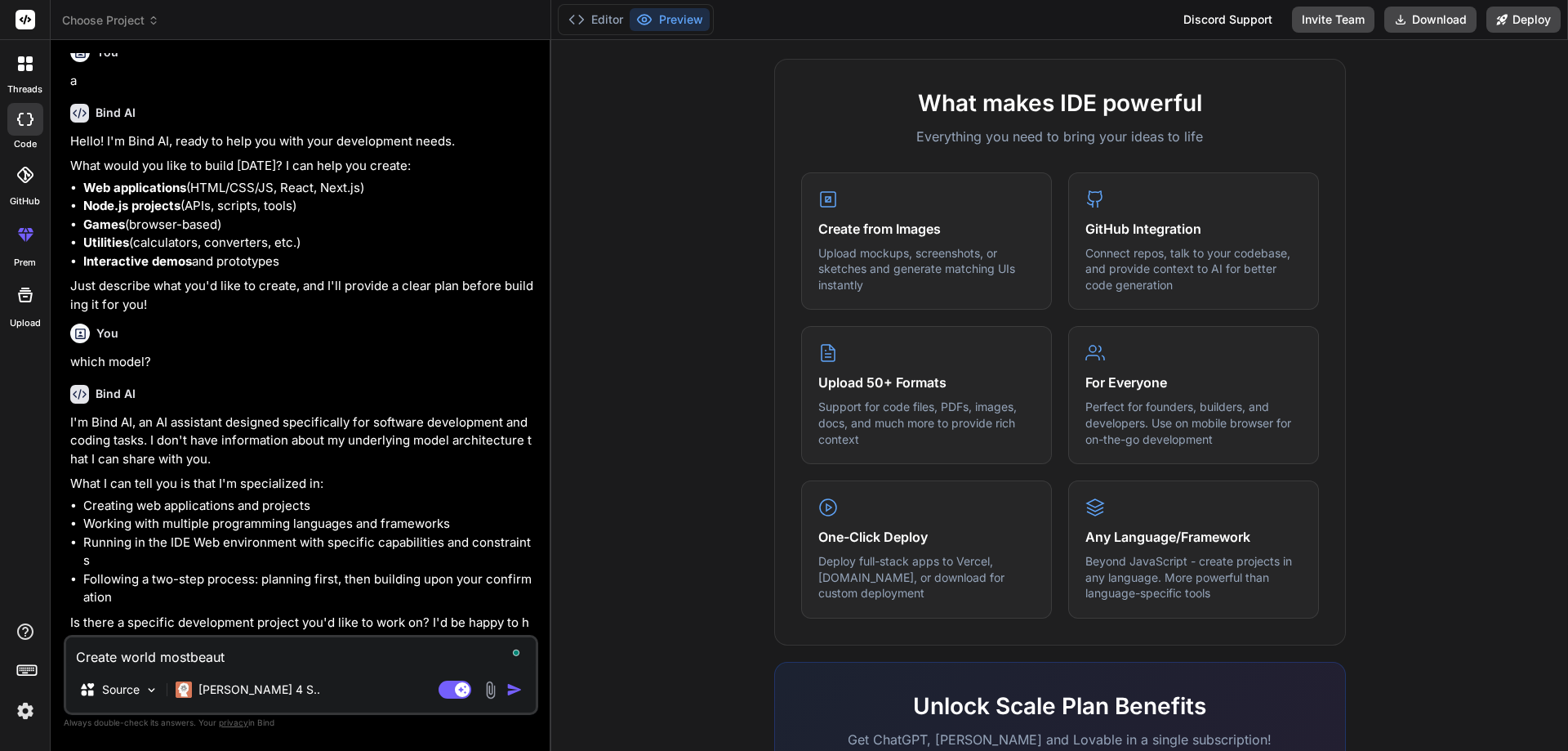
type textarea "Create world mostbeauti"
type textarea "x"
type textarea "Create world mostbeautif"
type textarea "x"
type textarea "Create world mostbeautifu"
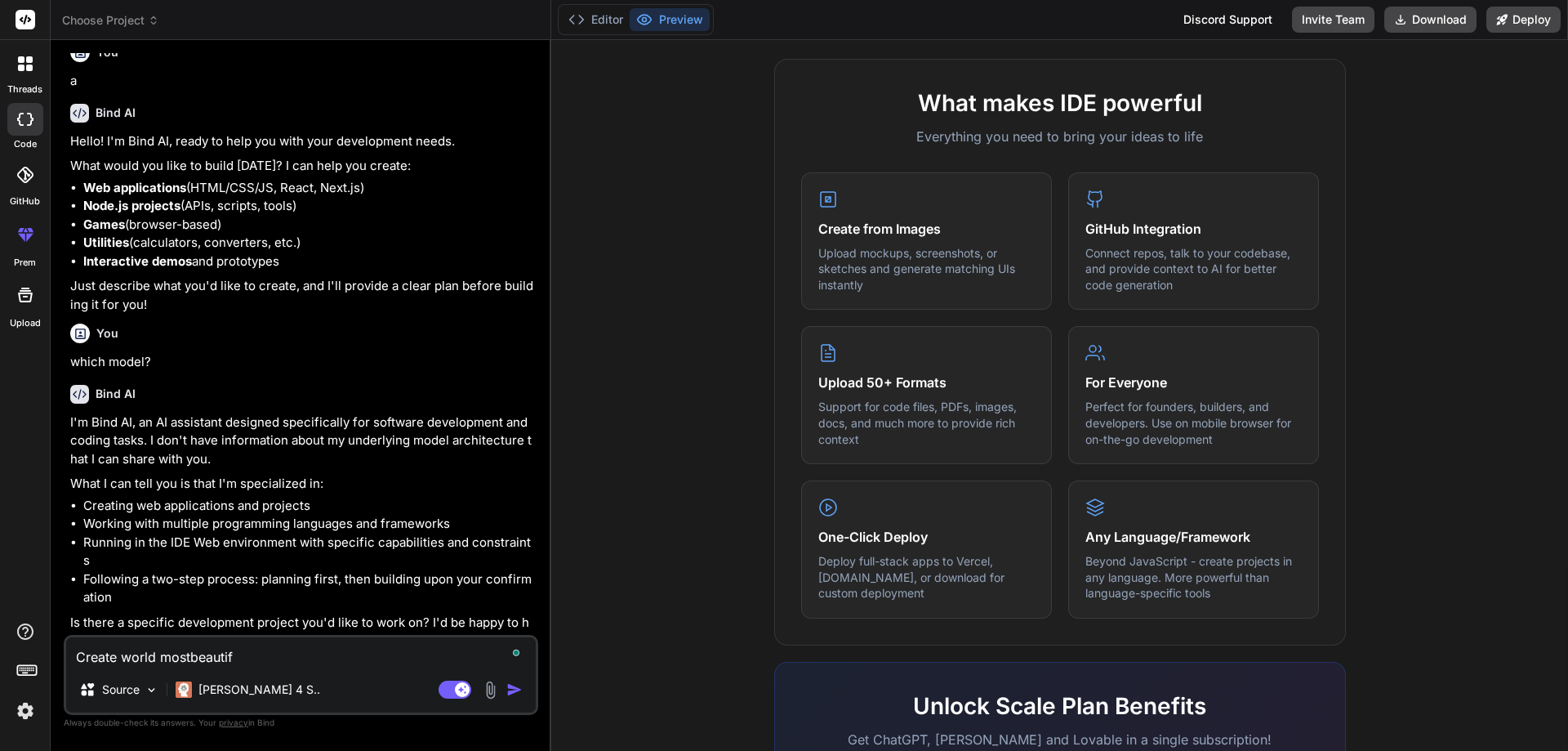
type textarea "x"
type textarea "Create world mostbeautiful"
type textarea "x"
type textarea "Create world mostbeautifull"
type textarea "x"
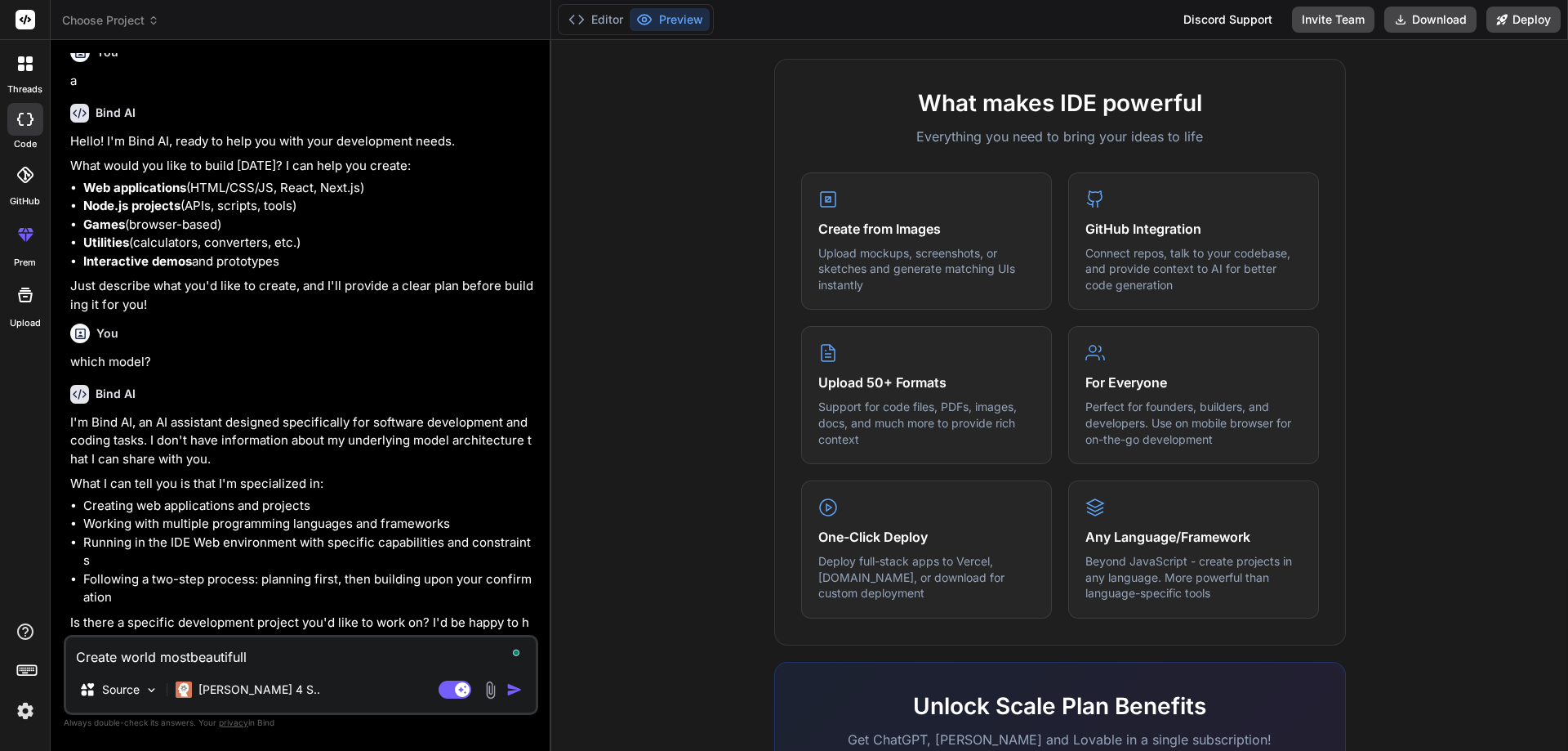
type textarea "Create world mostbeautifull"
type textarea "x"
type textarea "Create world mostbeautifull R"
type textarea "x"
type textarea "Create world mostbeautifull Re"
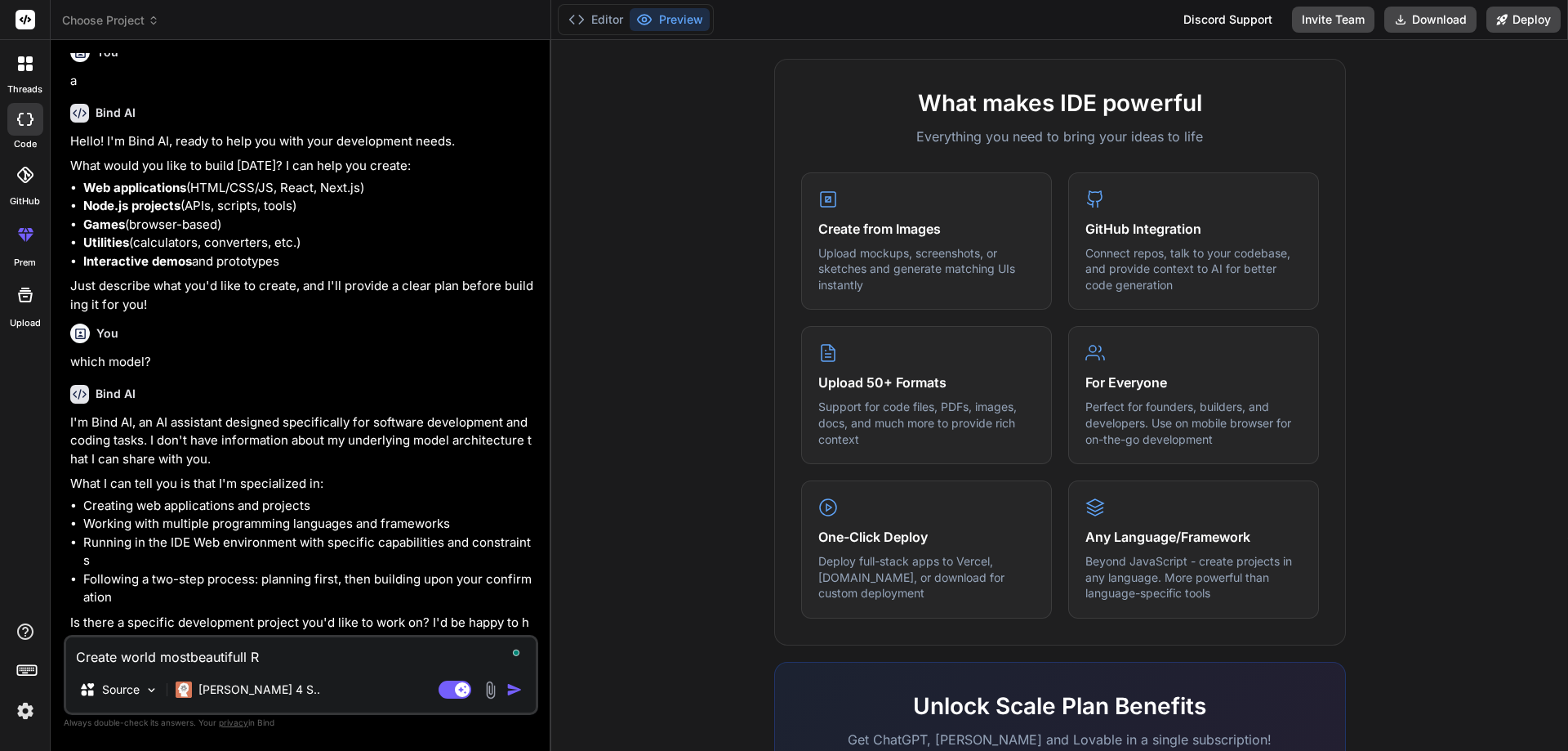
type textarea "x"
type textarea "Create world mostbeautifull Reg"
type textarea "x"
type textarea "Create world mostbeautifull Regui"
type textarea "x"
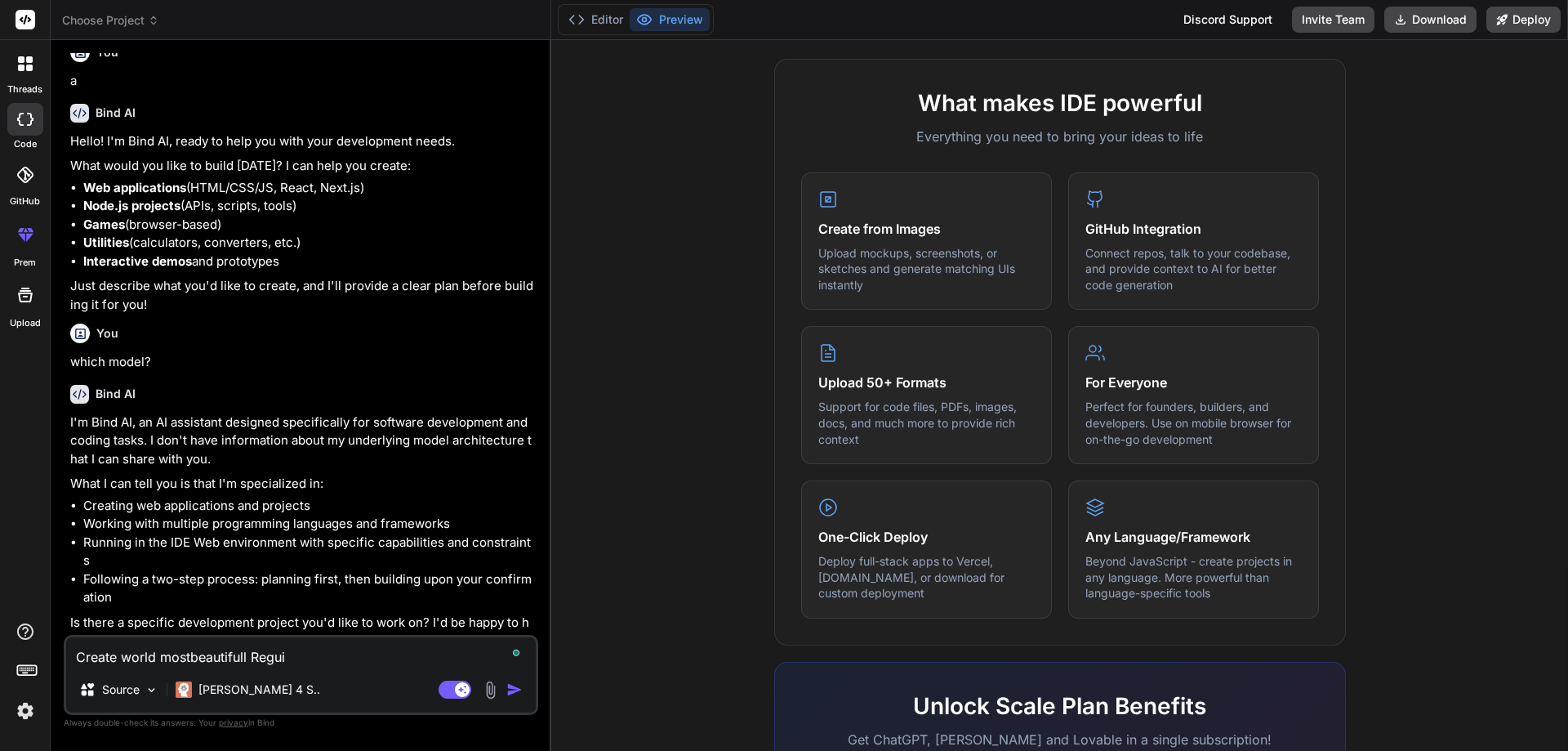
type textarea "Create world mostbeautifull Reguis"
type textarea "x"
type textarea "Create world mostbeautifull Reguist"
type textarea "x"
type textarea "Create world mostbeautifull Reguistr"
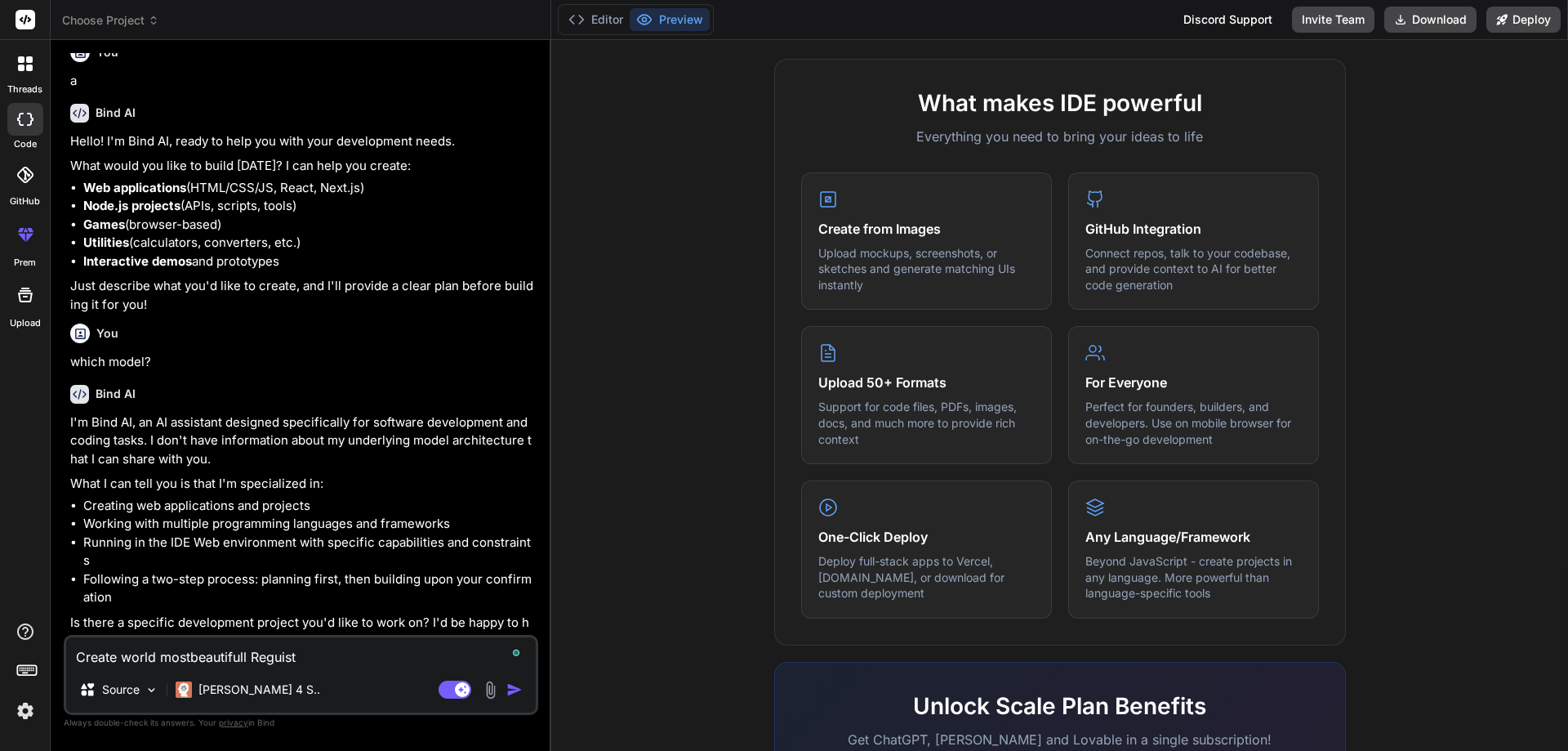
type textarea "x"
type textarea "Create world mostbeautifull Reguistra"
type textarea "x"
type textarea "Create world mostbeautifull Reguistrat"
type textarea "x"
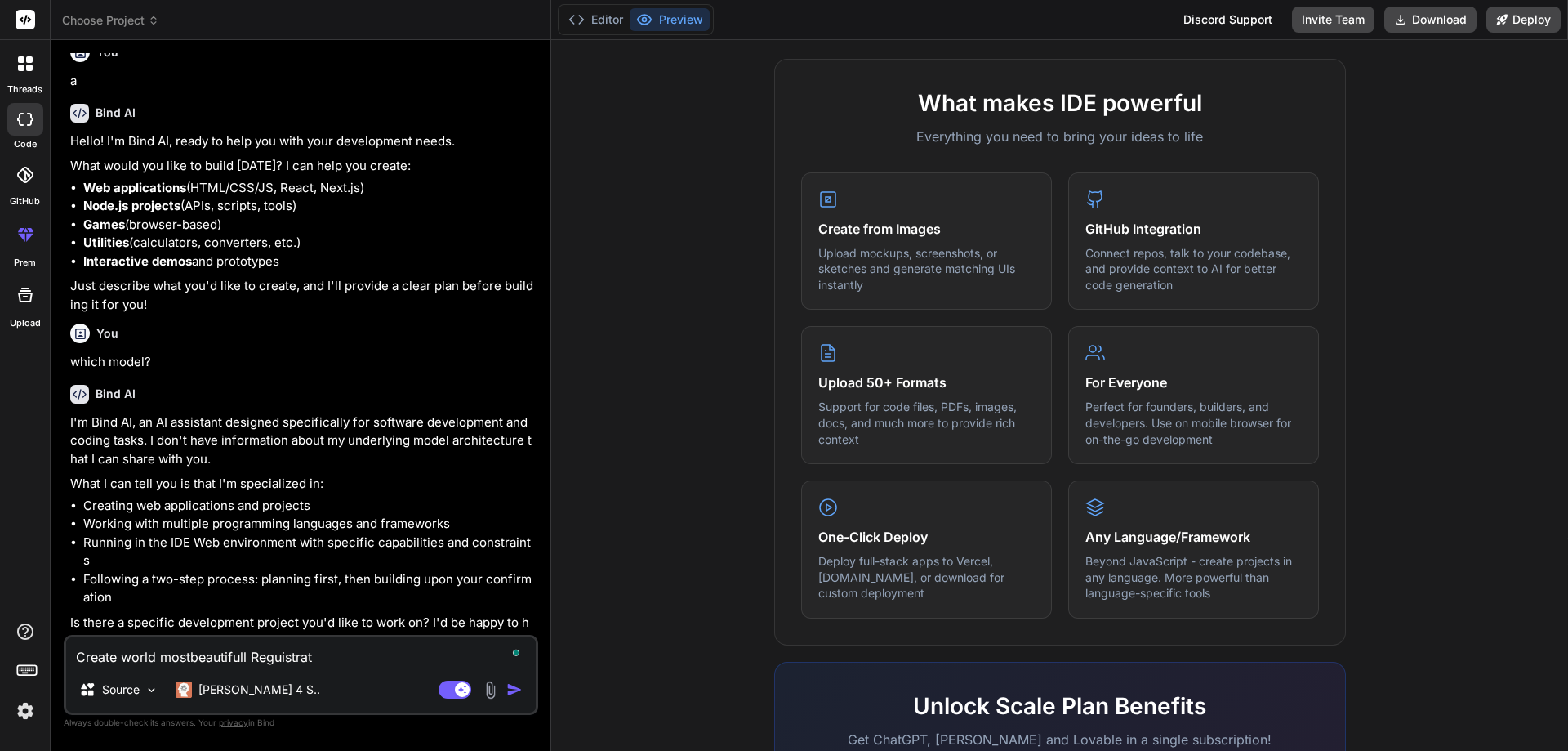
type textarea "Create world mostbeautifull Reguistrati"
type textarea "x"
type textarea "Create world mostbeautifull Reguistratio"
type textarea "x"
type textarea "Create world mostbeautifull Reguistration"
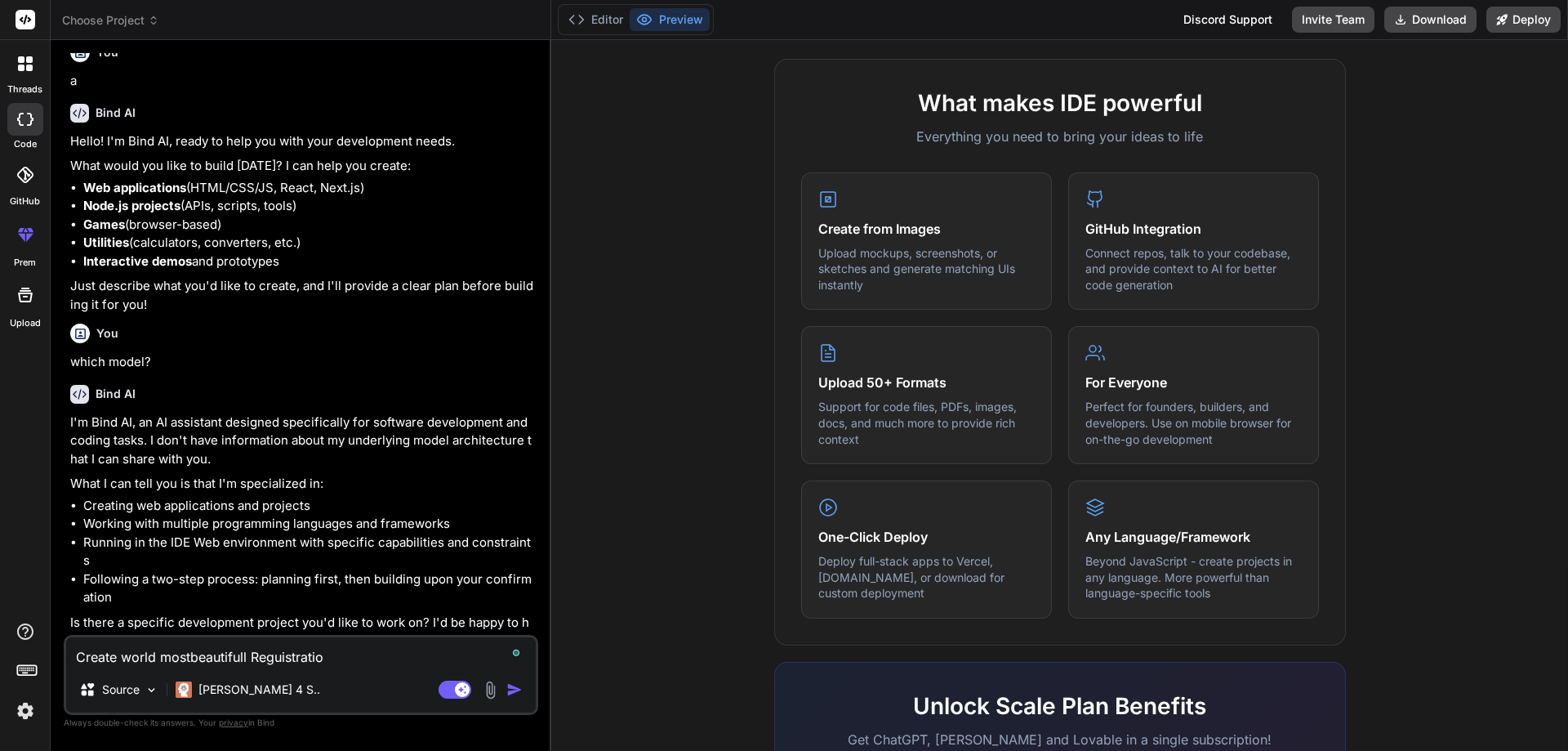
type textarea "x"
type textarea "Create world mostbeautifull Reguistration"
type textarea "x"
type textarea "Create world mostbeautifull Reguistration a"
type textarea "x"
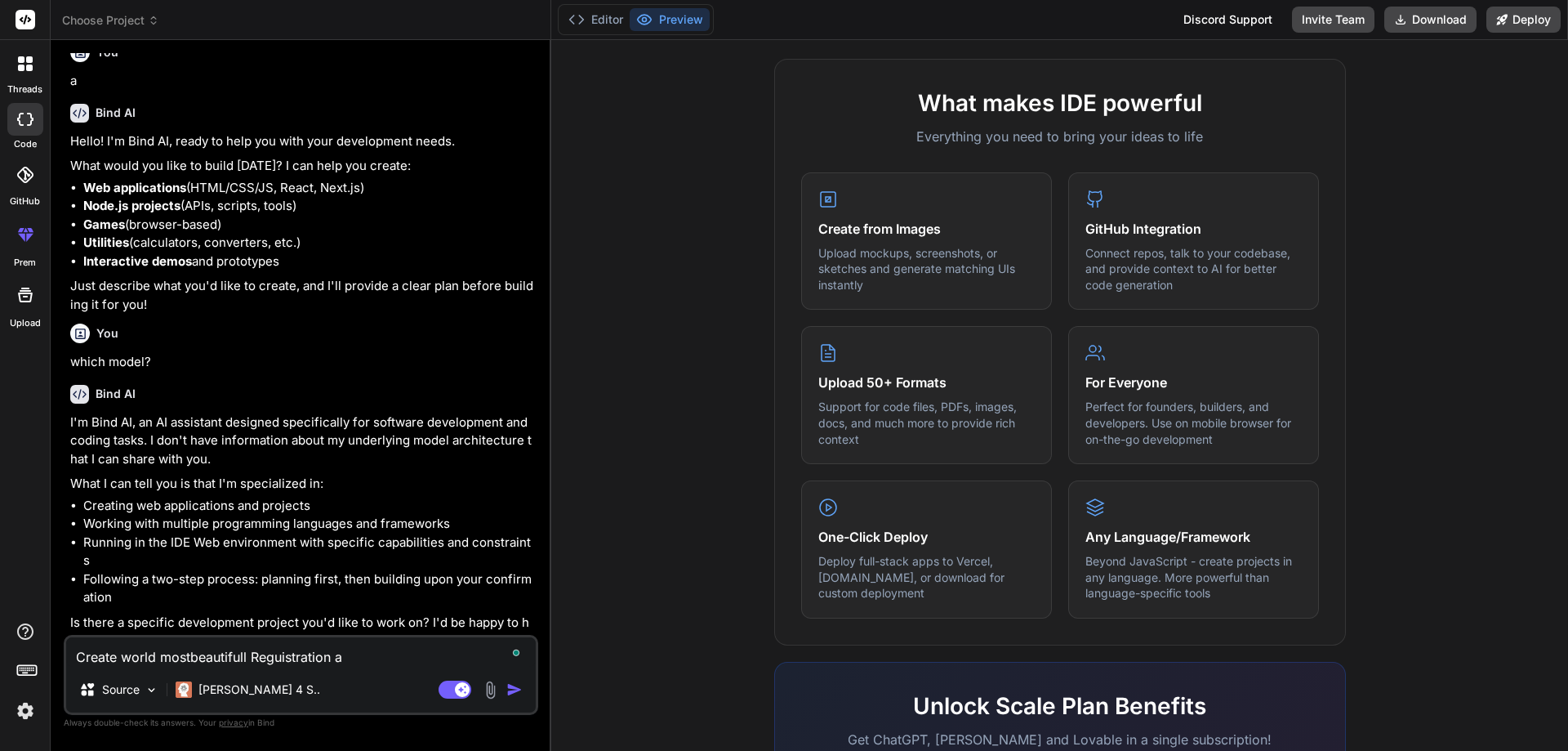
type textarea "Create world mostbeautifull Reguistration an"
type textarea "x"
type textarea "Create world mostbeautifull Reguistration and"
type textarea "x"
type textarea "Create world mostbeautifull Reguistration and"
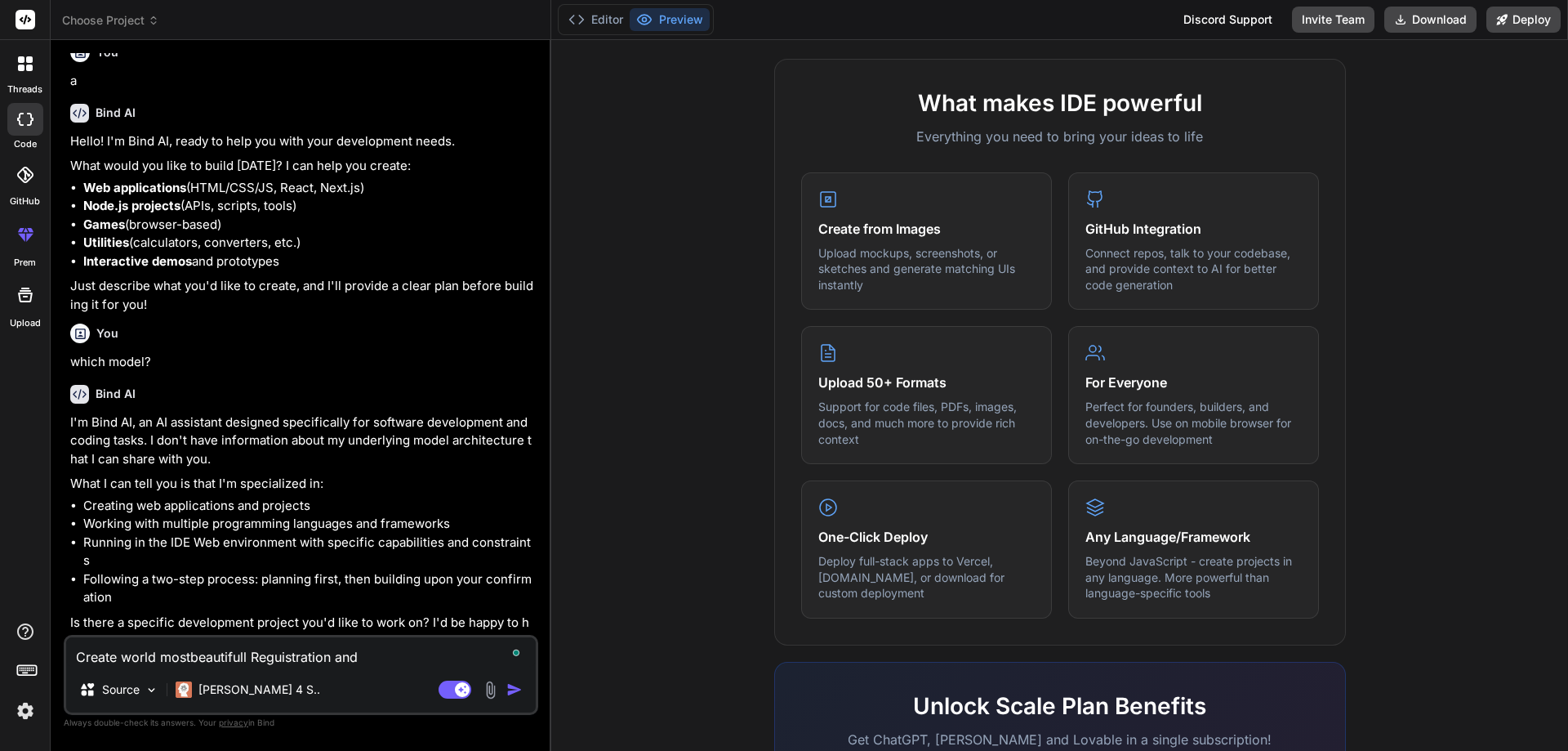
type textarea "x"
type textarea "Create world mostbeautifull Reguistration and l"
type textarea "x"
type textarea "Create world mostbeautifull Reguistration and lo"
type textarea "x"
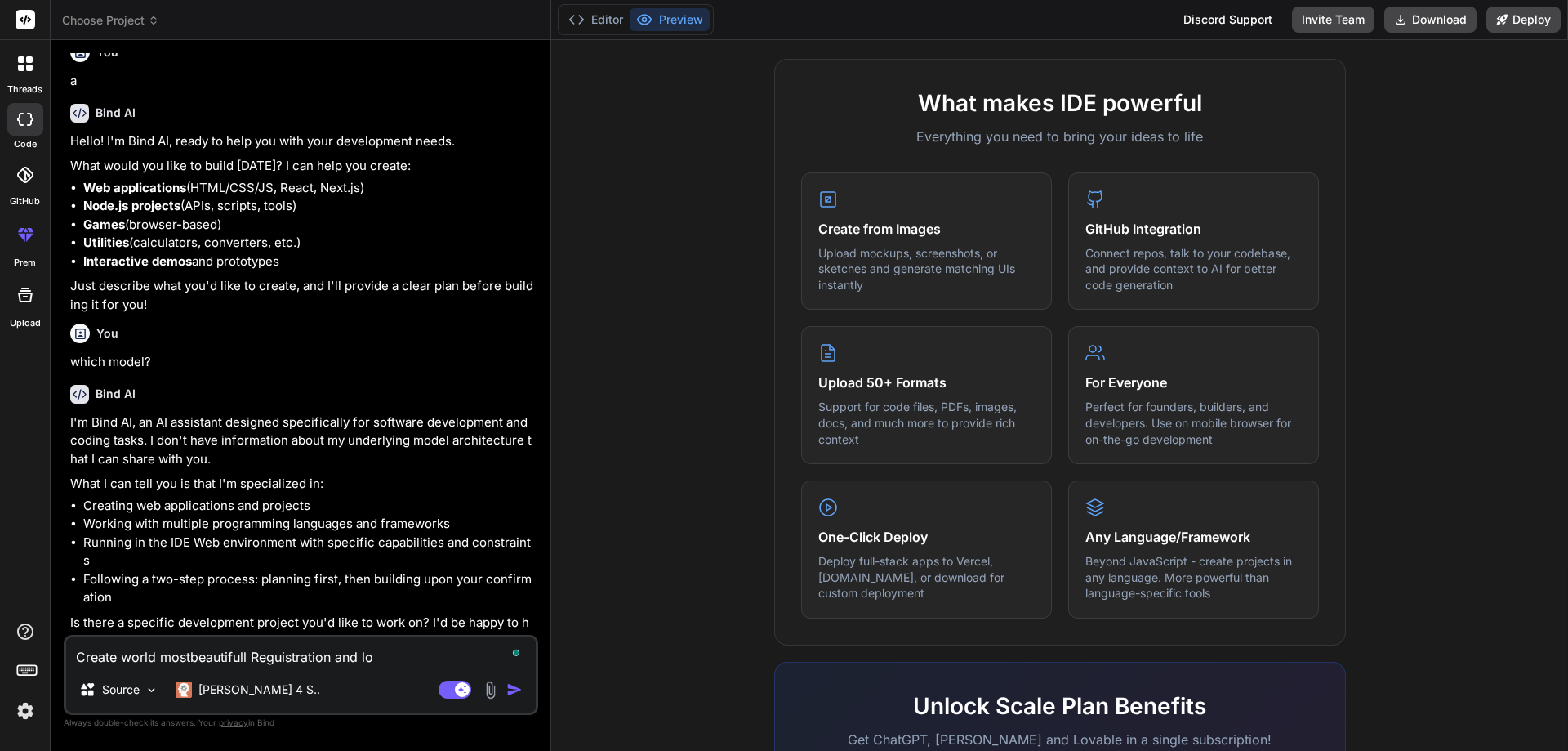
type textarea "Create world mostbeautifull Reguistration and log"
type textarea "x"
type textarea "Create world mostbeautifull Reguistration and logi"
type textarea "x"
type textarea "Create world mostbeautifull Reguistration and login"
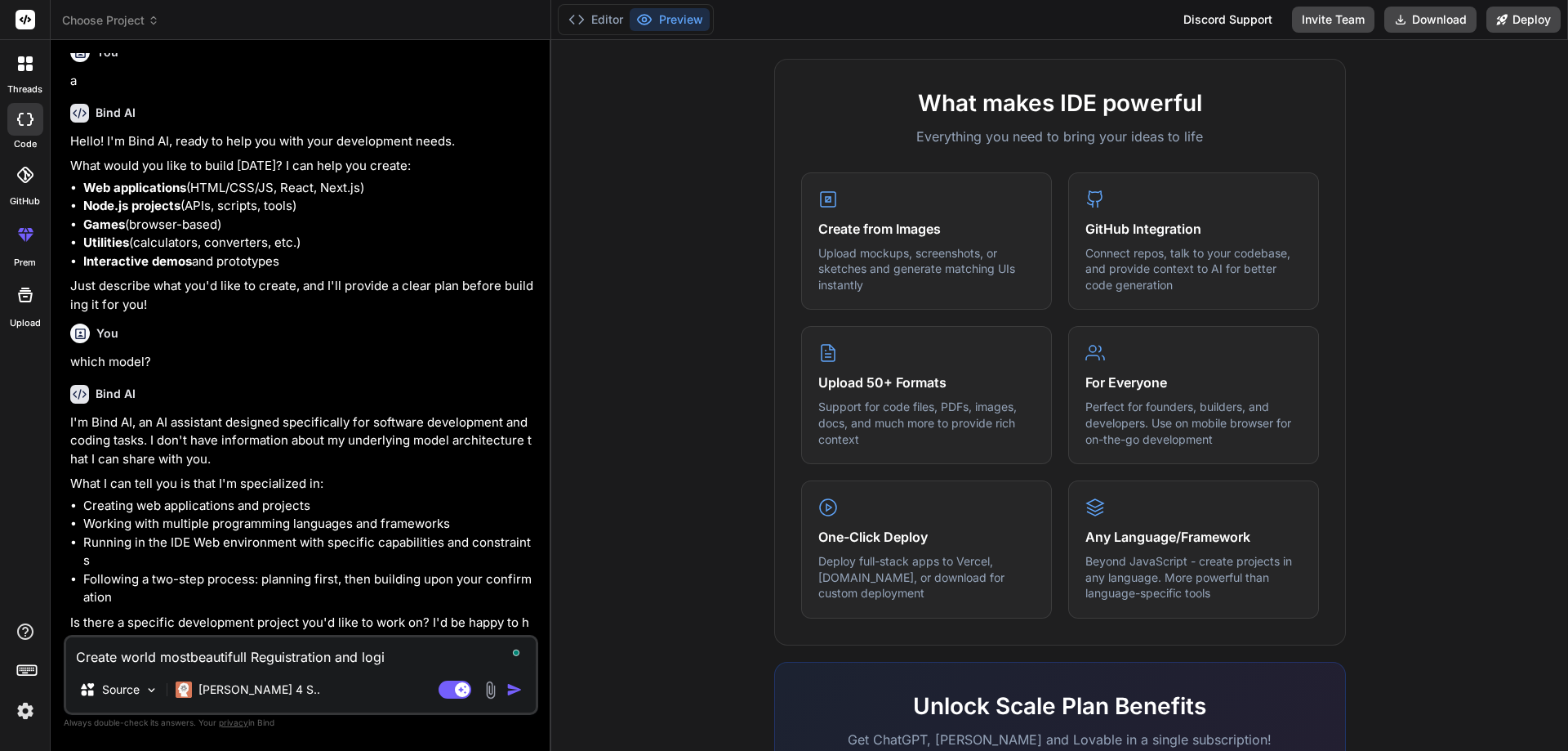
type textarea "x"
type textarea "Create world mostbeautifull Reguistration and login"
type textarea "x"
type textarea "Create world mostbeautifull Reguistration and login p"
type textarea "x"
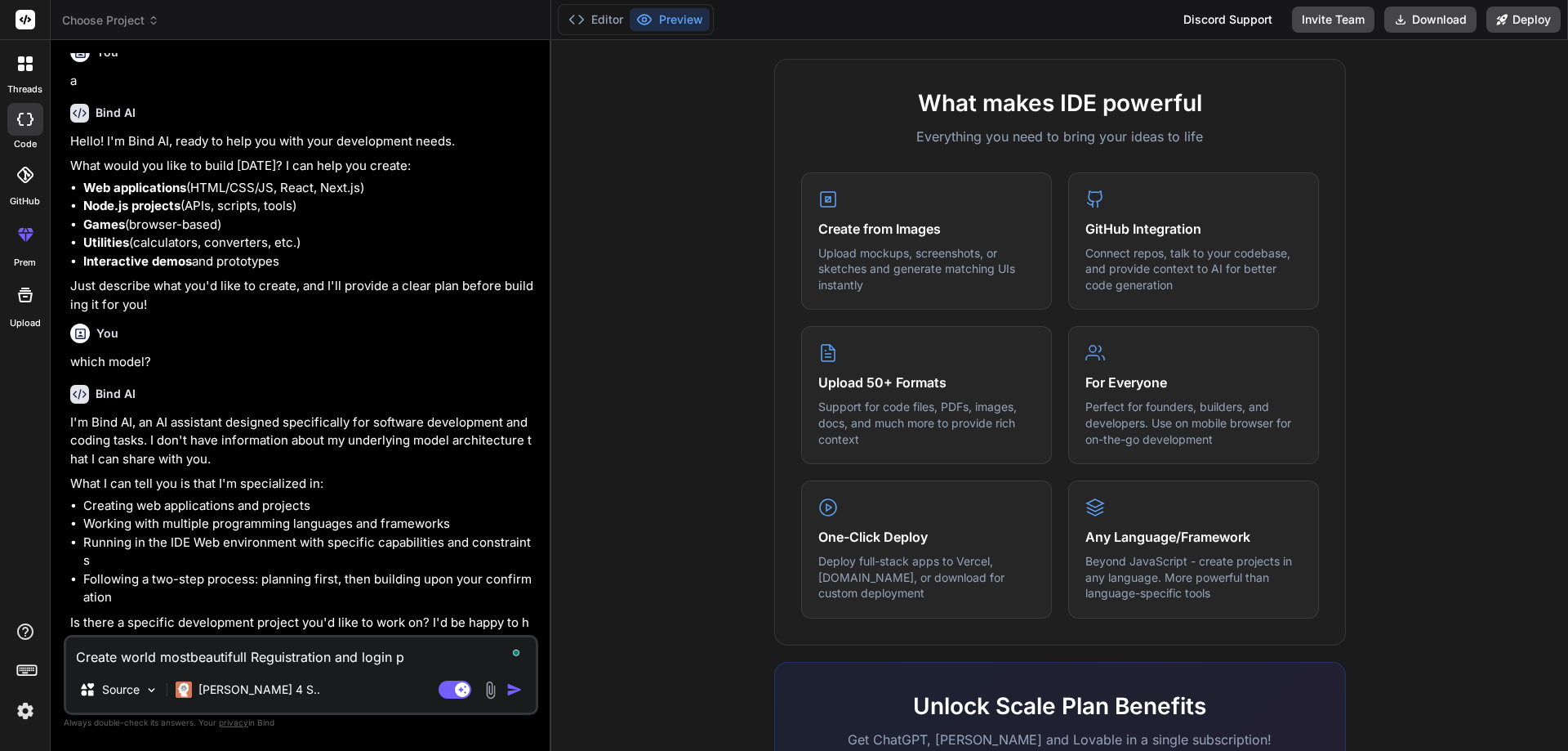
type textarea "Create world mostbeautifull Reguistration and login pa"
type textarea "x"
type textarea "Create world mostbeautifull Reguistration and login pag"
type textarea "x"
type textarea "Create world mostbeautifull Reguistration and login page"
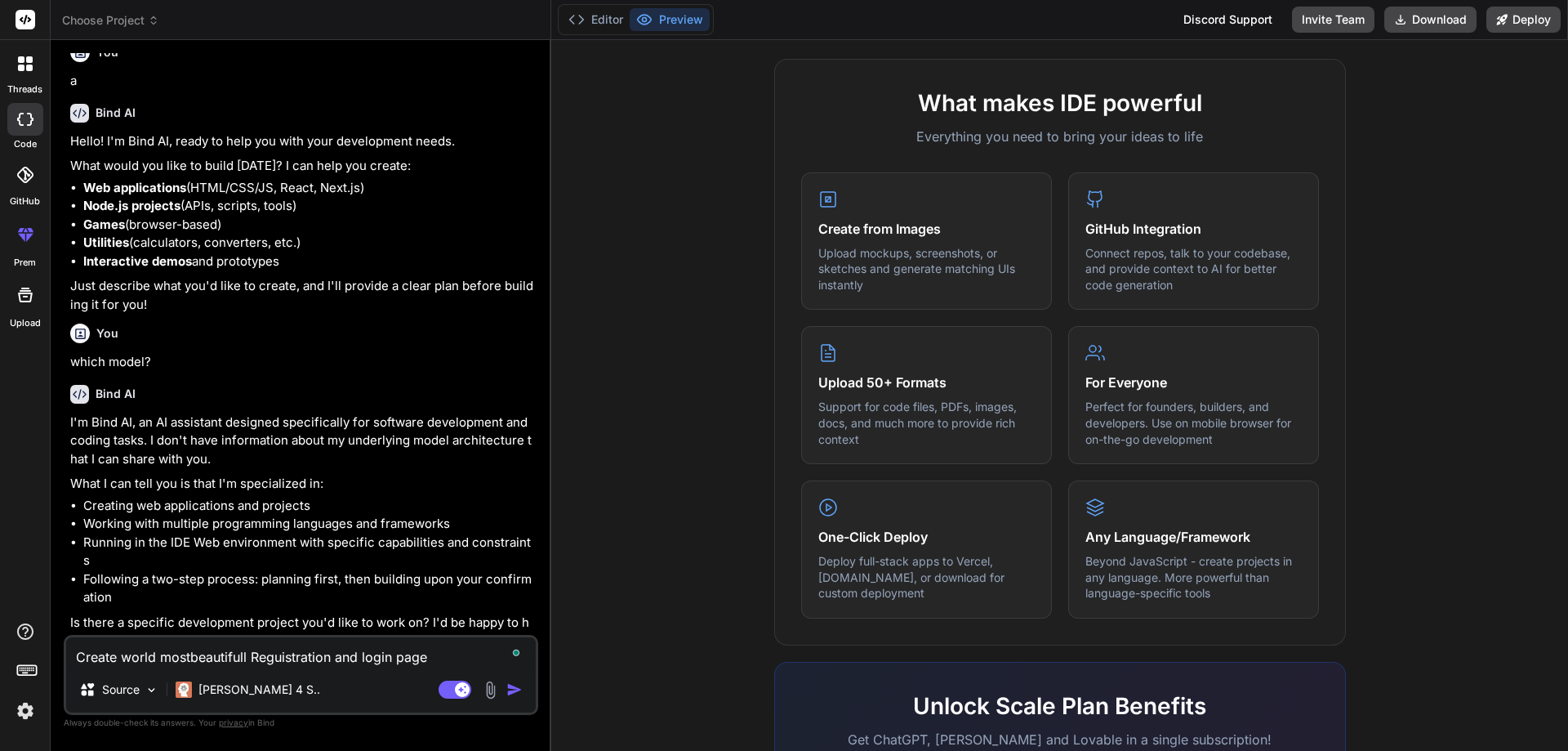
type textarea "x"
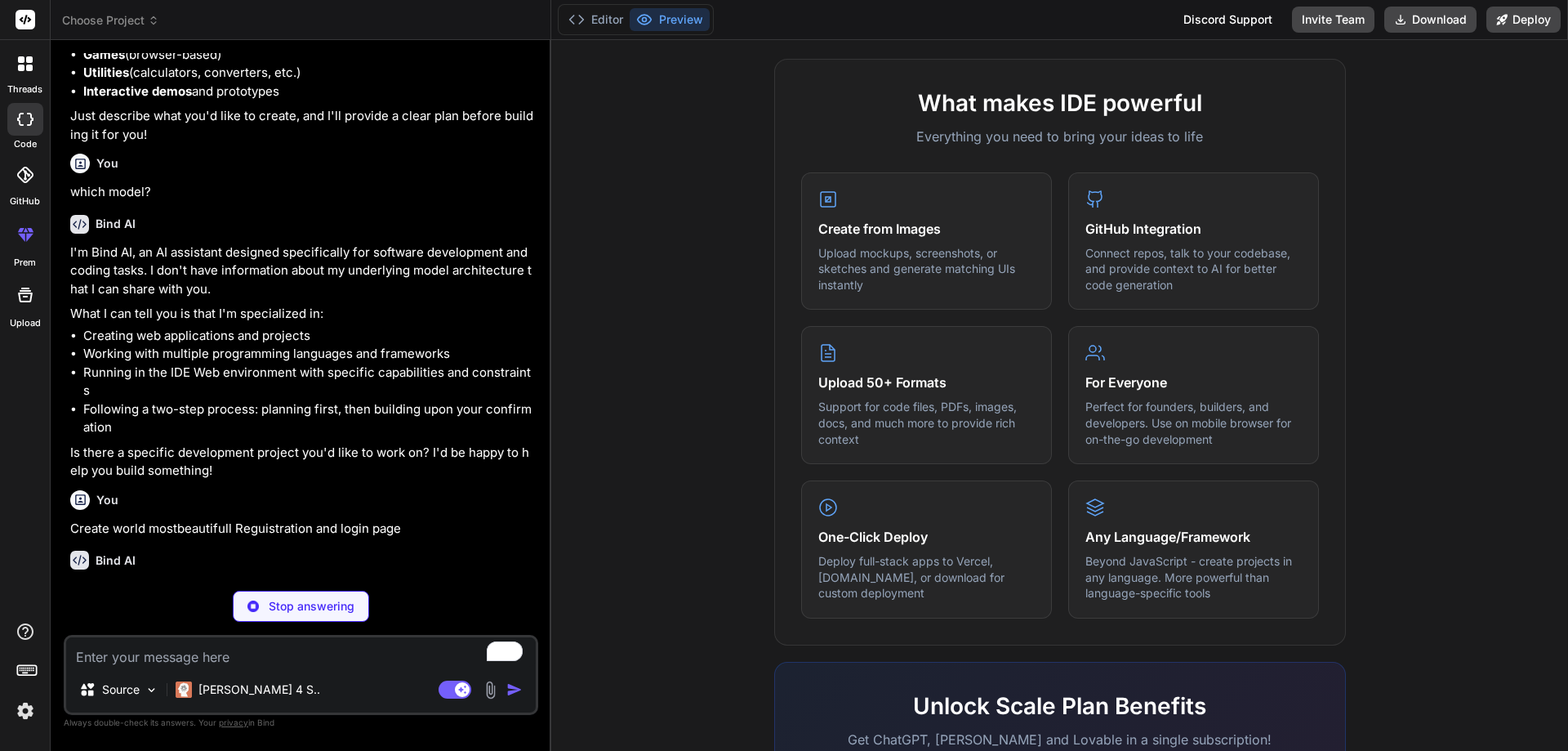
scroll to position [187, 0]
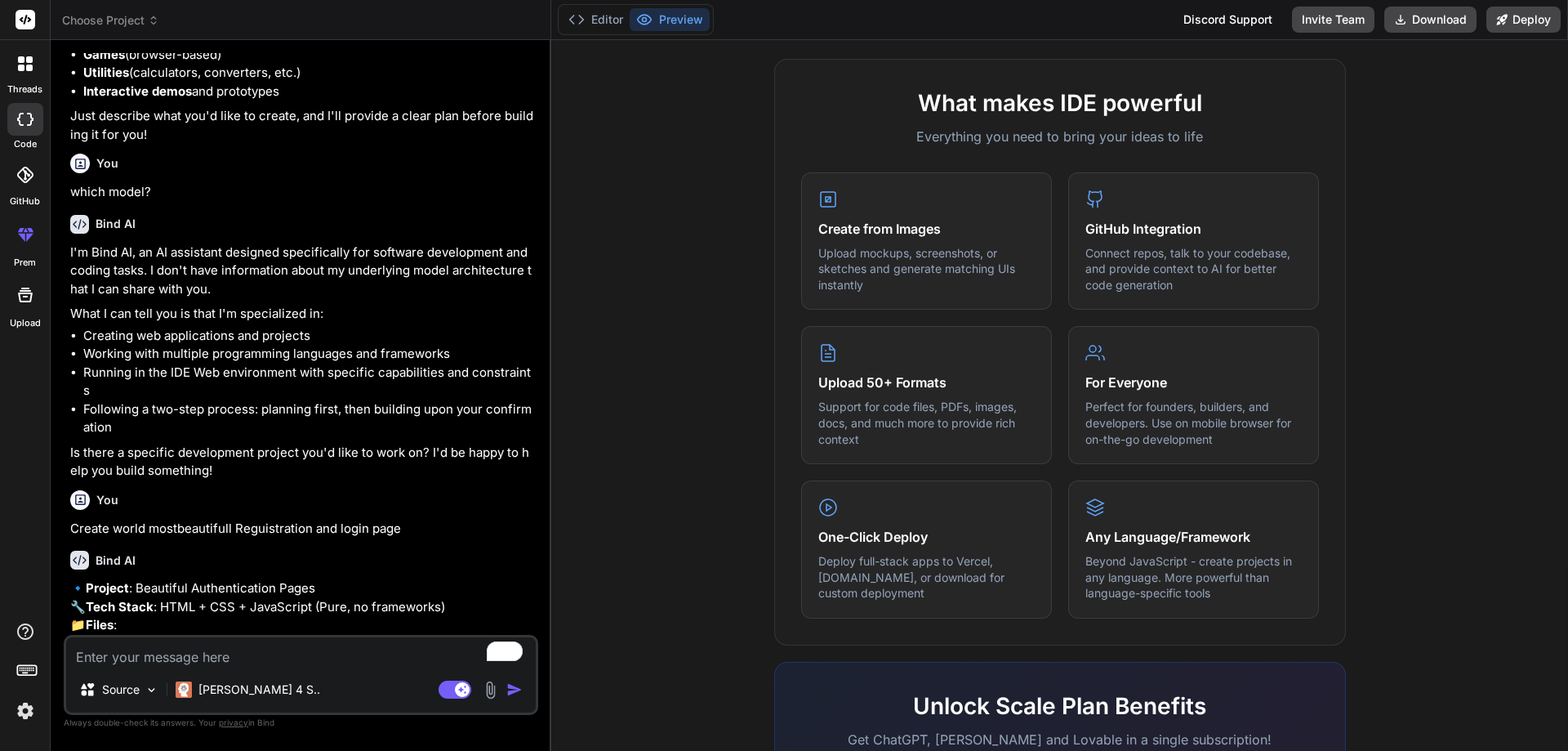
type textarea "x"
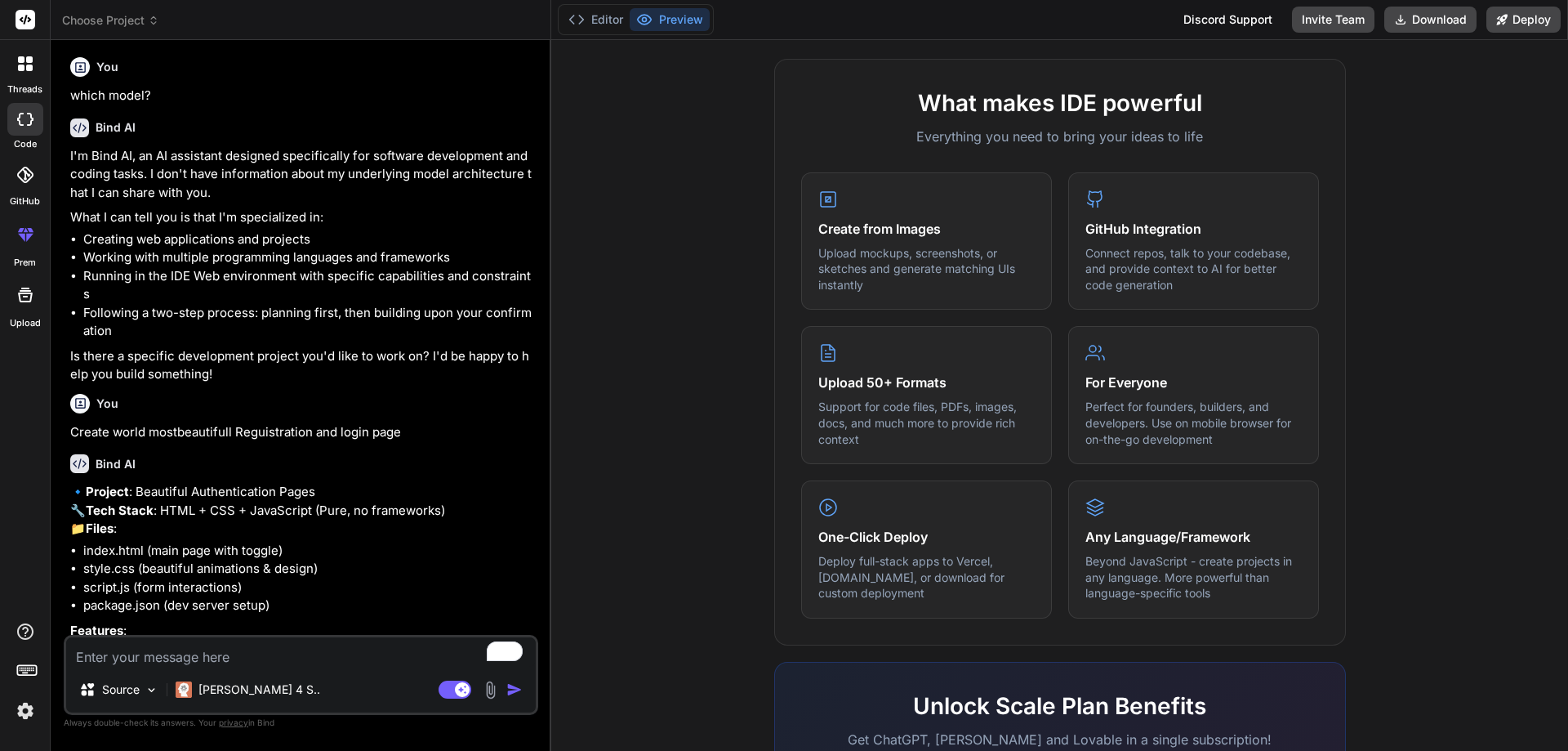
scroll to position [467, 0]
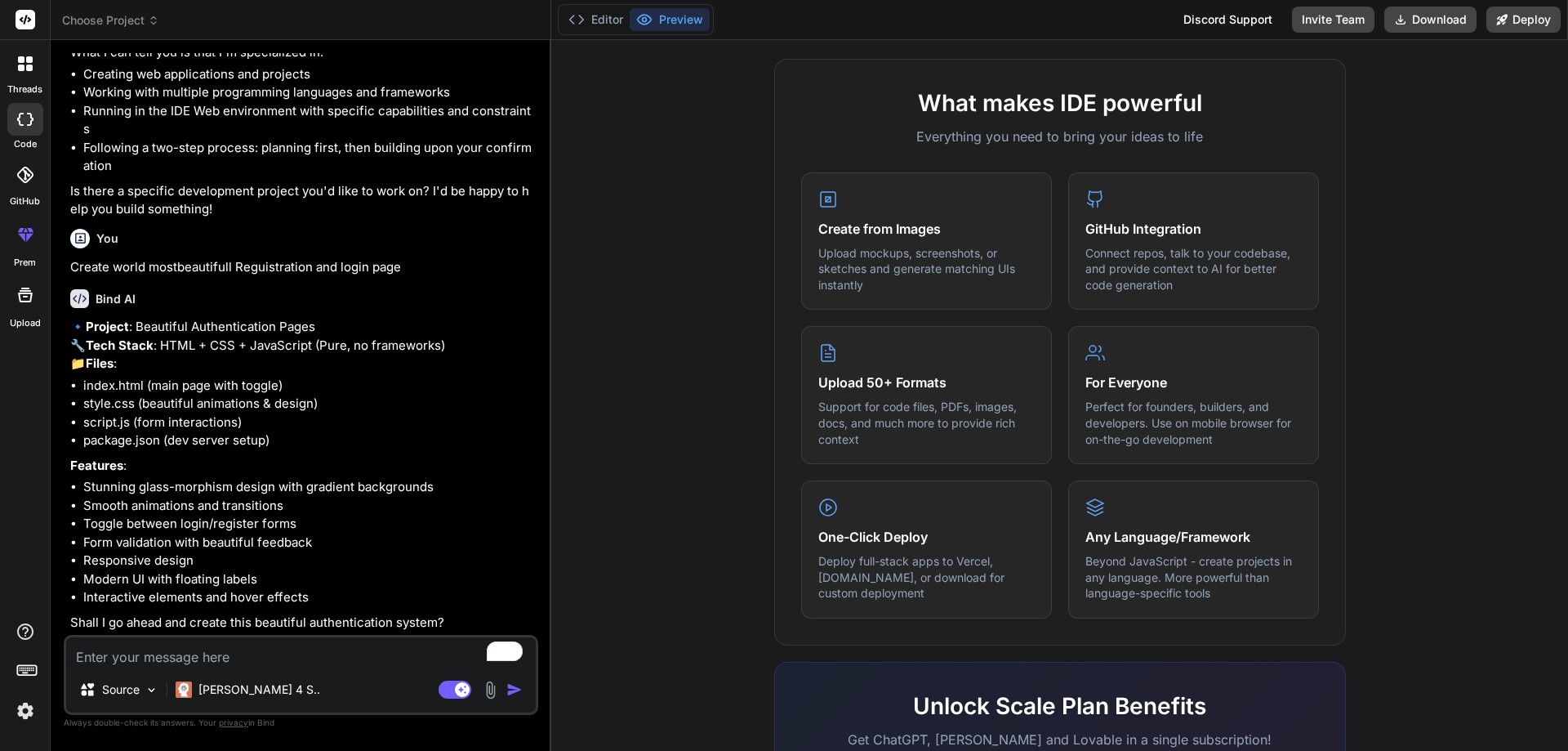
type textarea "g"
type textarea "x"
type textarea "go"
type textarea "x"
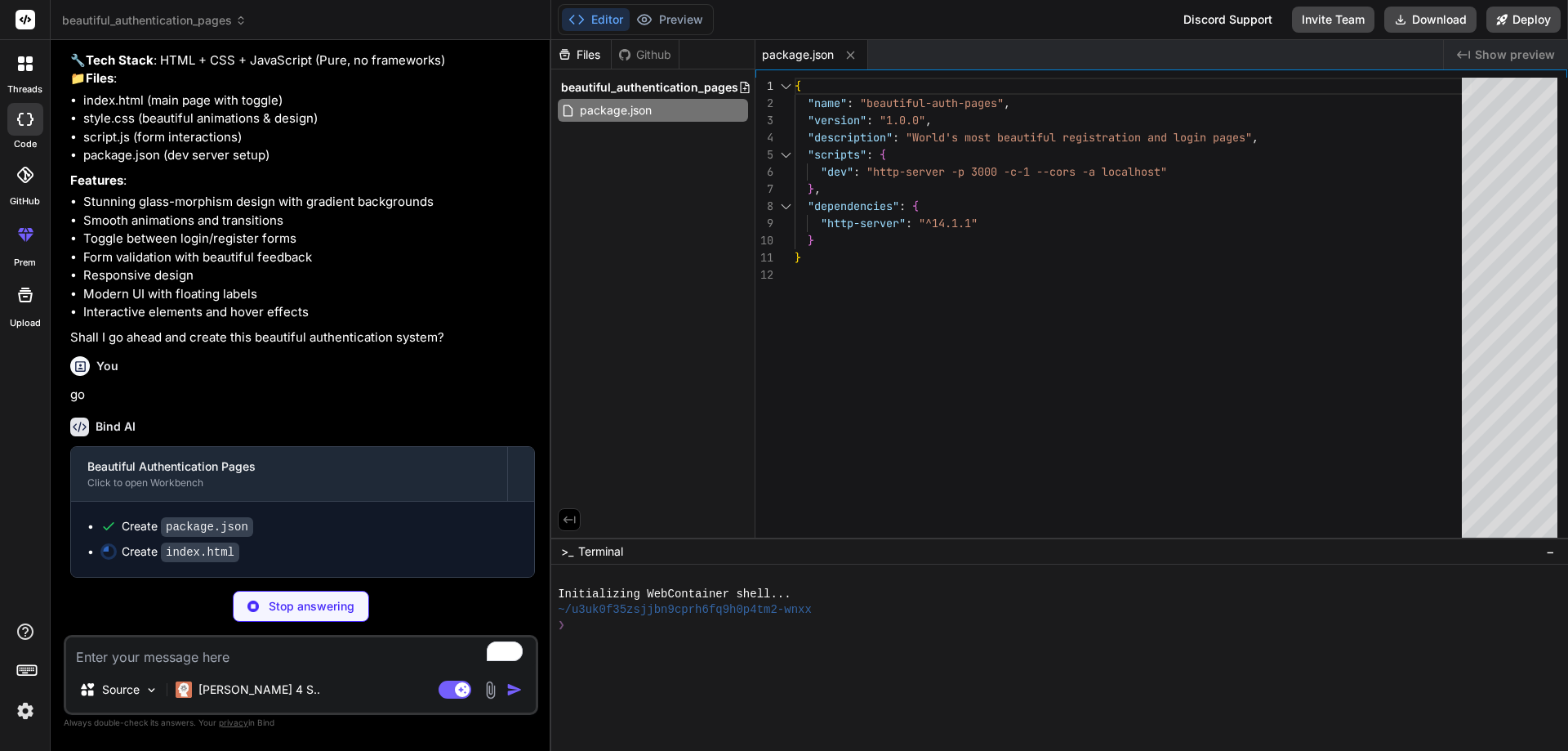
scroll to position [752, 0]
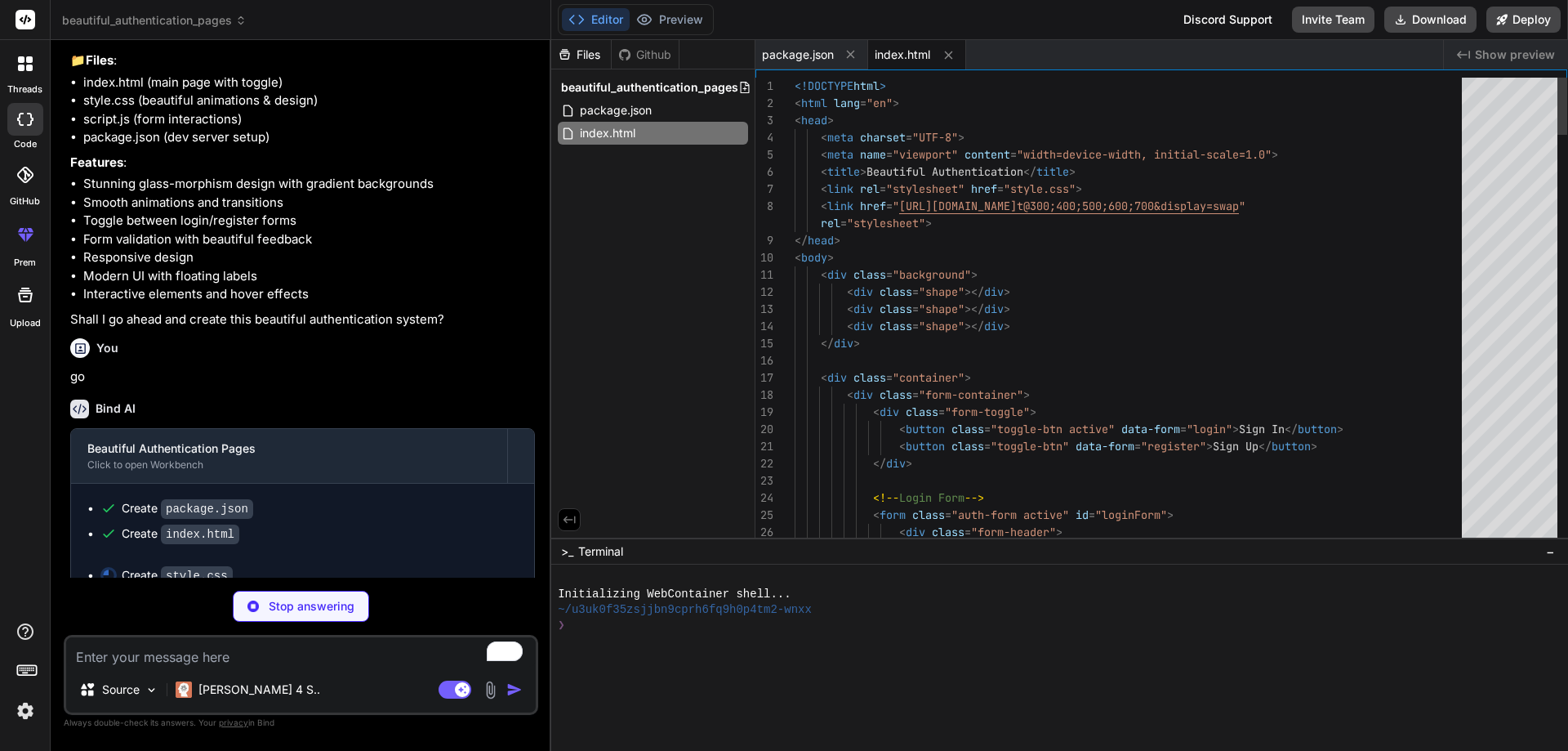
click at [179, 544] on code "index.html" at bounding box center [200, 533] width 78 height 19
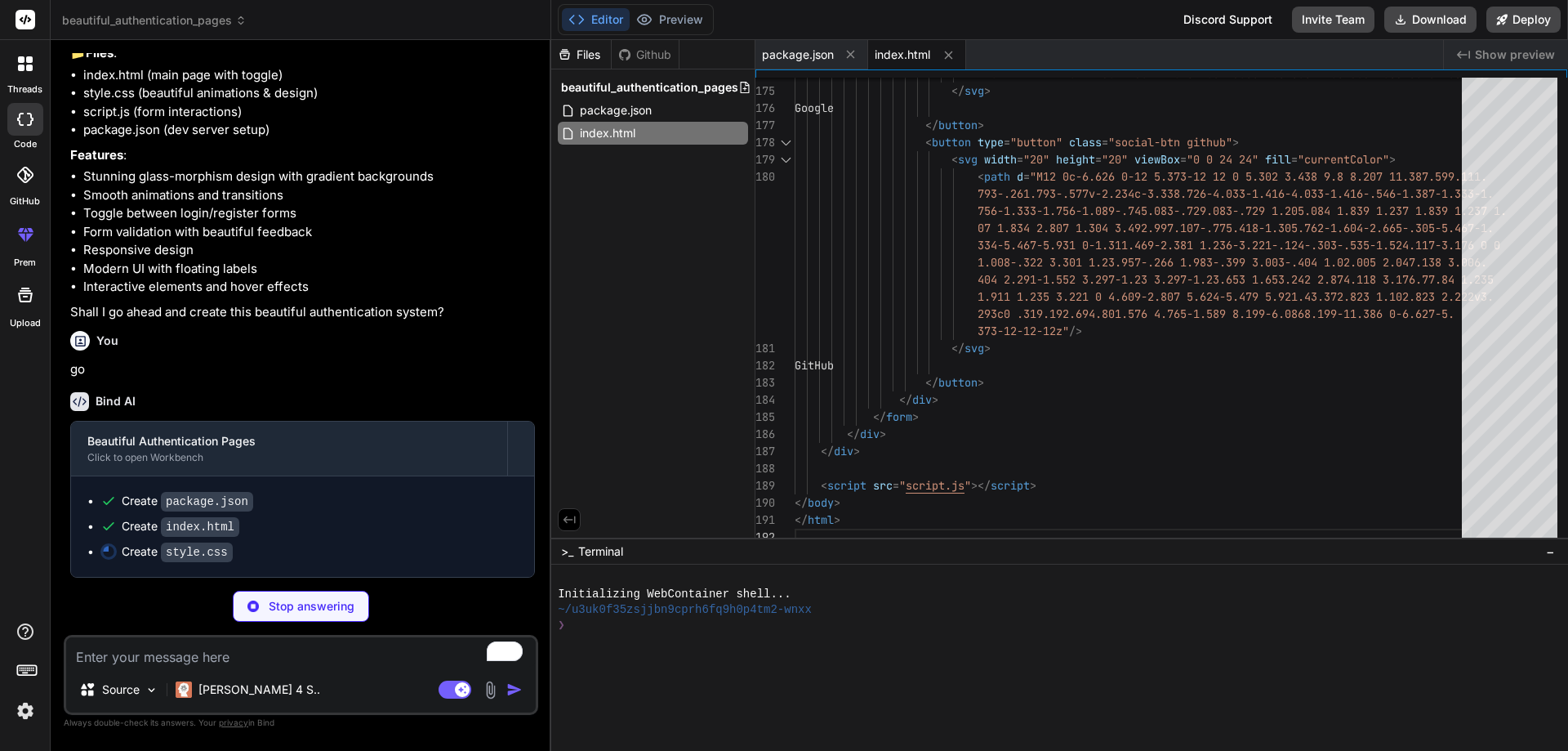
scroll to position [777, 0]
click at [176, 549] on code "style.css" at bounding box center [197, 552] width 72 height 19
click at [143, 552] on div "Create style.css" at bounding box center [177, 552] width 111 height 18
type textarea "x"
type textarea "display: none; } }"
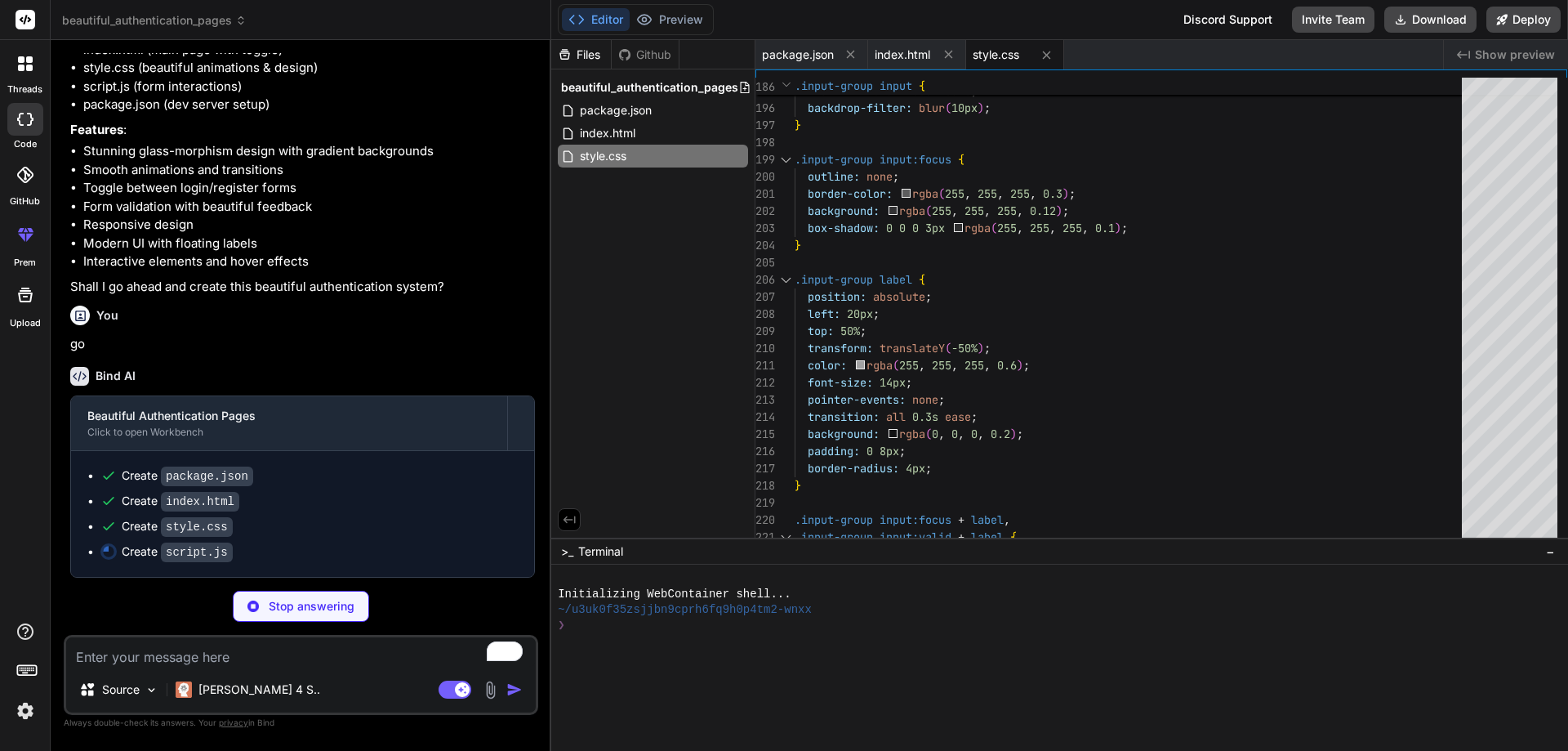
scroll to position [802, 0]
click at [159, 548] on div "Create script.js" at bounding box center [177, 552] width 111 height 18
type textarea "x"
type textarea "shape.addEventListener('mouseleave', () => { shape.style.transform = 'scale(1)'…"
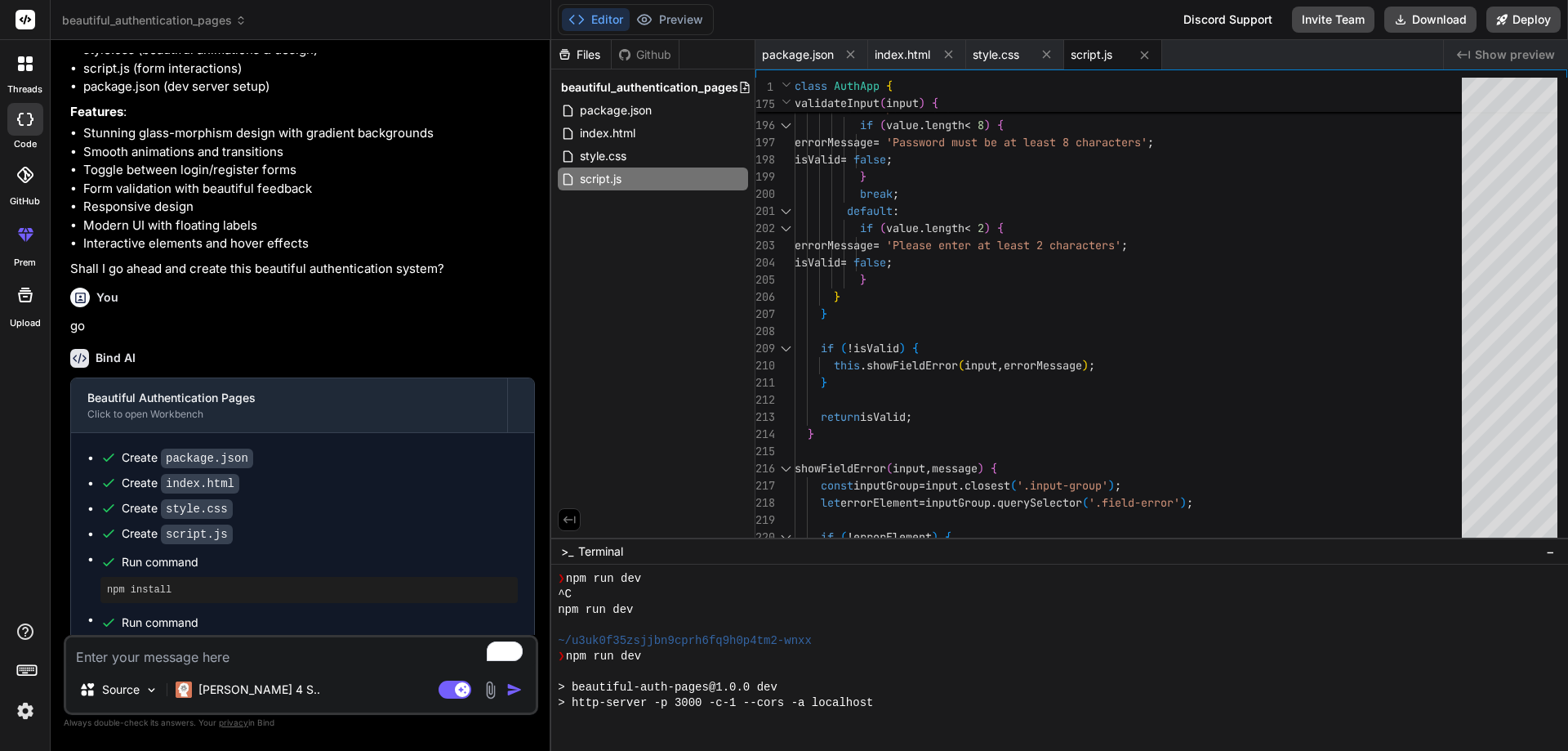
scroll to position [590, 0]
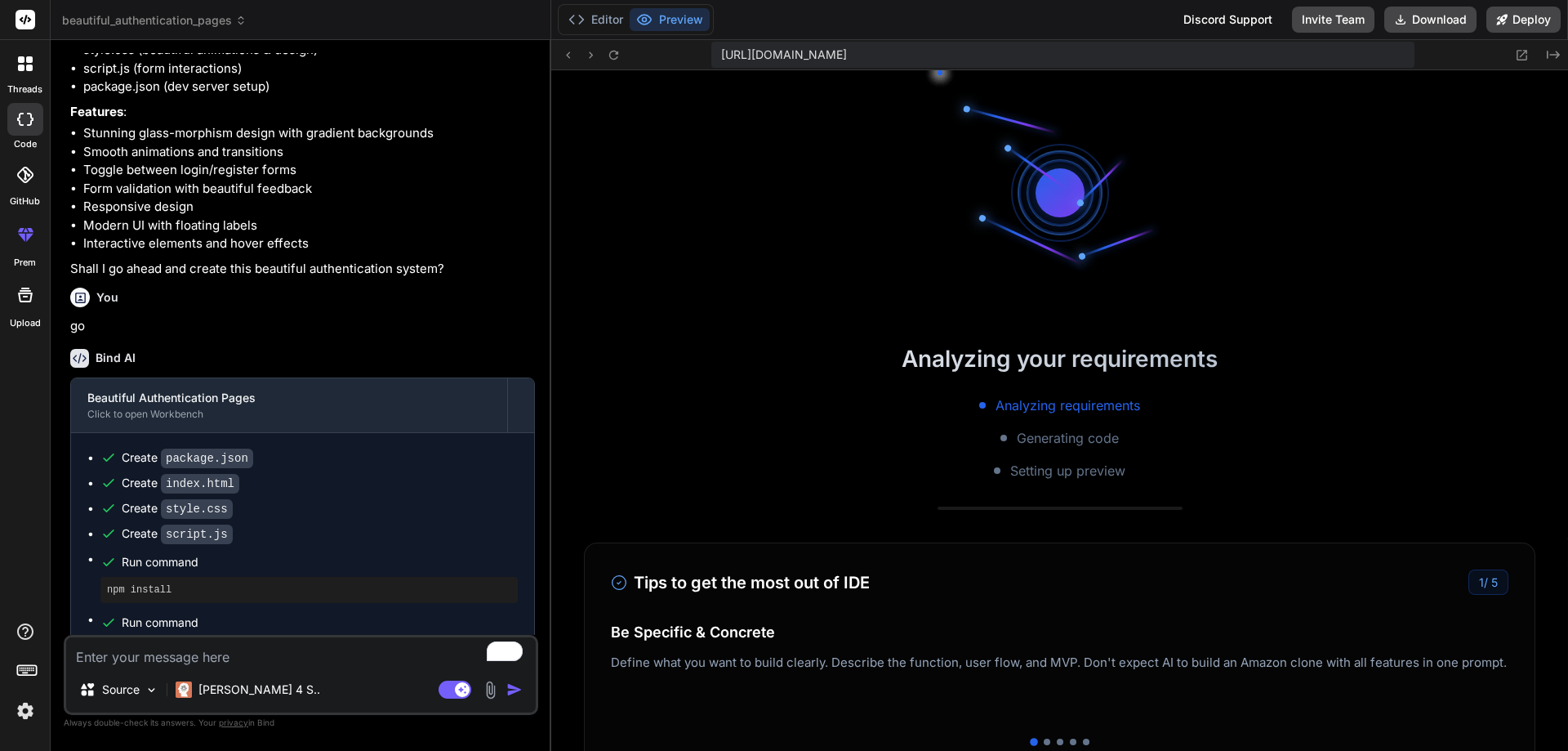
type textarea "x"
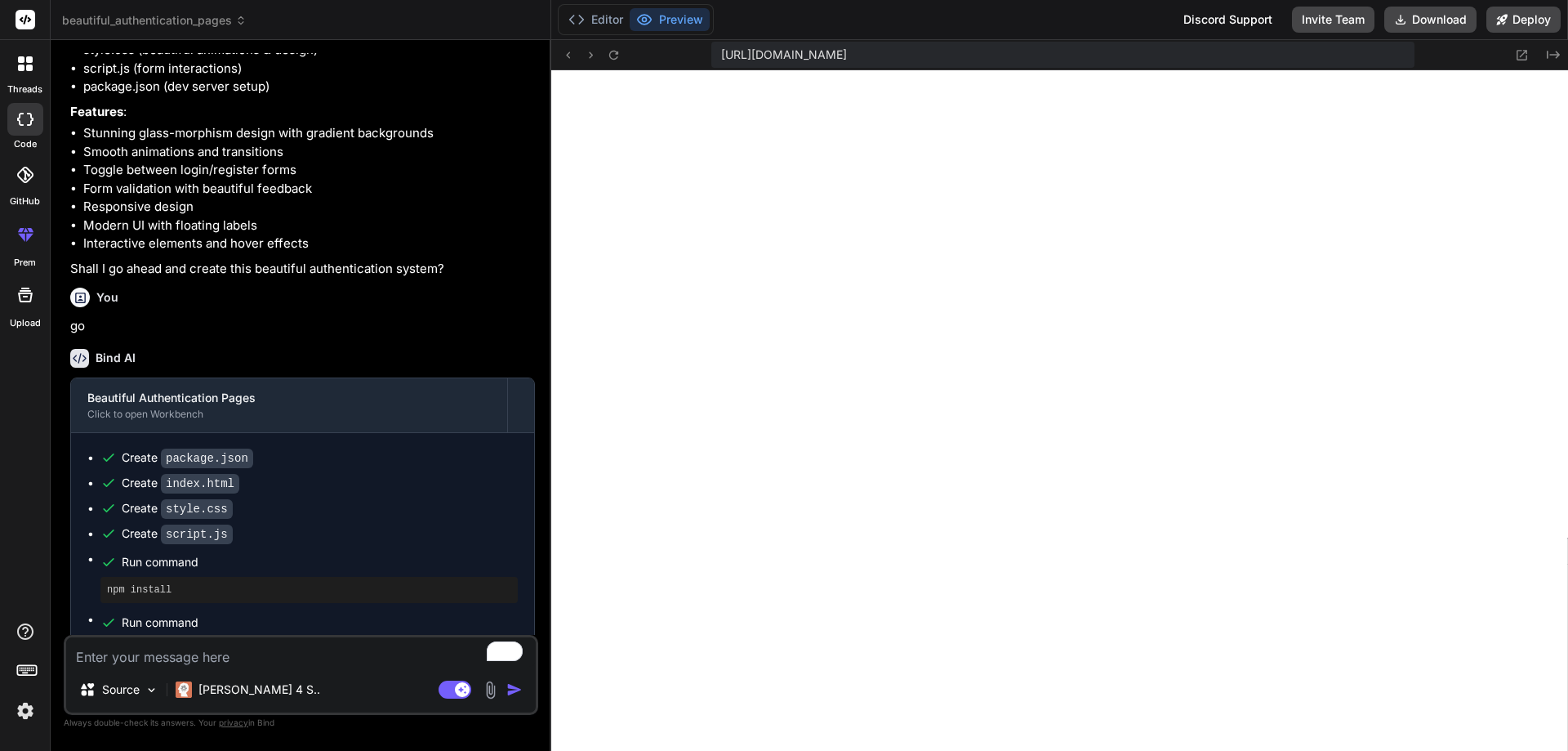
scroll to position [714, 0]
drag, startPoint x: 178, startPoint y: 665, endPoint x: 189, endPoint y: 658, distance: 13.0
click at [181, 663] on textarea "To enrich screen reader interactions, please activate Accessibility in Grammarl…" at bounding box center [300, 652] width 470 height 29
click at [159, 660] on textarea "To enrich screen reader interactions, please activate Accessibility in Grammarl…" at bounding box center [300, 652] width 470 height 29
click at [248, 656] on textarea "To enrich screen reader interactions, please activate Accessibility in Grammarl…" at bounding box center [300, 652] width 470 height 29
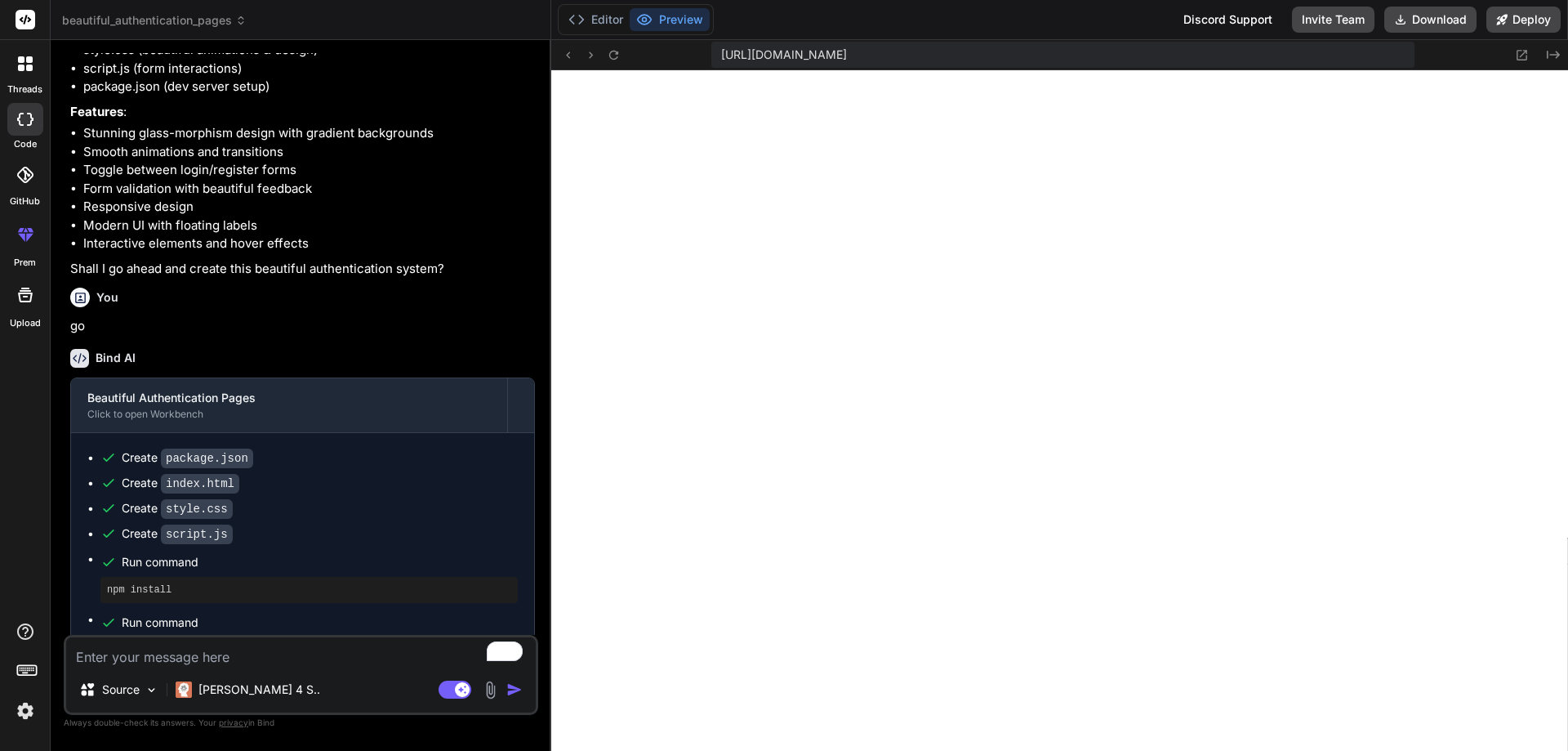
paste textarea "s"
type textarea "s"
type textarea "x"
type textarea "si"
type textarea "x"
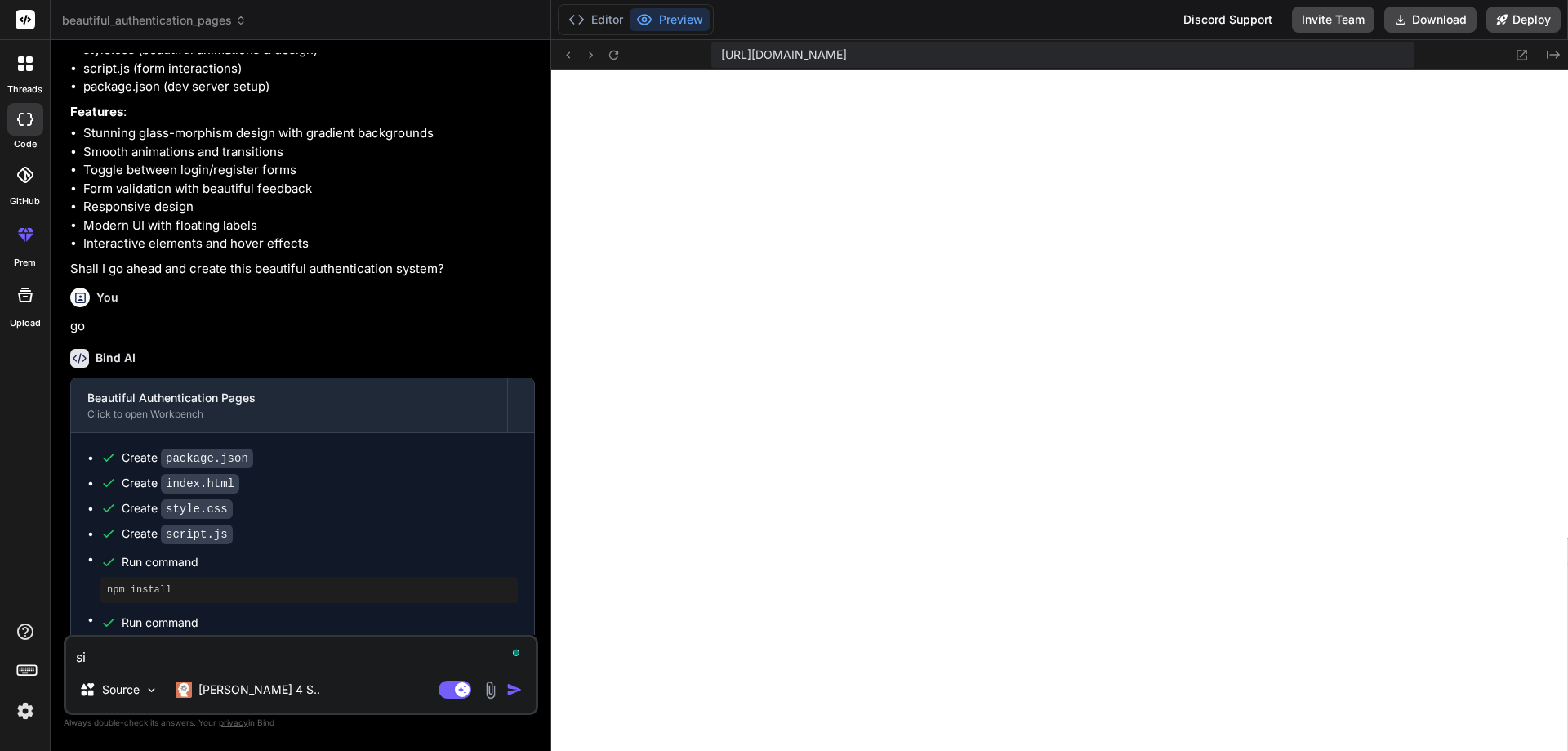
type textarea "si"
type textarea "x"
type textarea "si t"
type textarea "x"
type textarea "si"
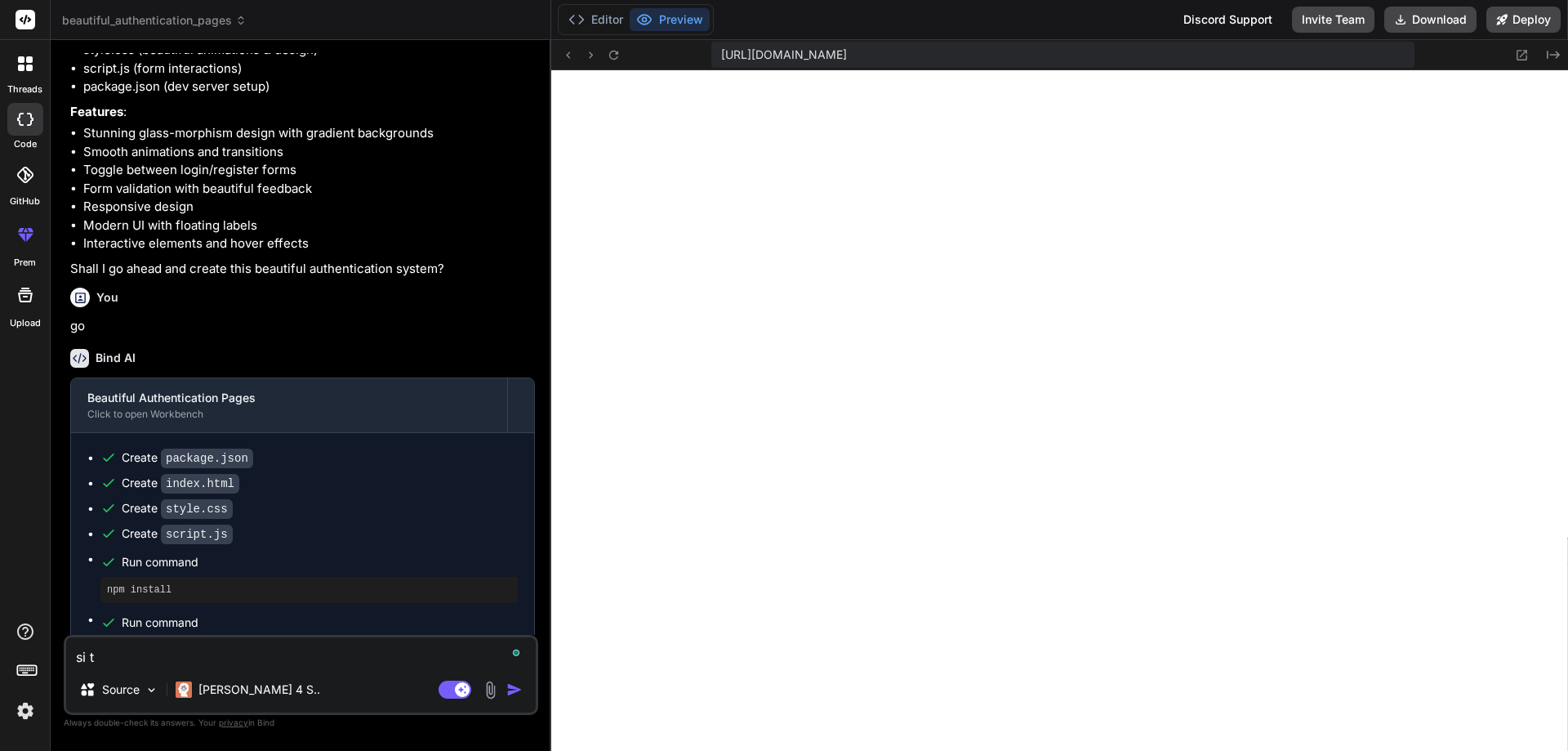
type textarea "x"
type textarea "si"
type textarea "x"
type textarea "s"
type textarea "x"
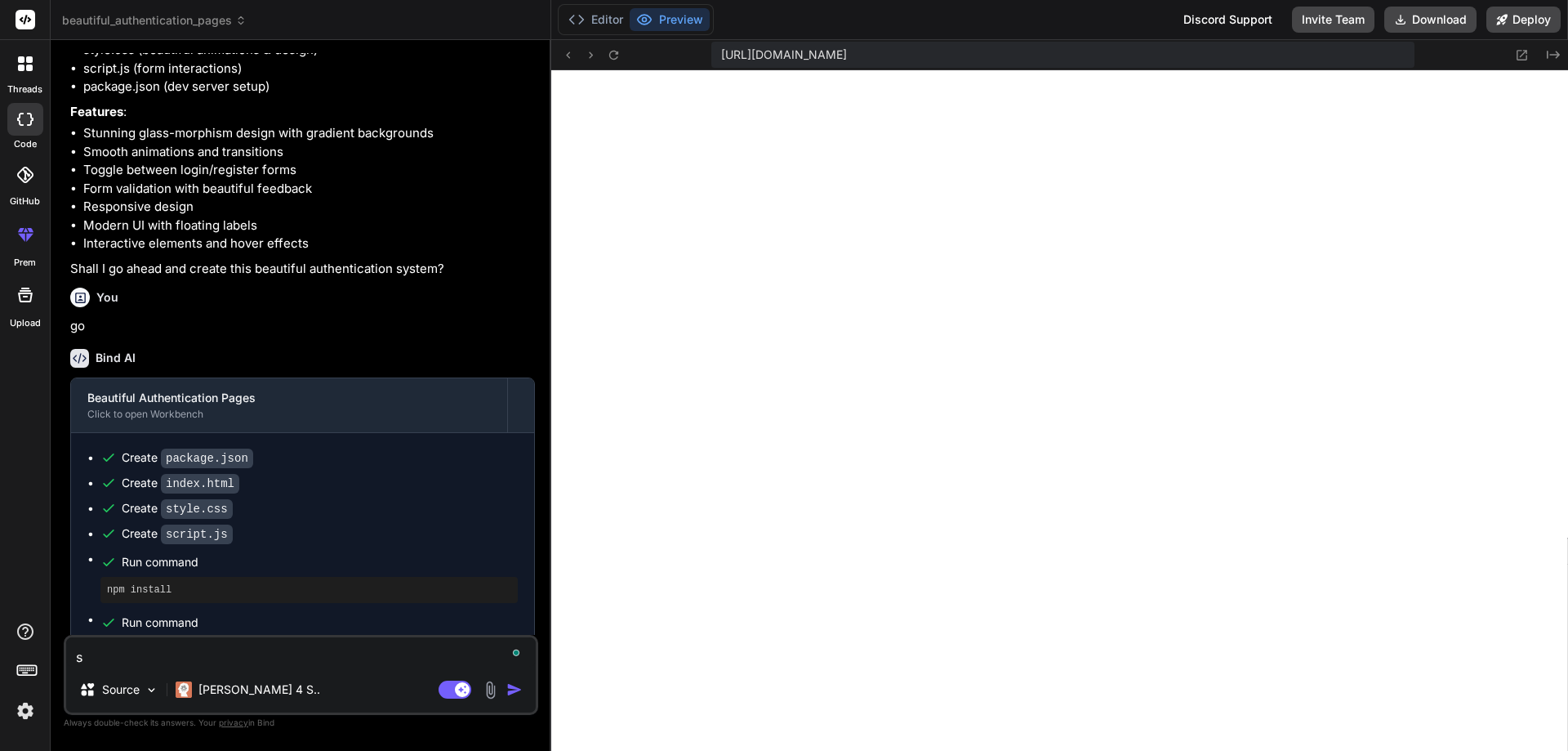
type textarea "x"
type textarea "i"
type textarea "x"
type textarea "is"
type textarea "x"
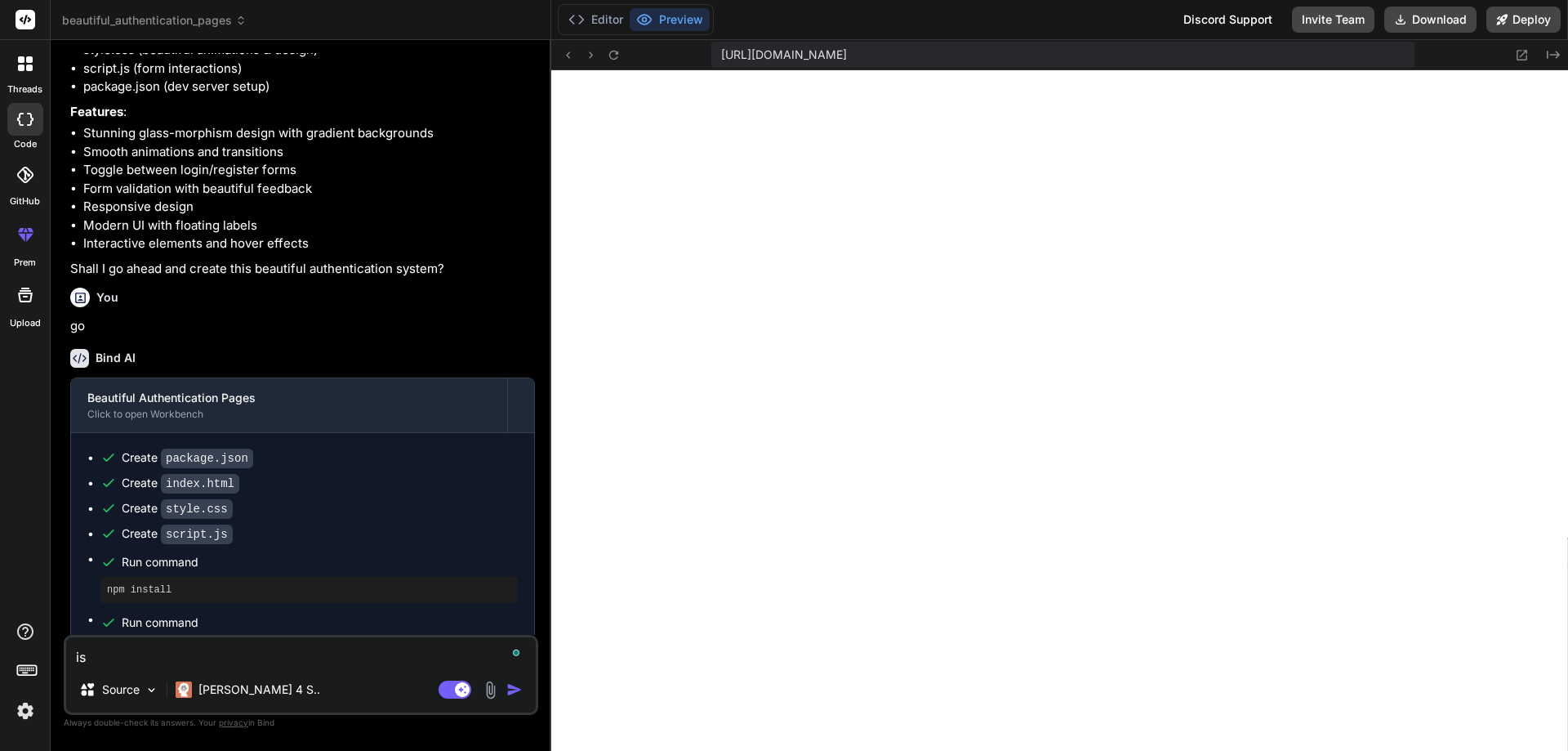
type textarea "is"
type textarea "x"
type textarea "is n"
type textarea "x"
type textarea "is no"
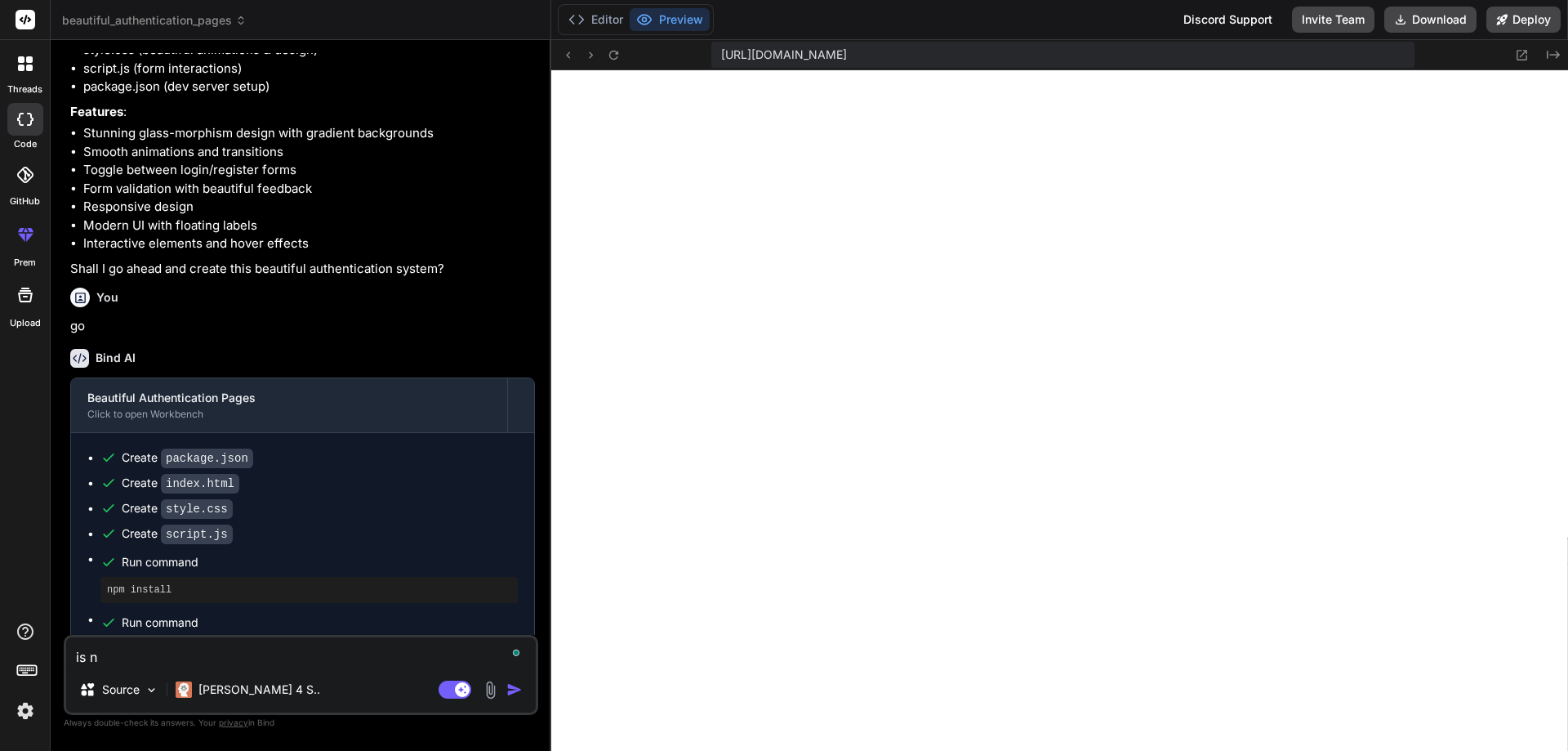
type textarea "x"
type textarea "is not"
type textarea "x"
type textarea "is not"
type textarea "x"
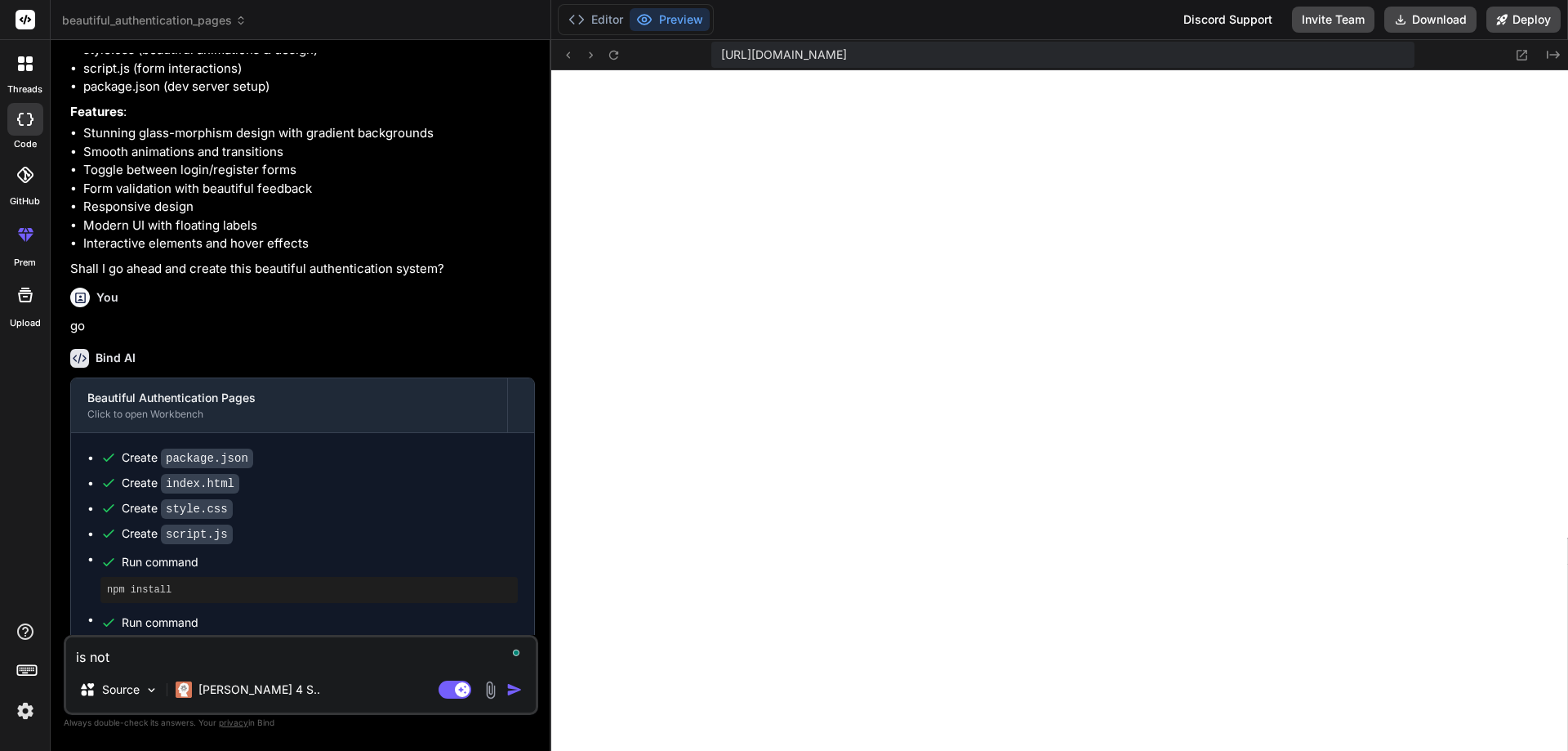
type textarea "is not g"
type textarea "x"
type textarea "is not go"
type textarea "x"
type textarea "is not goo"
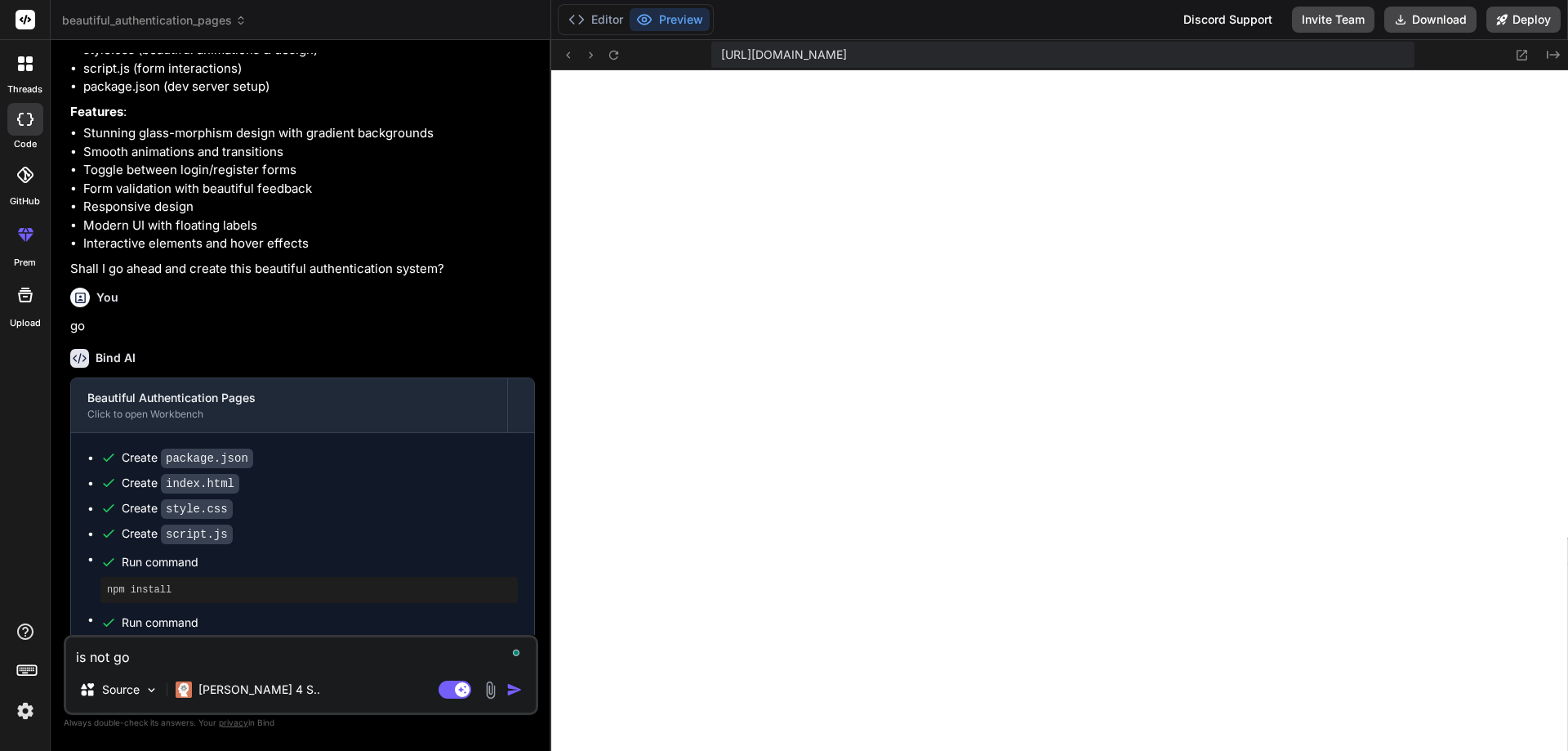
type textarea "x"
type textarea "is not good"
type textarea "x"
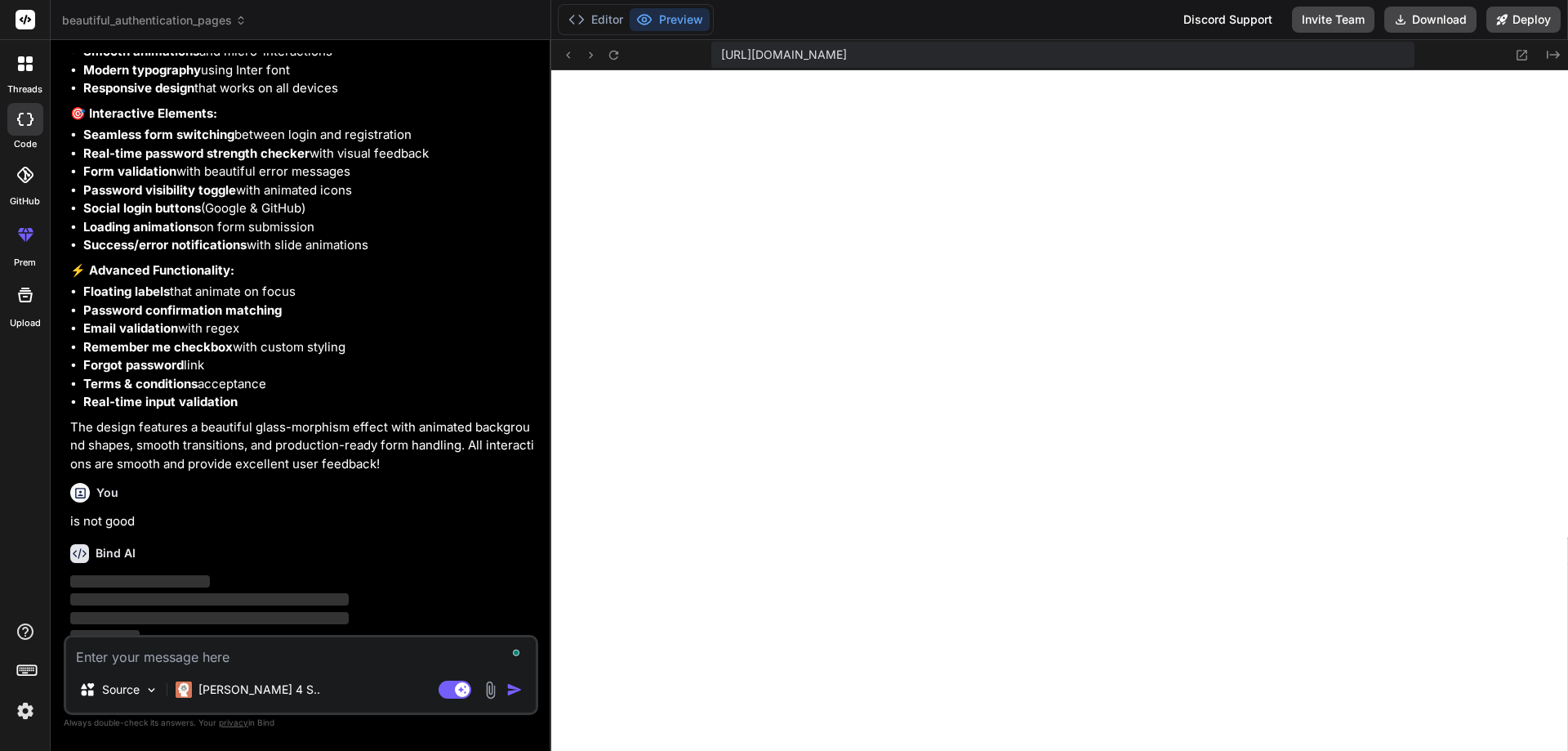
scroll to position [1577, 0]
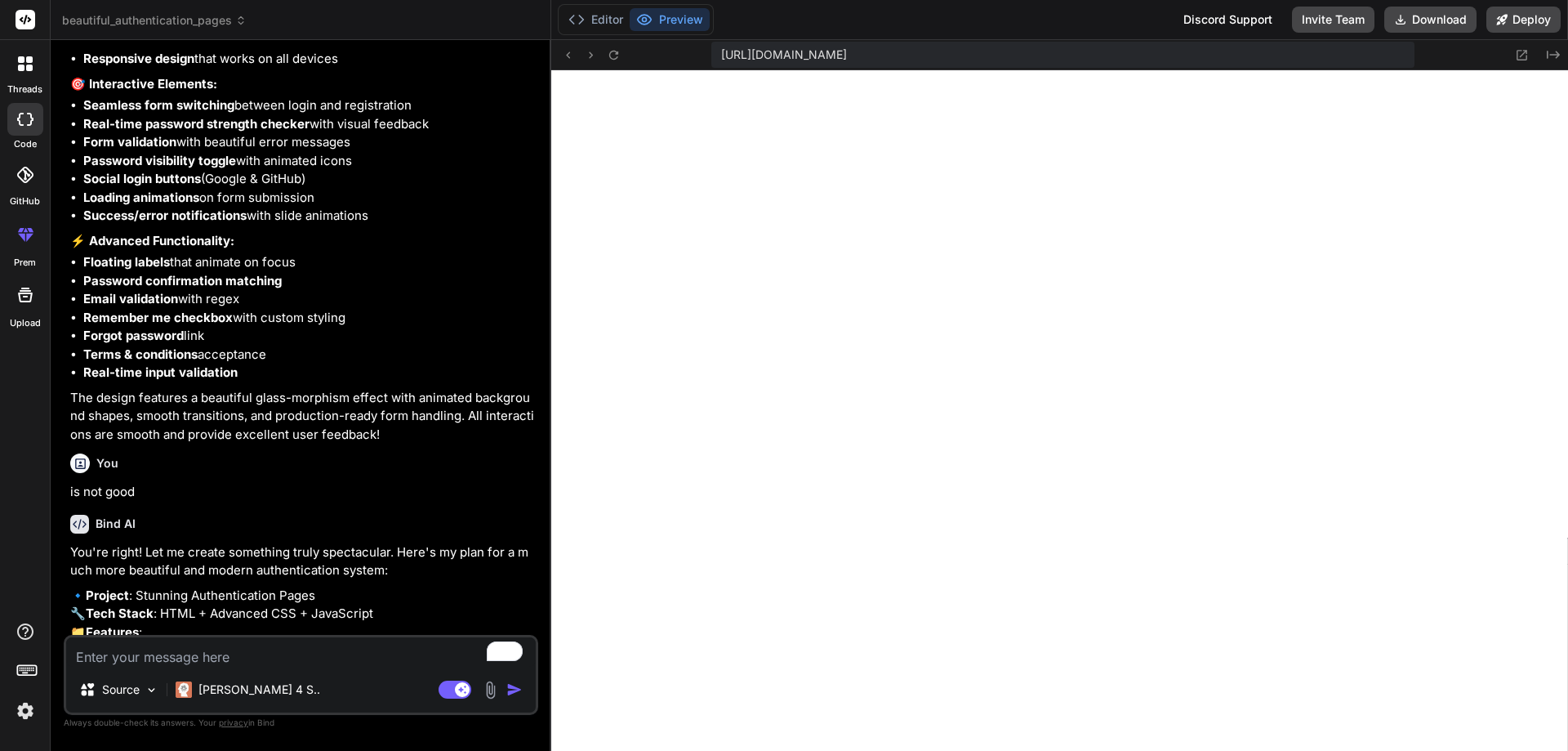
type textarea "x"
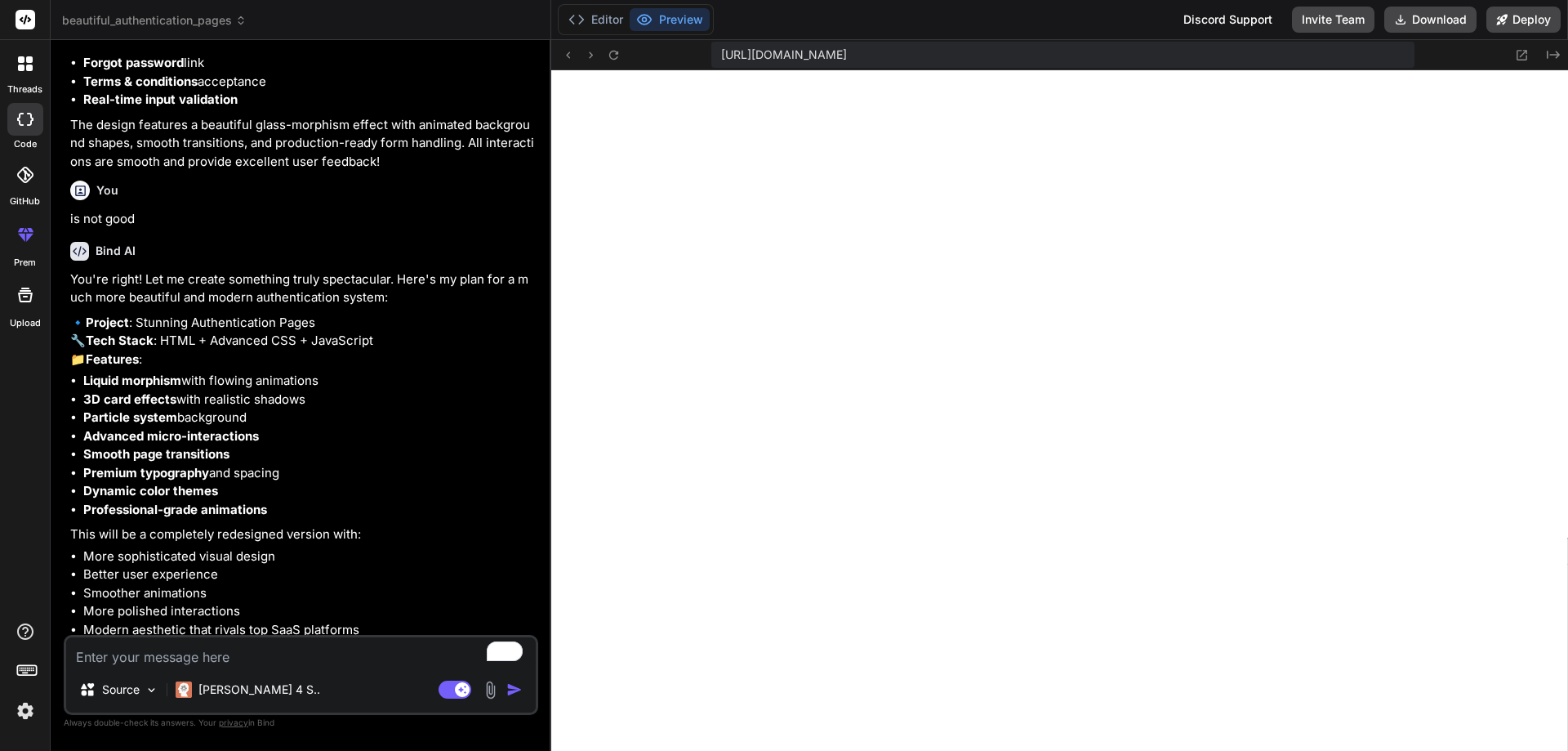
scroll to position [1938, 0]
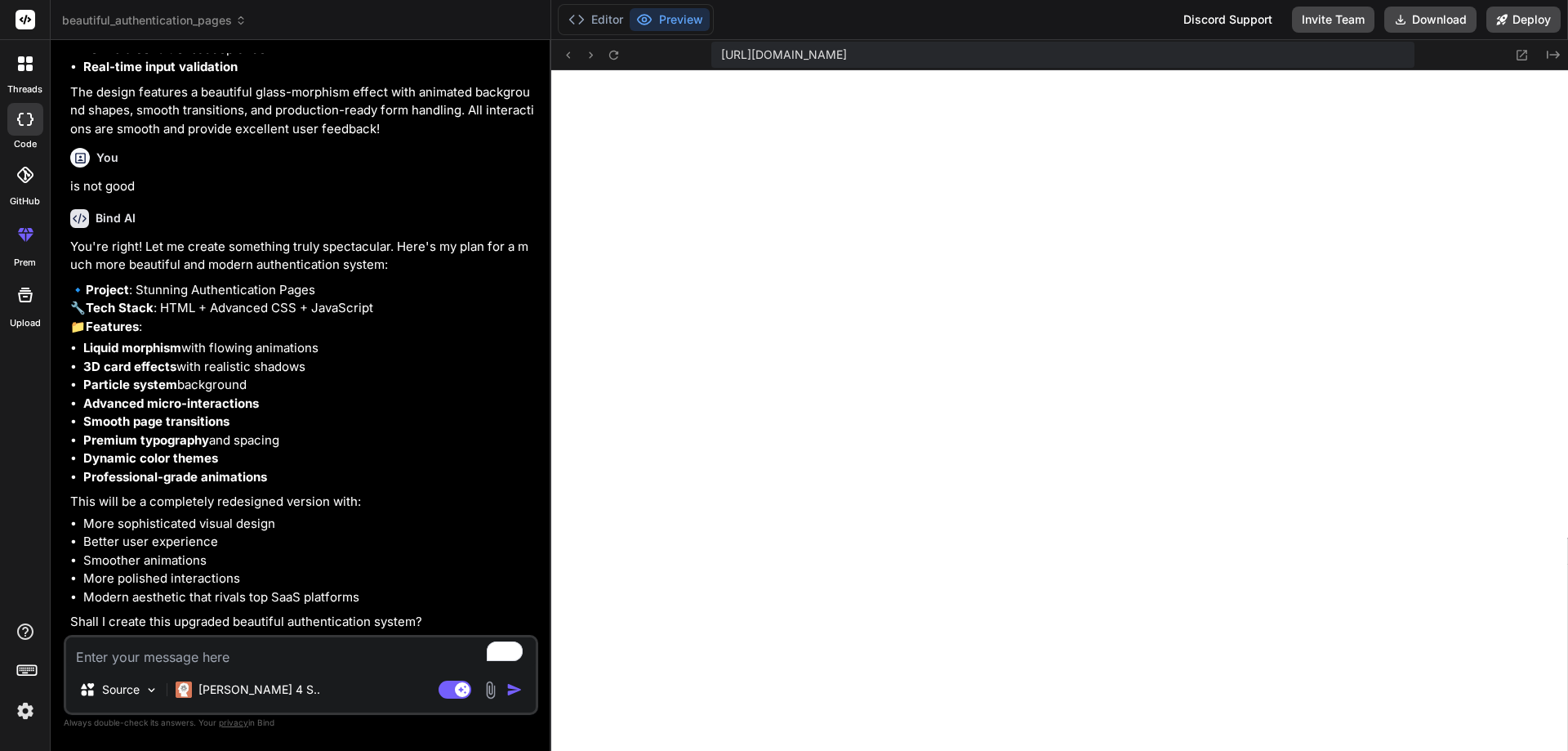
click at [198, 649] on textarea "To enrich screen reader interactions, please activate Accessibility in Grammarl…" at bounding box center [300, 652] width 470 height 29
type textarea "r"
type textarea "x"
type textarea "re"
type textarea "x"
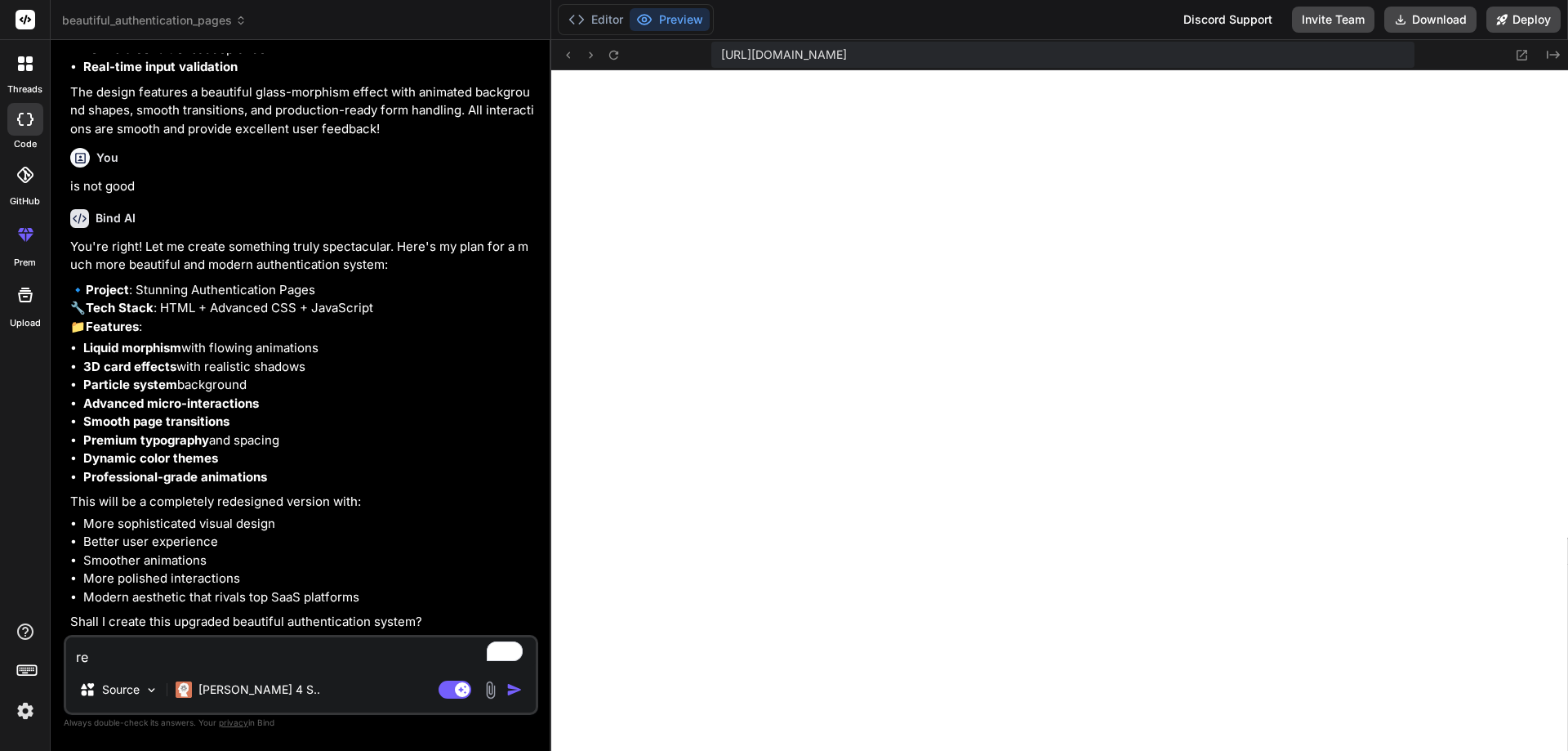
type textarea "rec"
type textarea "x"
type textarea "recr"
type textarea "x"
type textarea "recre"
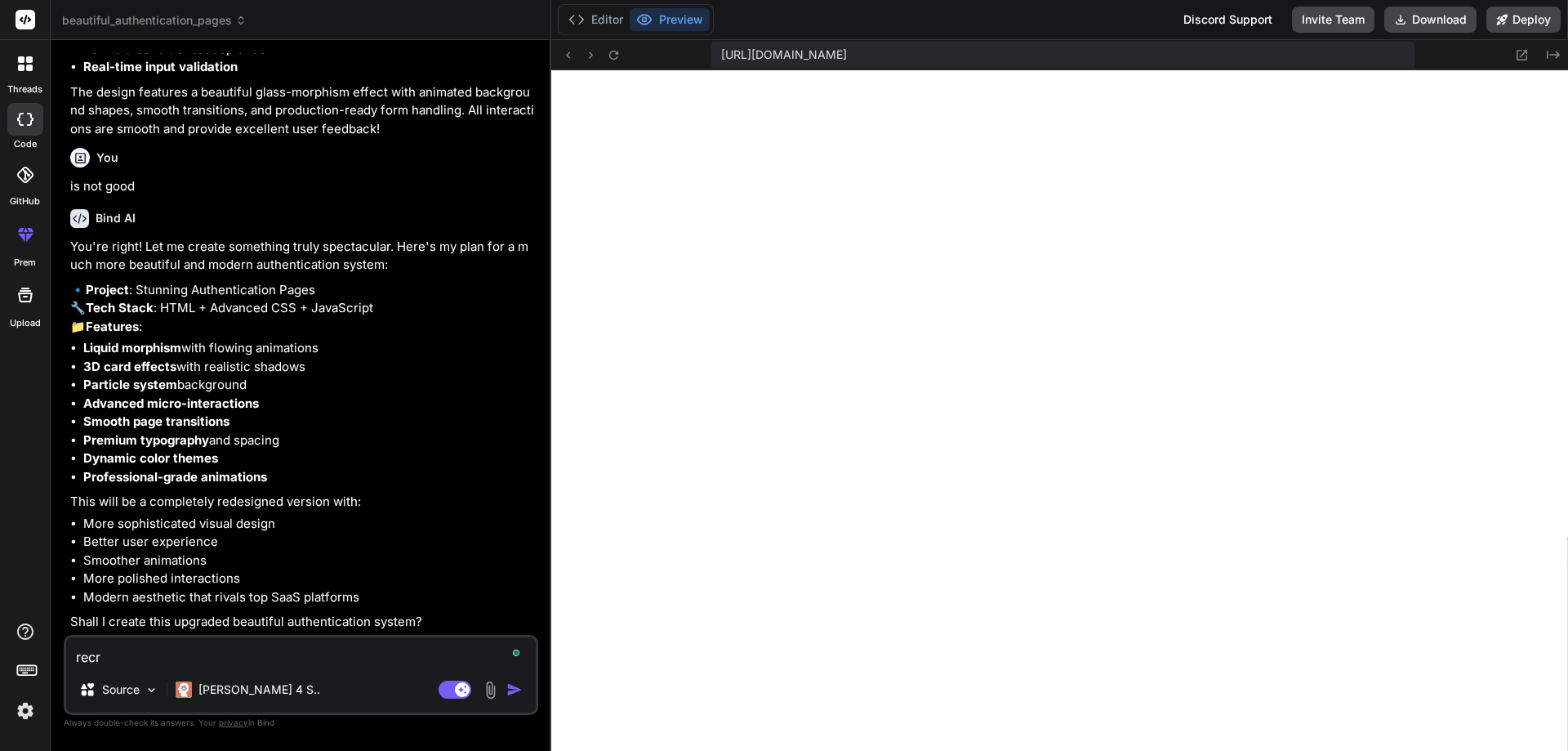
type textarea "x"
type textarea "recrea"
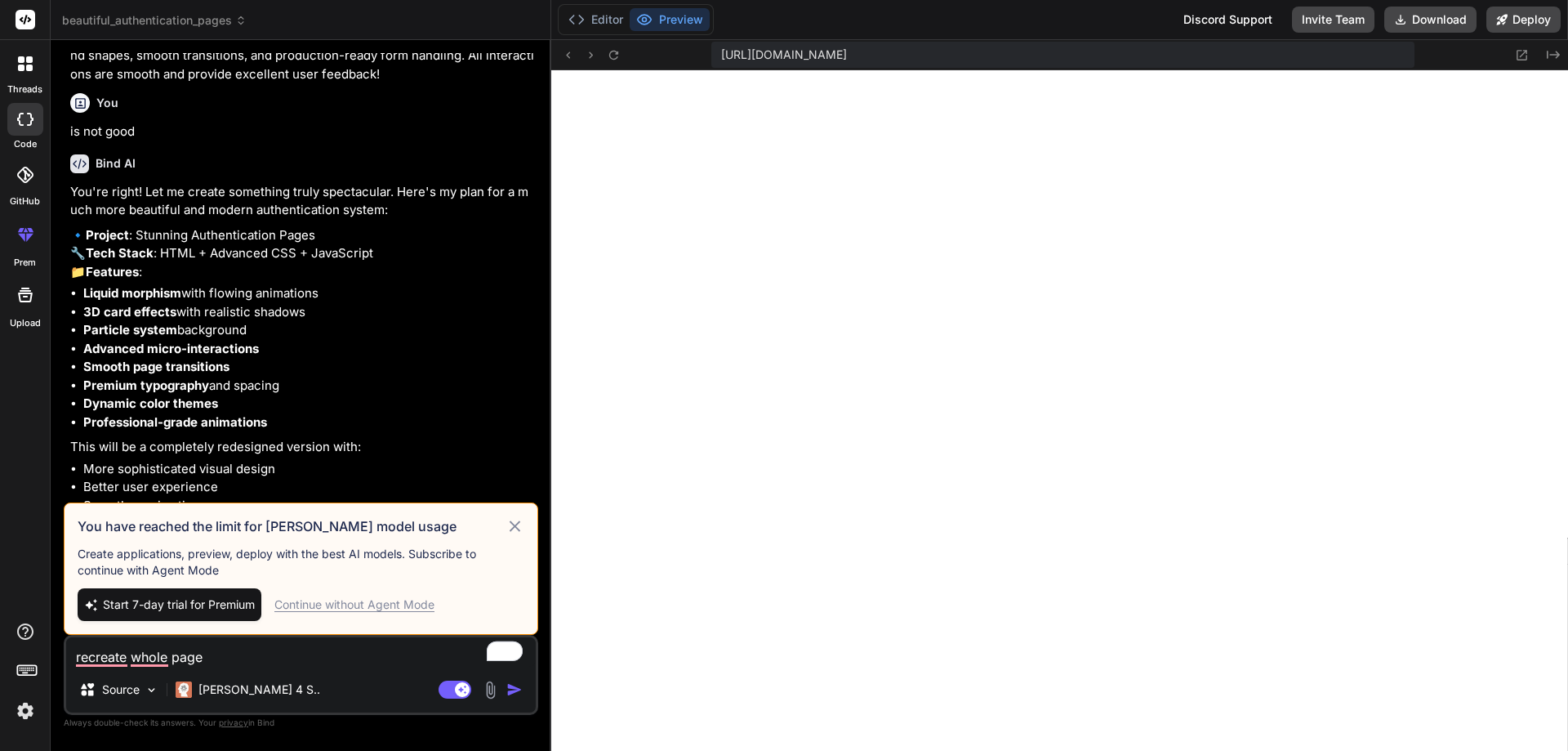
click at [197, 605] on span "Start 7-day trial for Premium" at bounding box center [179, 605] width 152 height 17
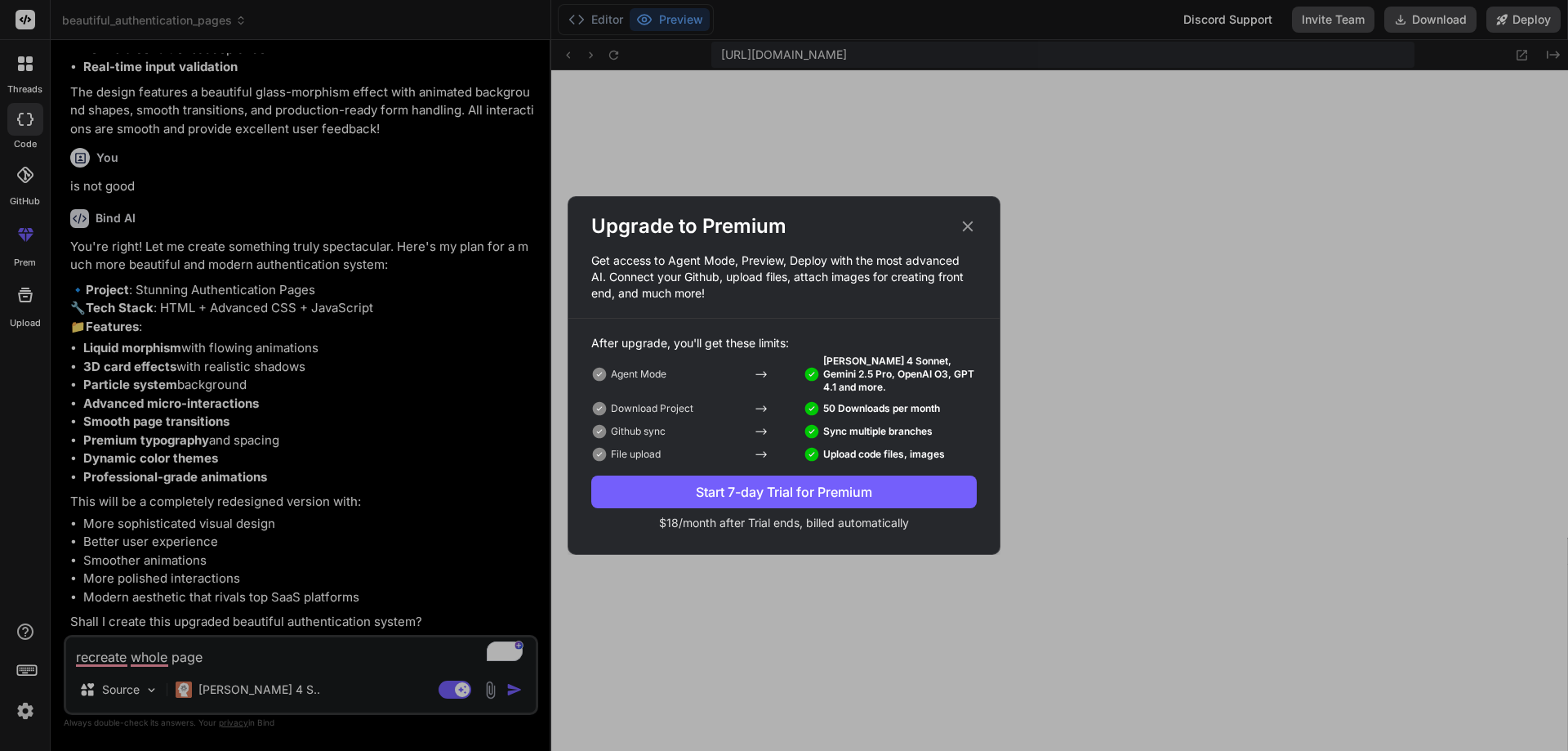
click at [692, 496] on div "Start 7-day Trial for Premium" at bounding box center [784, 491] width 386 height 19
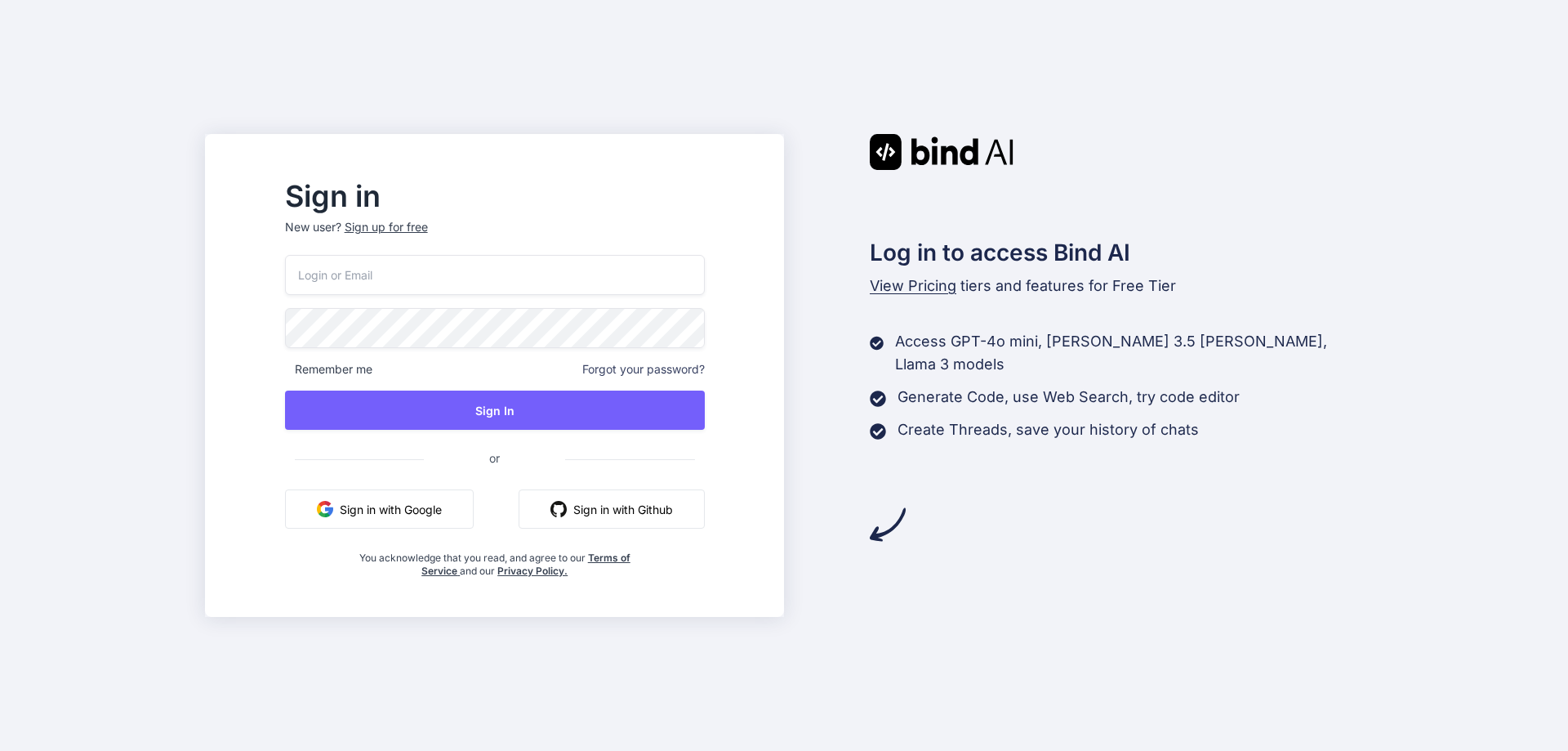
drag, startPoint x: 492, startPoint y: 265, endPoint x: 520, endPoint y: 284, distance: 33.8
click at [495, 269] on input "email" at bounding box center [495, 275] width 420 height 40
paste input "[EMAIL_ADDRESS][DOMAIN_NAME]"
type input "[EMAIL_ADDRESS][DOMAIN_NAME]"
click at [504, 270] on input "email" at bounding box center [495, 275] width 420 height 40
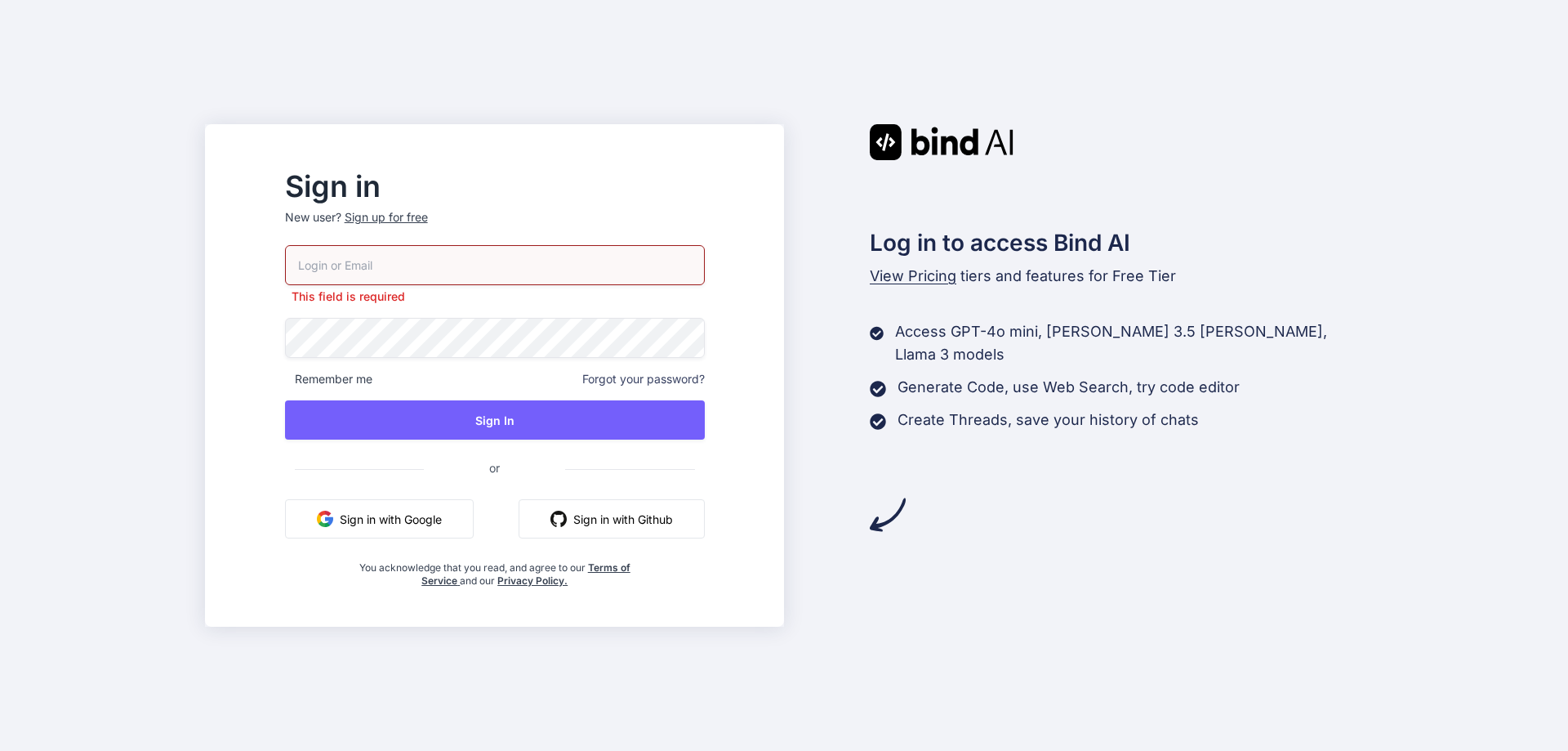
click at [428, 223] on div "Sign up for free" at bounding box center [386, 218] width 83 height 17
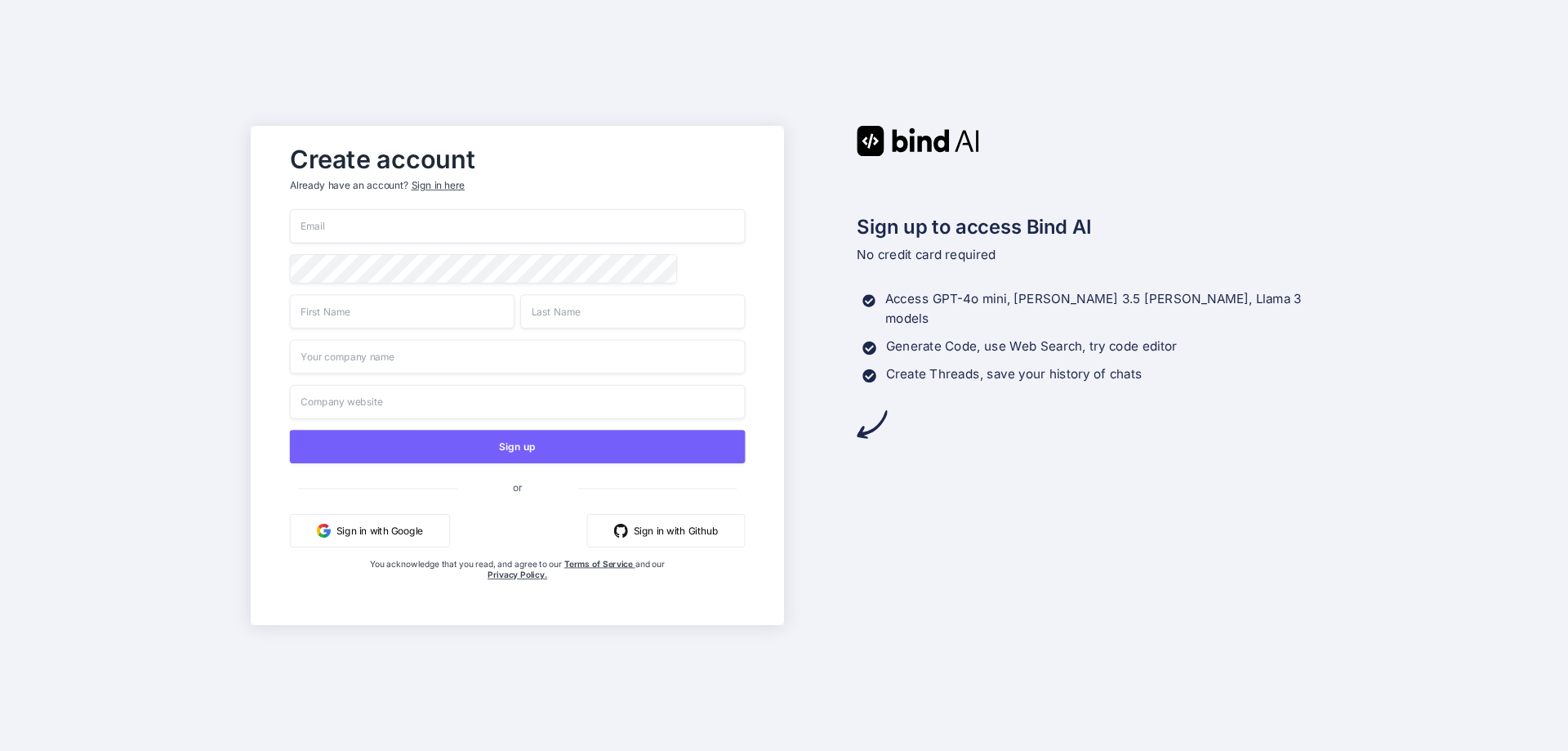
click at [401, 239] on input "email" at bounding box center [518, 226] width 456 height 34
click at [156, 209] on div "Create account Already have an account? Sign in here DS Sign up or Sign in with…" at bounding box center [784, 376] width 1568 height 751
paste input "[EMAIL_ADDRESS][DOMAIN_NAME]"
type input "[EMAIL_ADDRESS][DOMAIN_NAME]"
type input "R"
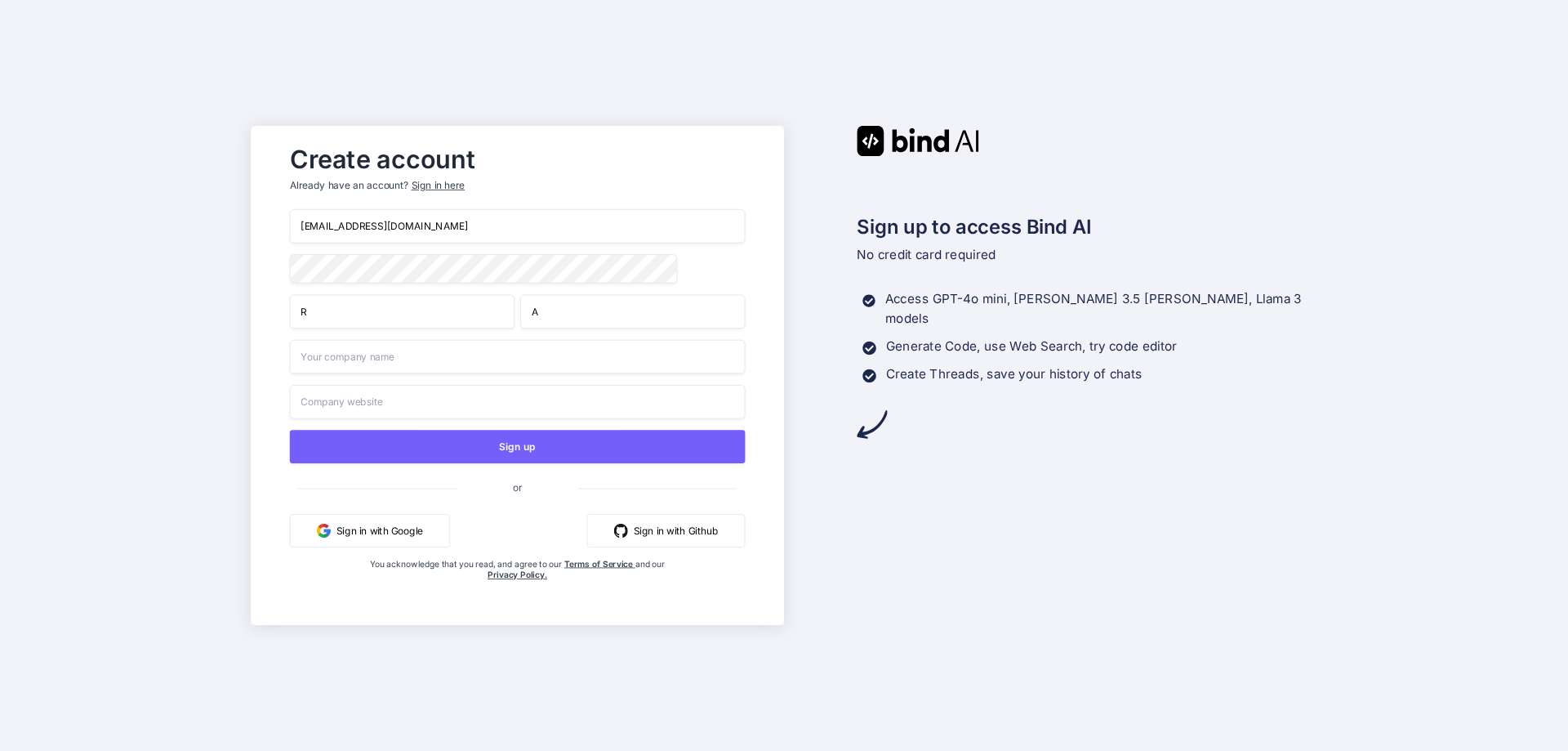
type input "A"
type input "RA"
type input "R"
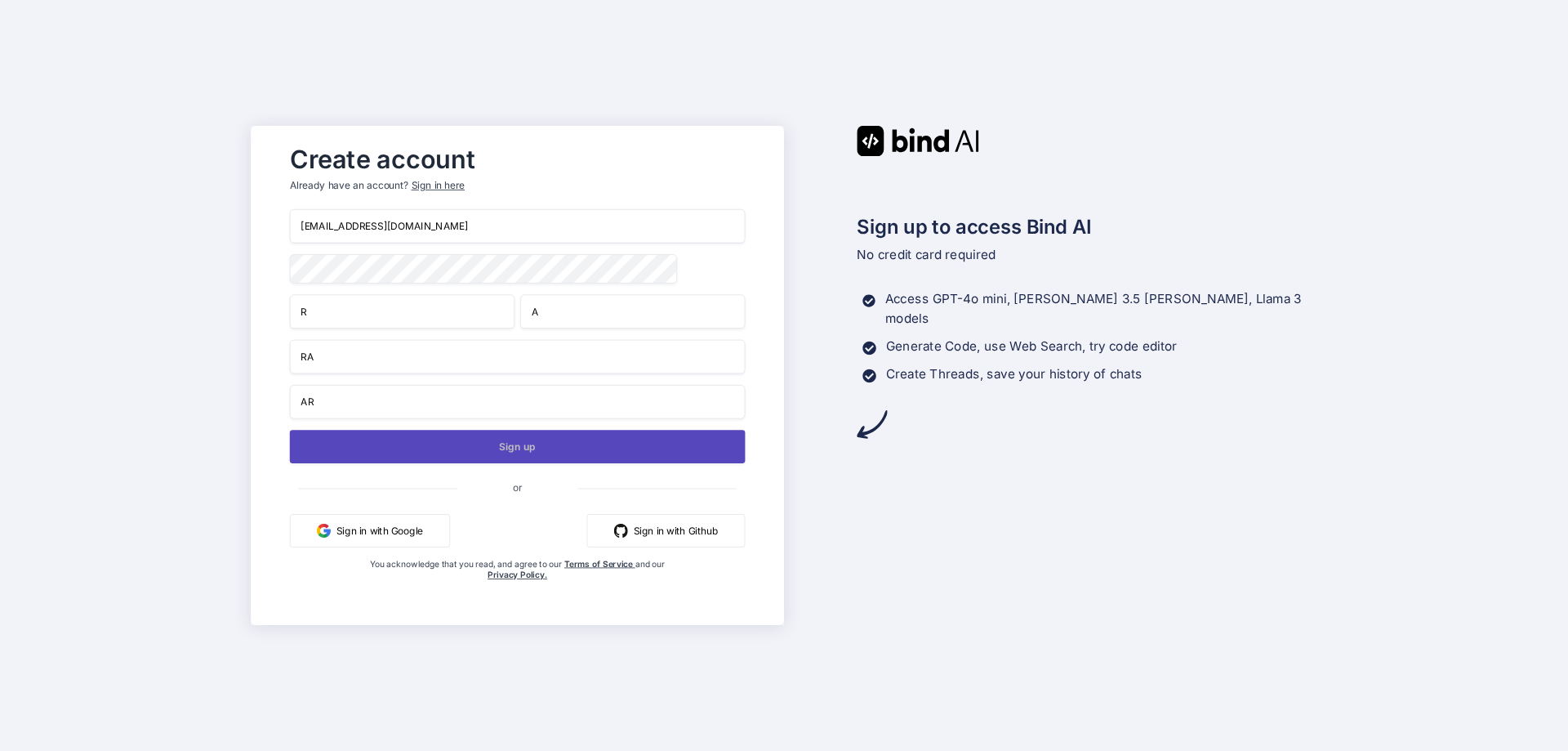
type input "AR"
click at [445, 451] on button "Sign up" at bounding box center [518, 446] width 456 height 33
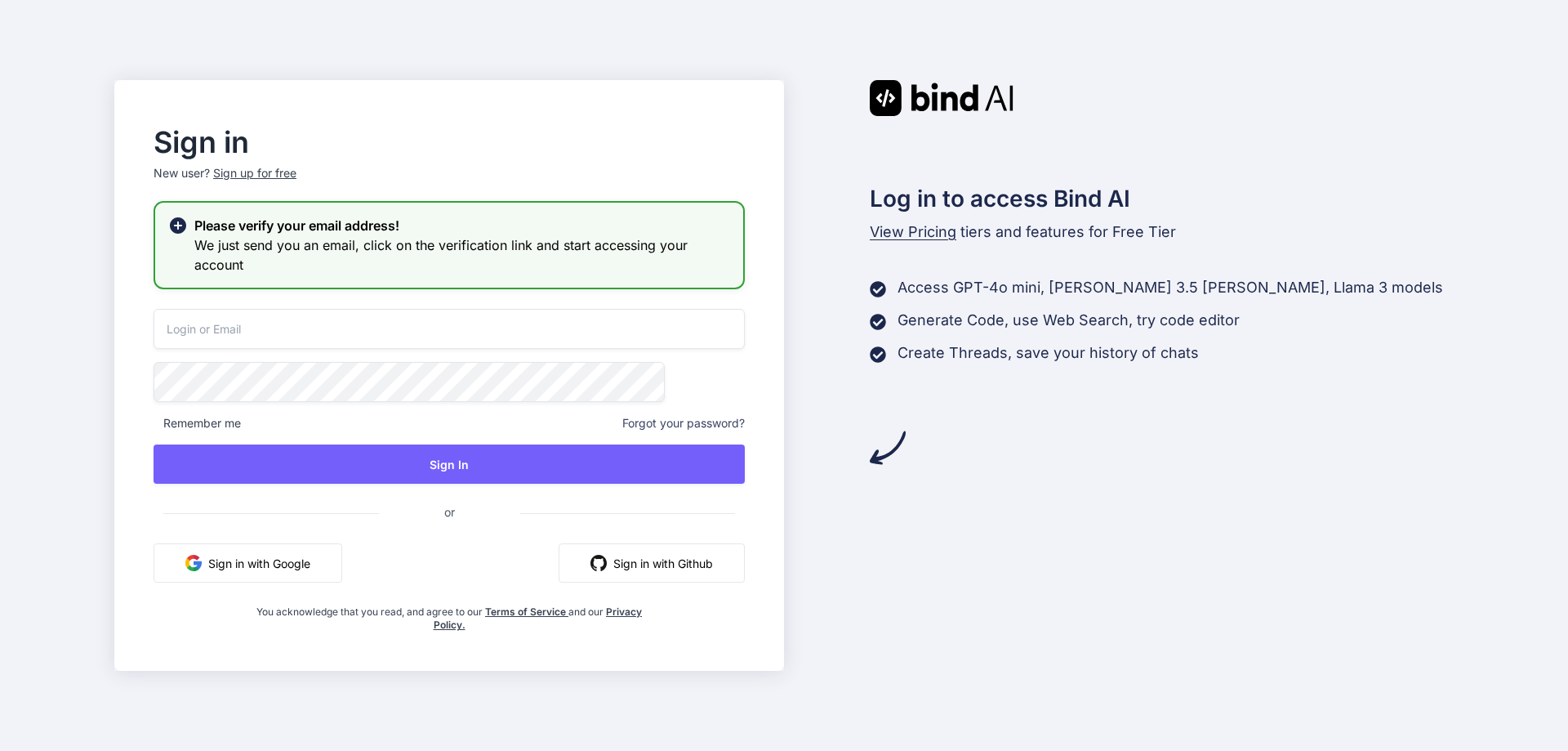
drag, startPoint x: 385, startPoint y: 312, endPoint x: 426, endPoint y: 314, distance: 41.0
click at [387, 312] on input "email" at bounding box center [449, 329] width 592 height 40
paste input "[EMAIL_ADDRESS][DOMAIN_NAME]"
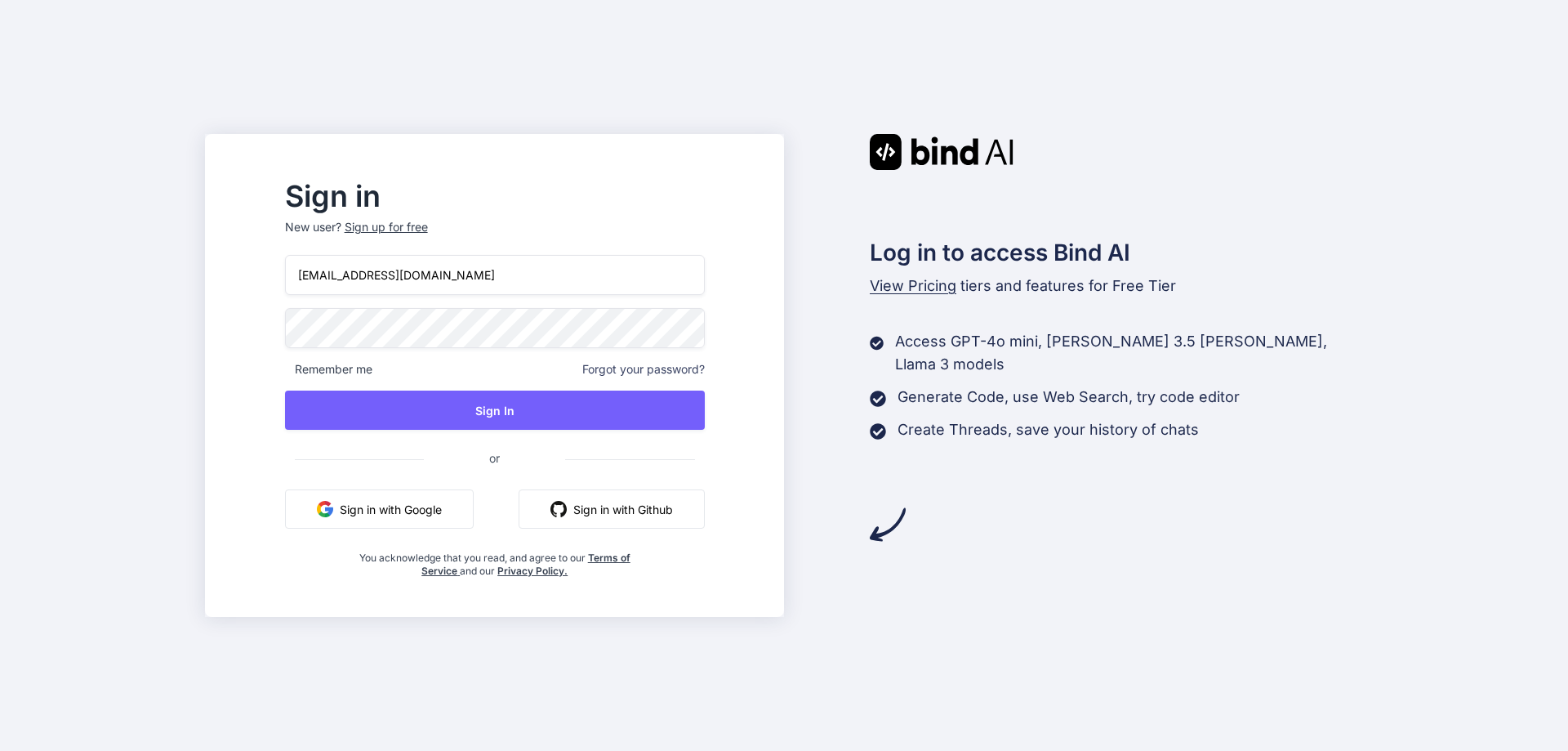
type input "[EMAIL_ADDRESS][DOMAIN_NAME]"
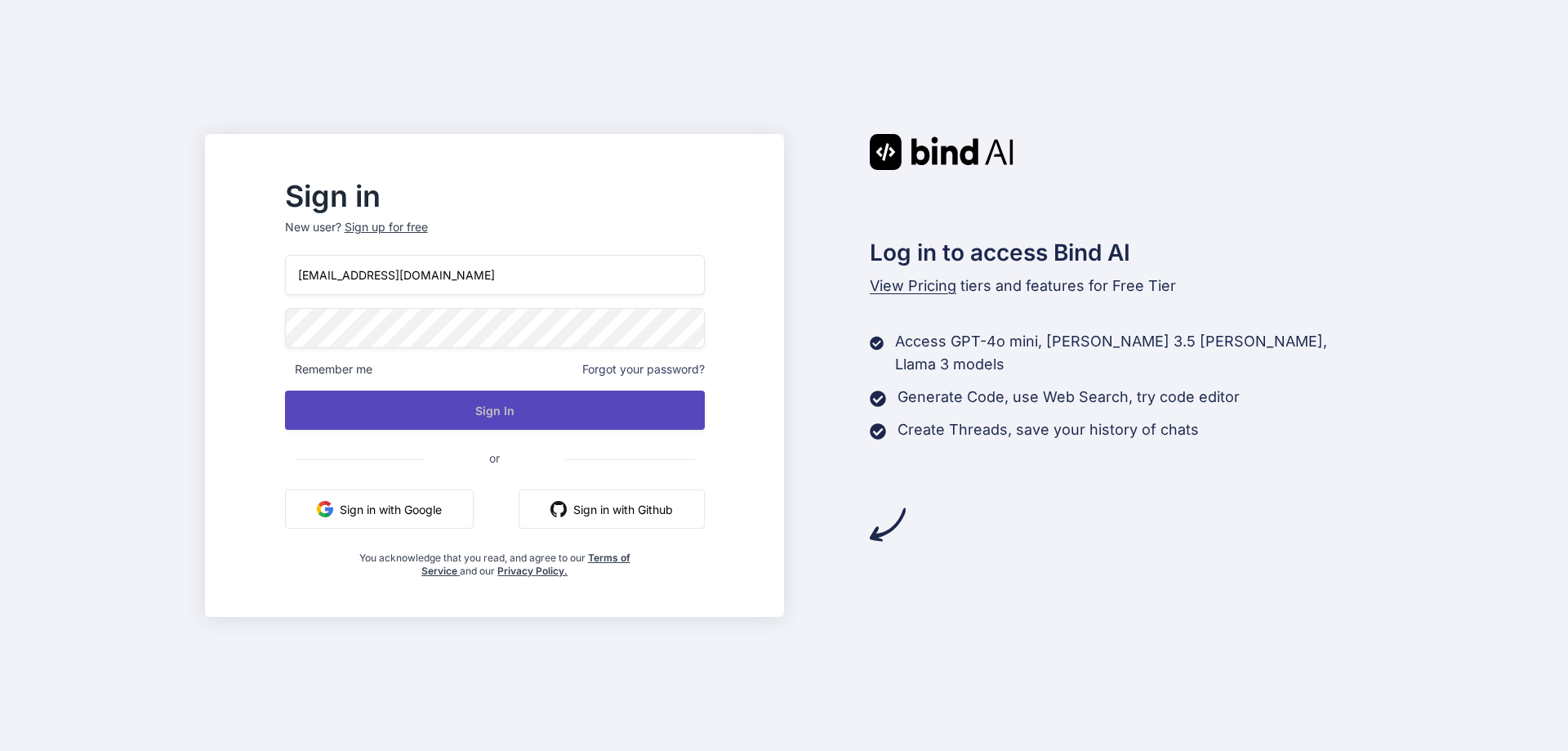
click at [516, 416] on button "Sign In" at bounding box center [495, 410] width 420 height 39
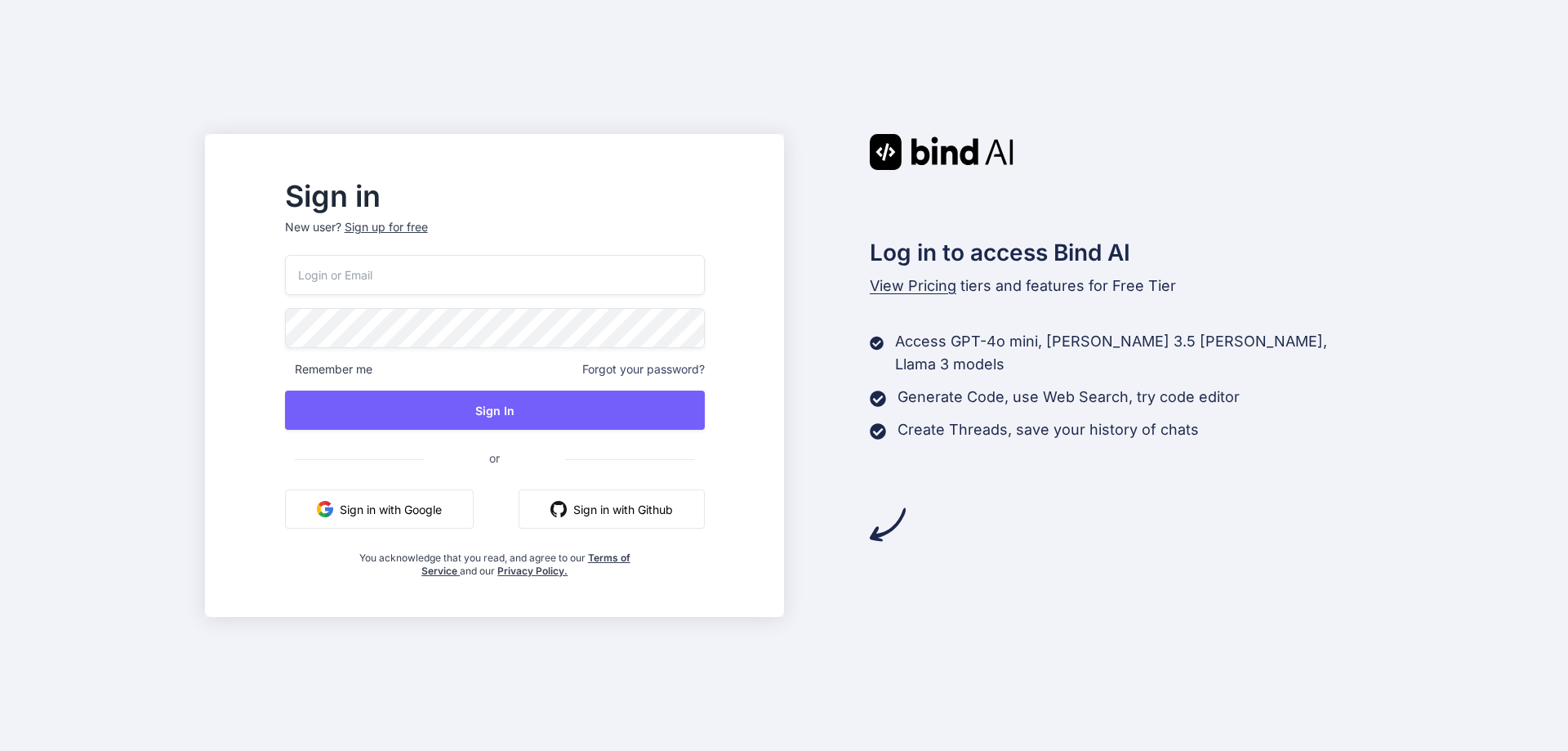
drag, startPoint x: 449, startPoint y: 281, endPoint x: 464, endPoint y: 286, distance: 15.8
click at [450, 281] on input "email" at bounding box center [495, 275] width 420 height 40
paste input "[EMAIL_ADDRESS][DOMAIN_NAME]"
type input "[EMAIL_ADDRESS][DOMAIN_NAME]"
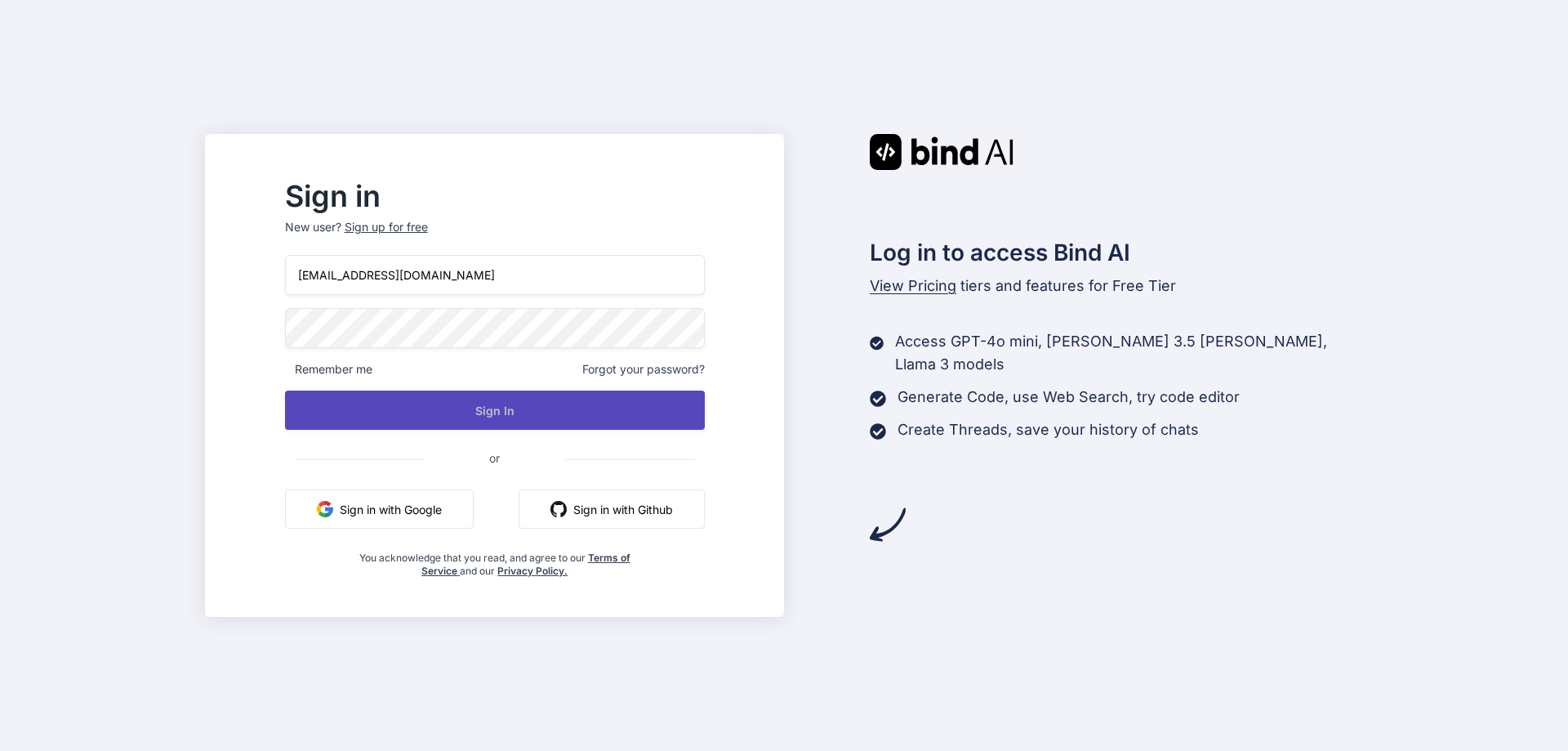
click at [527, 414] on button "Sign In" at bounding box center [495, 410] width 420 height 39
